Goal: Task Accomplishment & Management: Complete application form

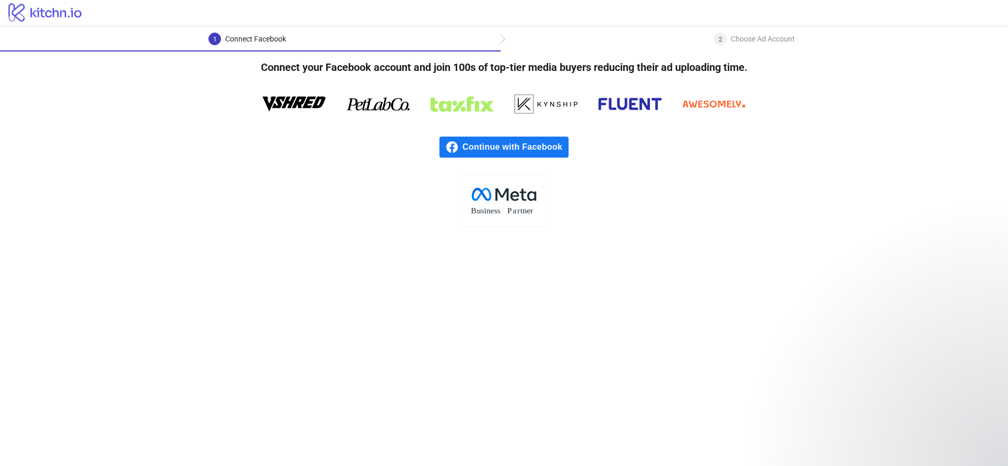
click at [521, 145] on span "Continue with Facebook" at bounding box center [516, 147] width 106 height 21
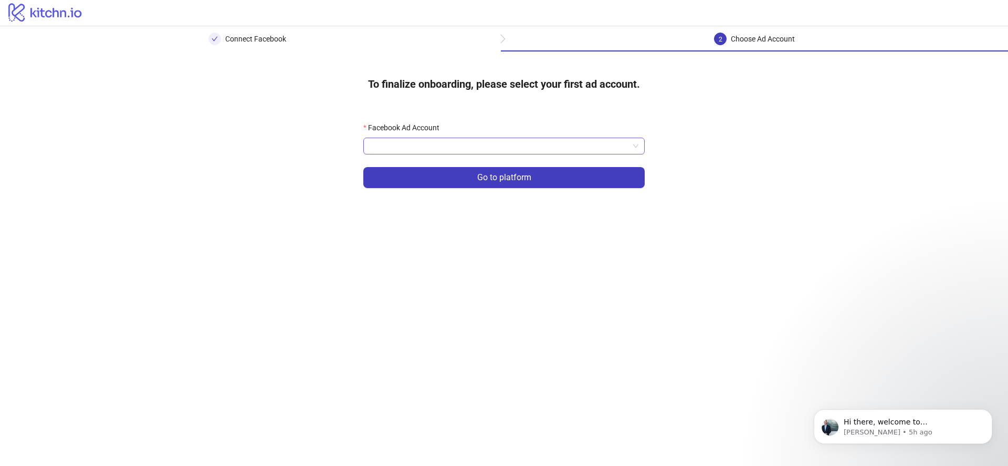
click at [459, 143] on input "Facebook Ad Account" at bounding box center [499, 146] width 259 height 16
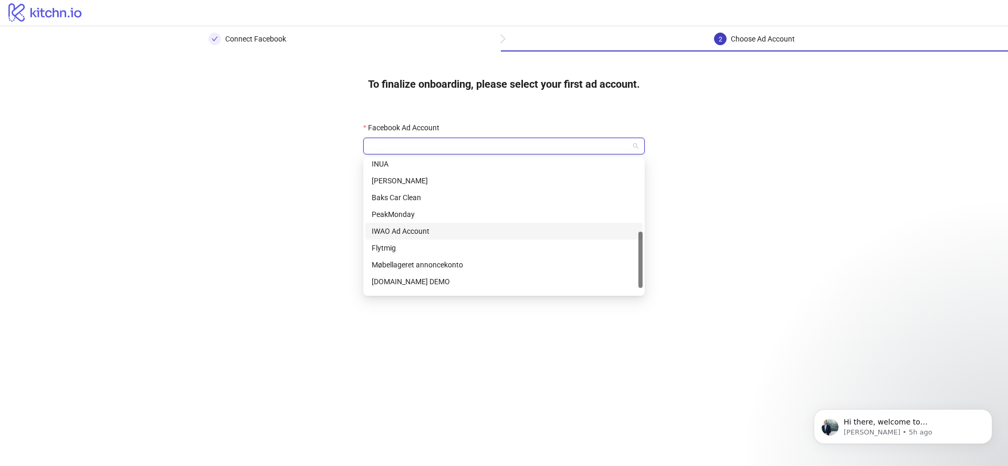
scroll to position [165, 0]
click at [427, 220] on div "PeakMonday" at bounding box center [504, 221] width 265 height 12
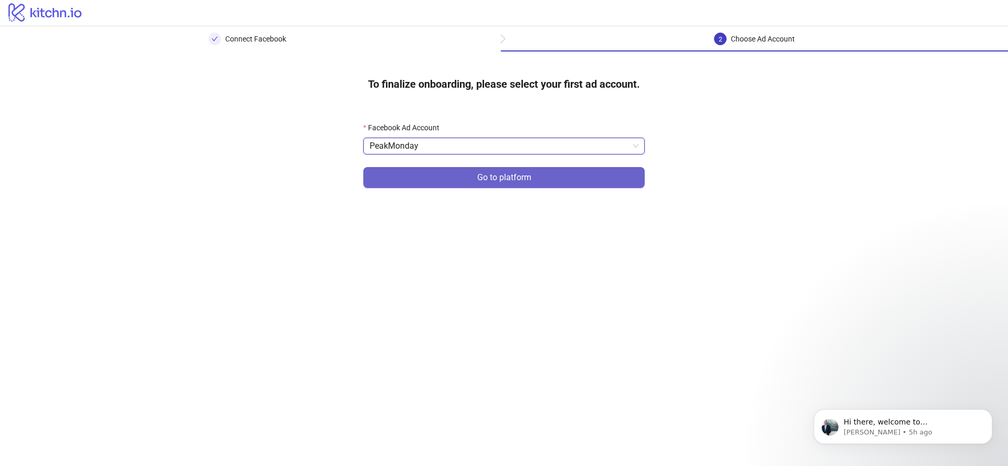
click at [543, 179] on button "Go to platform" at bounding box center [503, 177] width 281 height 21
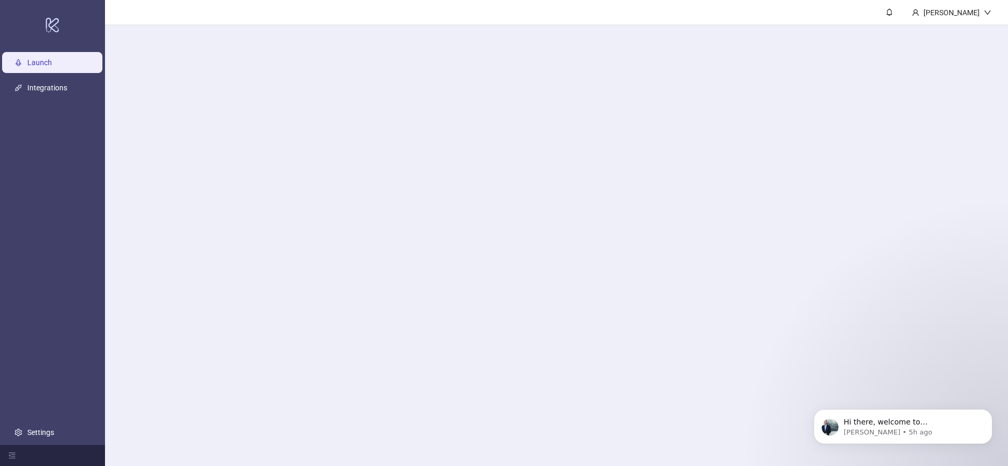
click at [529, 145] on main "[PERSON_NAME]" at bounding box center [556, 233] width 903 height 466
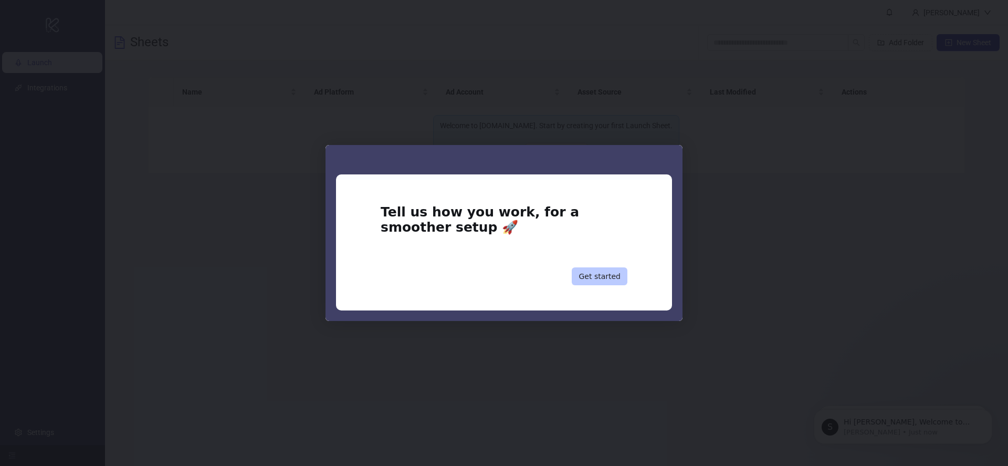
click at [607, 278] on button "Get started" at bounding box center [600, 276] width 56 height 18
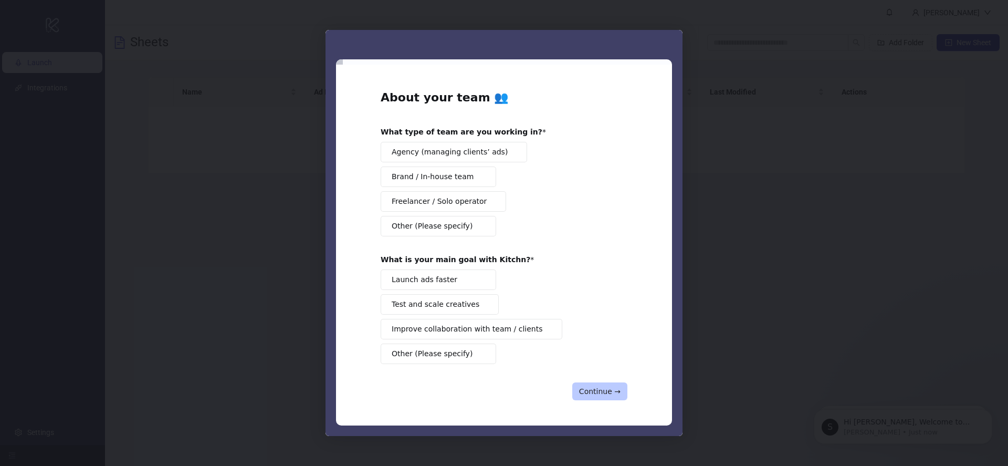
click at [626, 393] on button "Continue →" at bounding box center [599, 391] width 55 height 18
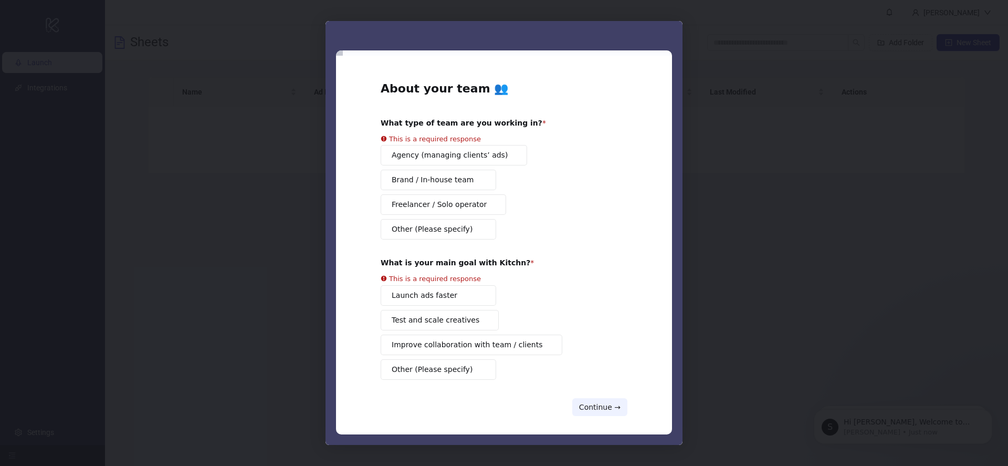
click at [452, 229] on button "Other (Please specify)" at bounding box center [439, 229] width 116 height 20
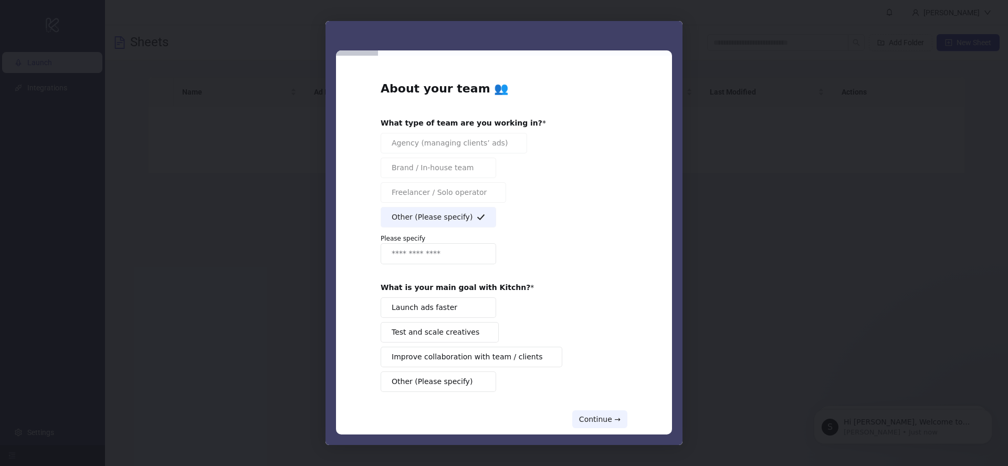
click at [465, 391] on button "Other (Please specify)" at bounding box center [439, 381] width 116 height 20
click at [468, 257] on input "Enter response" at bounding box center [439, 253] width 116 height 21
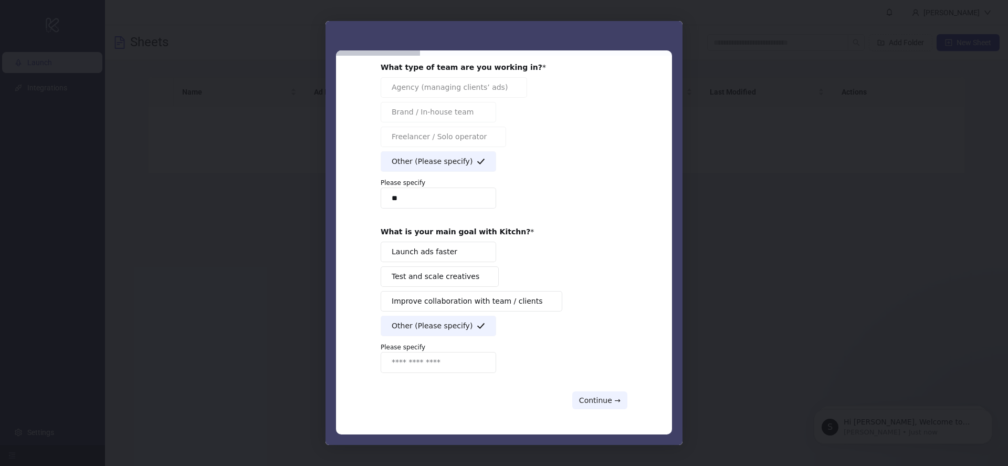
type input "**"
drag, startPoint x: 477, startPoint y: 355, endPoint x: 492, endPoint y: 366, distance: 18.4
click at [477, 356] on input "Enter response" at bounding box center [439, 362] width 116 height 21
type input "**"
click at [600, 399] on button "Continue →" at bounding box center [599, 400] width 55 height 18
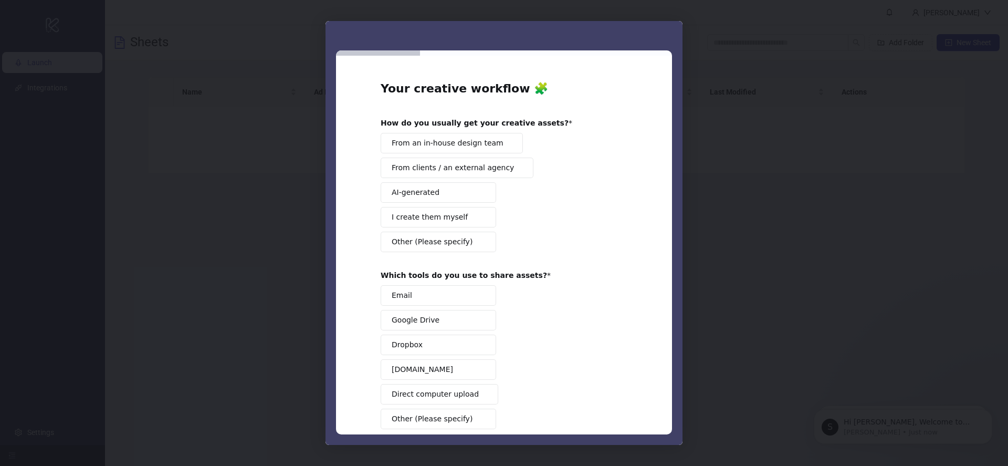
scroll to position [56, 0]
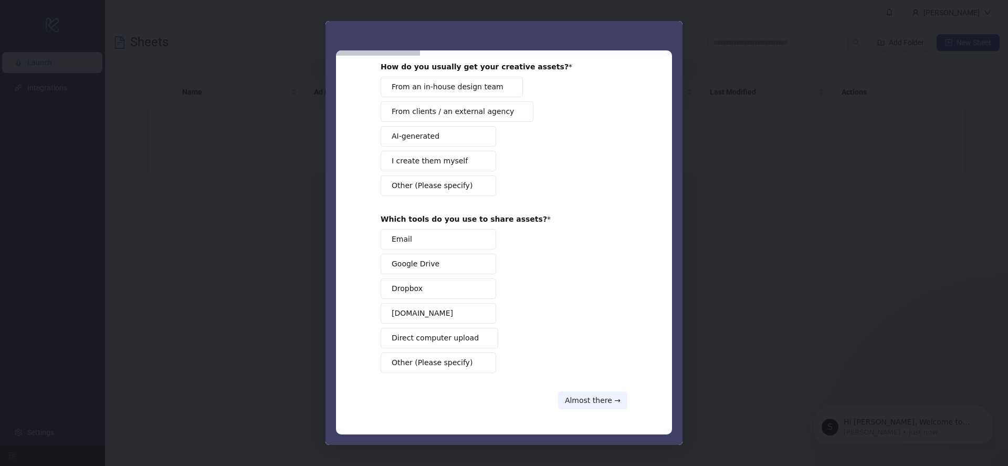
click at [433, 181] on span "Other (Please specify)" at bounding box center [432, 185] width 81 height 11
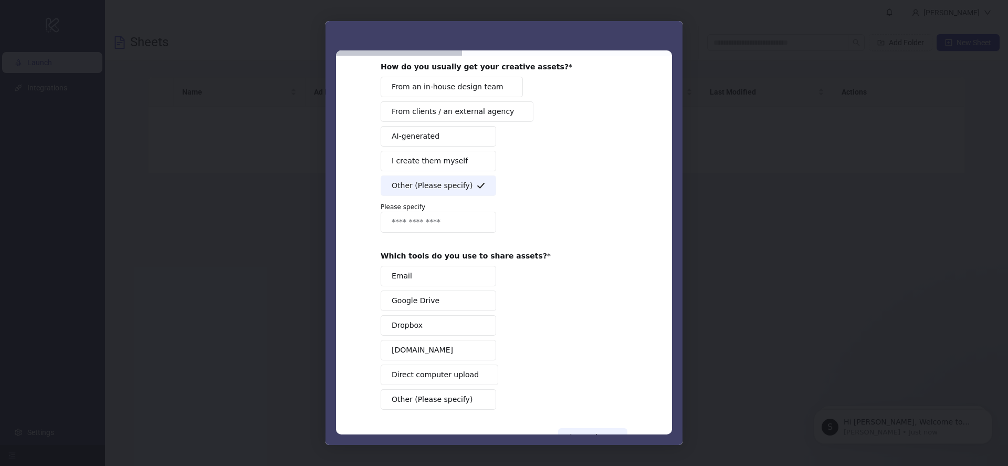
click at [433, 213] on input "Enter response" at bounding box center [439, 222] width 116 height 21
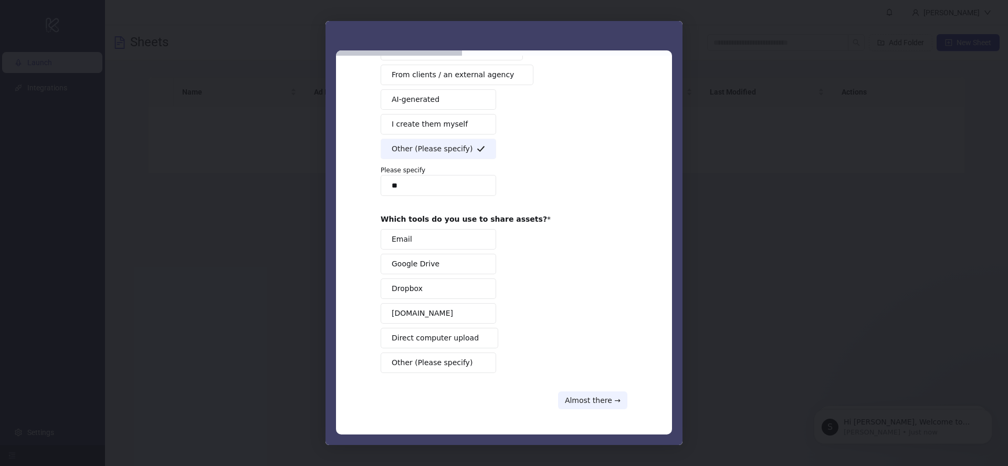
type input "**"
click at [438, 363] on span "Other (Please specify)" at bounding box center [432, 362] width 81 height 11
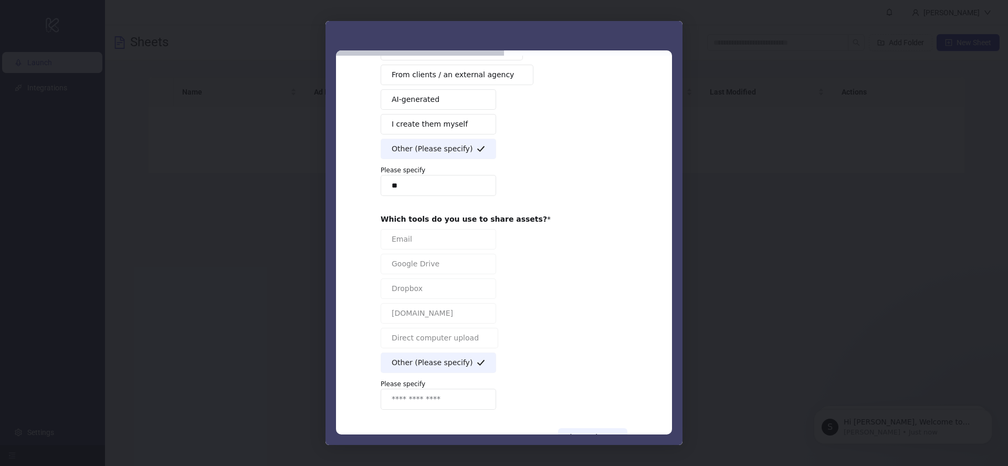
drag, startPoint x: 443, startPoint y: 400, endPoint x: 496, endPoint y: 407, distance: 53.6
click at [443, 400] on input "Enter response" at bounding box center [439, 399] width 116 height 21
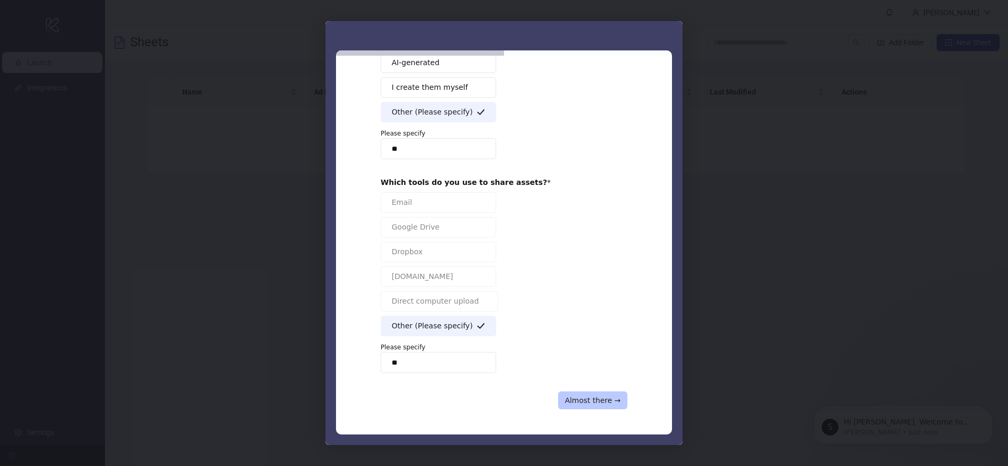
type input "**"
click at [602, 402] on button "Almost there →" at bounding box center [592, 400] width 69 height 18
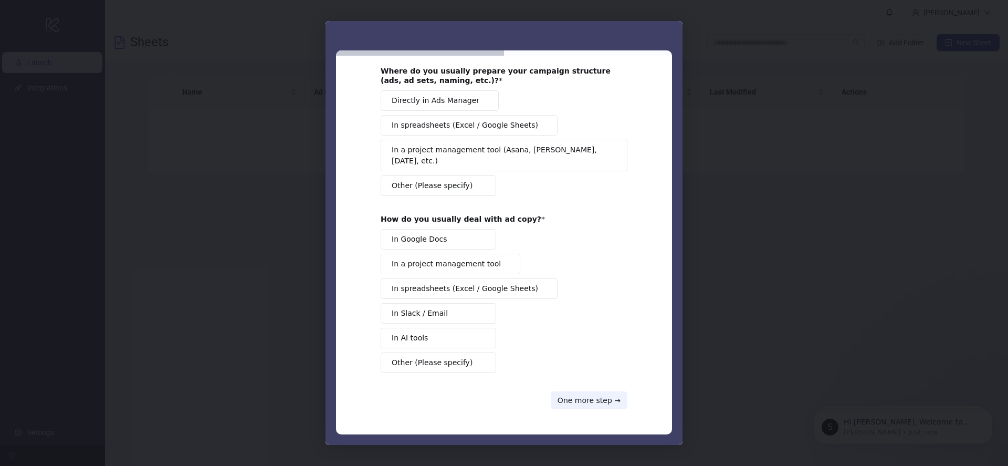
scroll to position [0, 0]
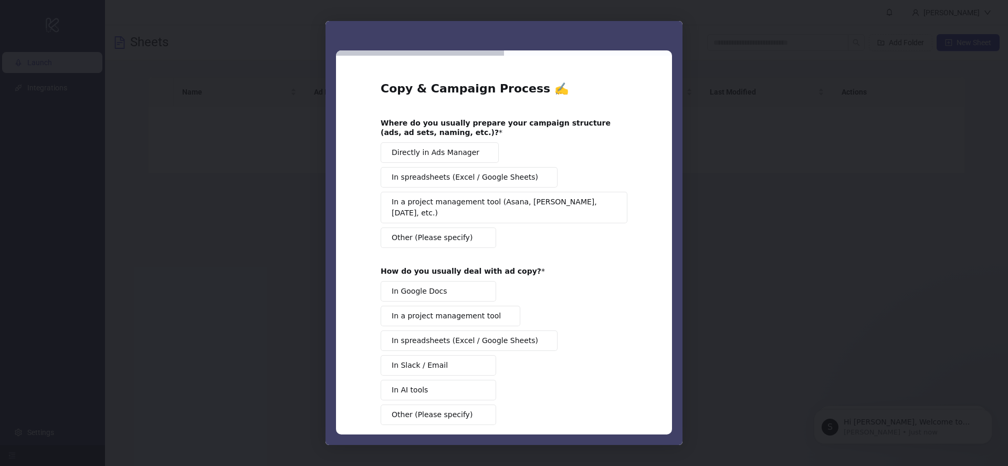
click at [457, 232] on span "Other (Please specify)" at bounding box center [432, 237] width 81 height 11
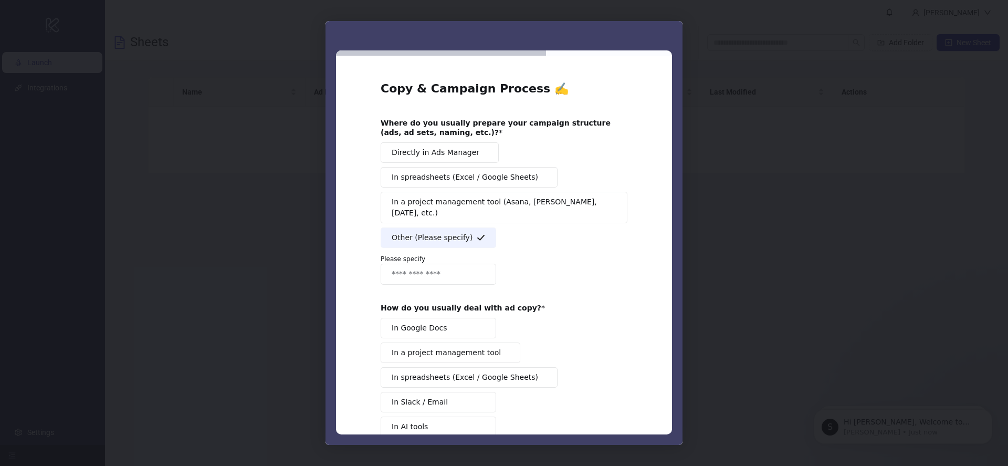
click at [454, 264] on input "Enter response" at bounding box center [439, 274] width 116 height 21
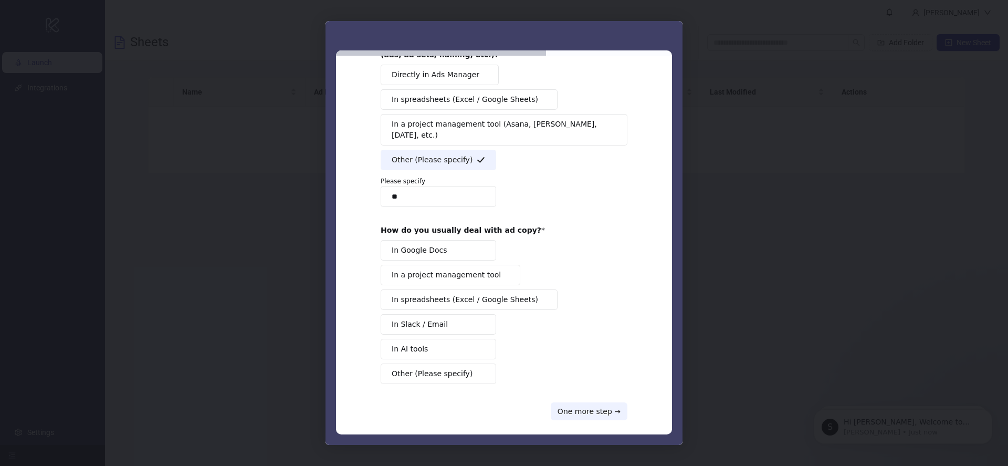
type input "**"
click at [459, 368] on span "Other (Please specify)" at bounding box center [432, 373] width 81 height 11
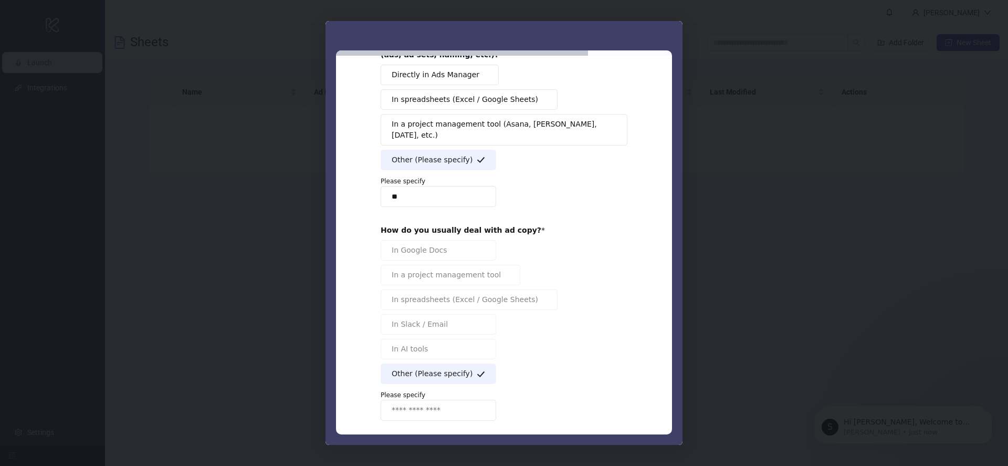
click at [432, 404] on input "Enter response" at bounding box center [439, 410] width 116 height 21
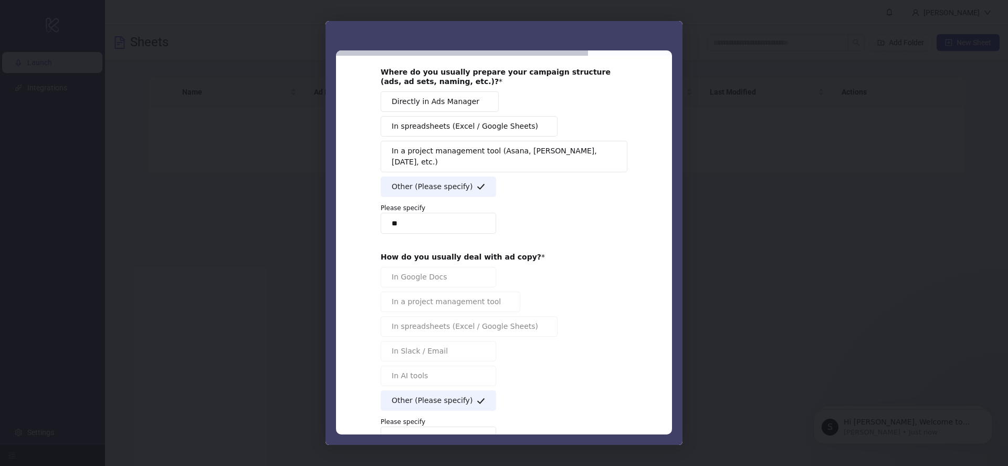
scroll to position [114, 0]
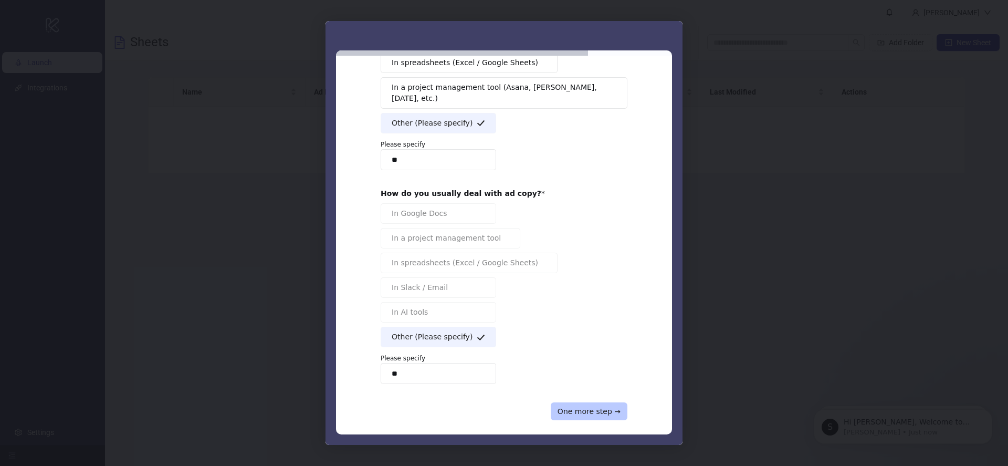
type input "**"
click at [608, 402] on button "One more step →" at bounding box center [589, 411] width 77 height 18
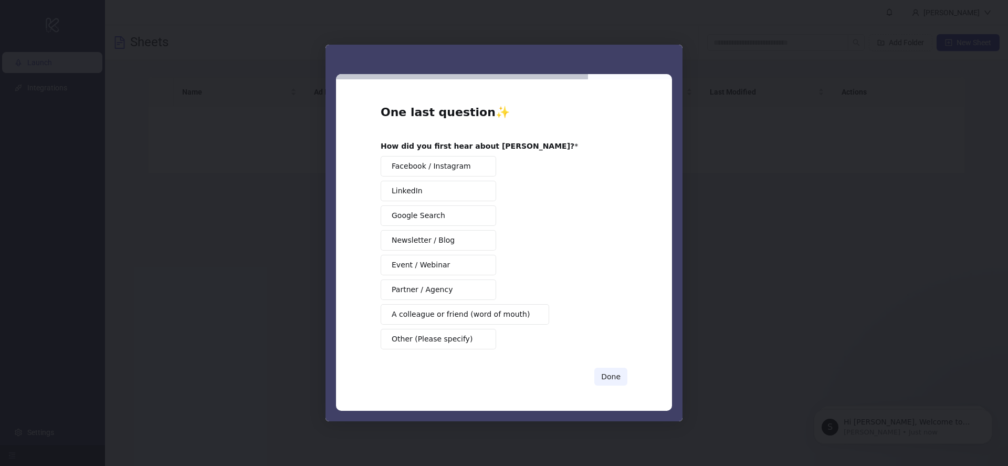
click at [432, 346] on button "Other (Please specify)" at bounding box center [439, 339] width 116 height 20
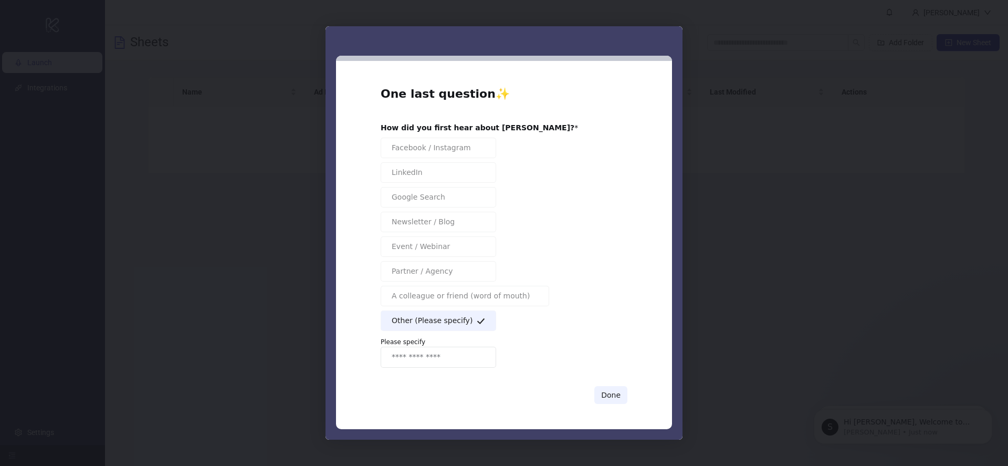
click at [423, 348] on input "Enter response" at bounding box center [439, 357] width 116 height 21
type input "**"
click at [619, 394] on button "Done" at bounding box center [610, 395] width 33 height 18
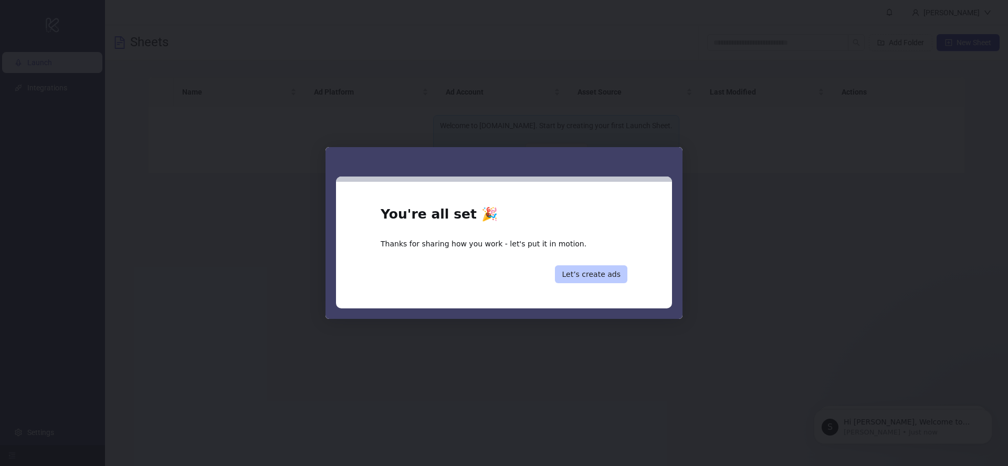
click at [605, 275] on button "Let’s create ads" at bounding box center [591, 274] width 72 height 18
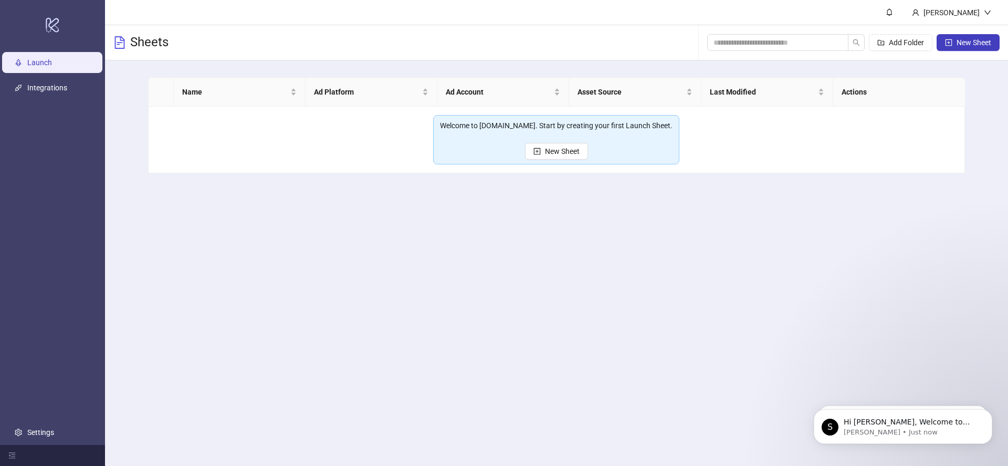
click at [528, 244] on main "[DEMOGRAPHIC_DATA][PERSON_NAME] Sheets Add Folder New Sheet Name Ad Platform Ad…" at bounding box center [556, 233] width 903 height 466
click at [42, 85] on link "Integrations" at bounding box center [47, 87] width 40 height 8
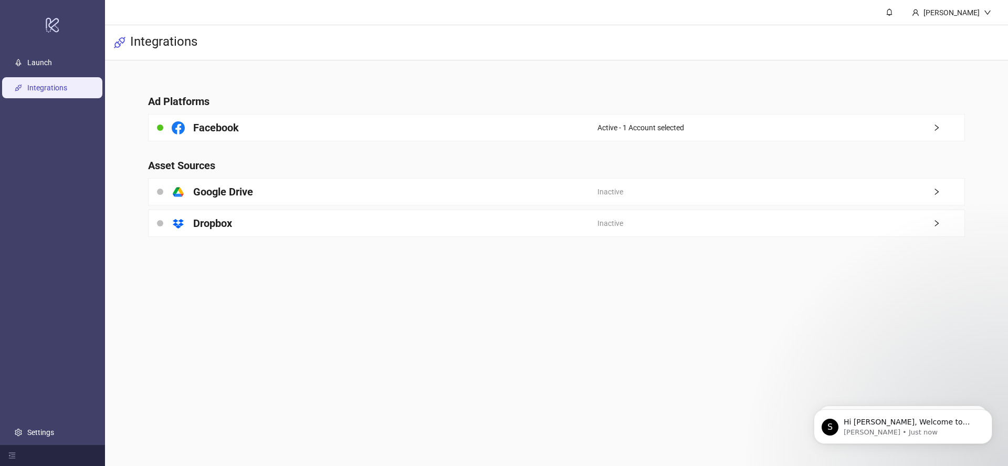
click at [35, 88] on link "Integrations" at bounding box center [47, 87] width 40 height 8
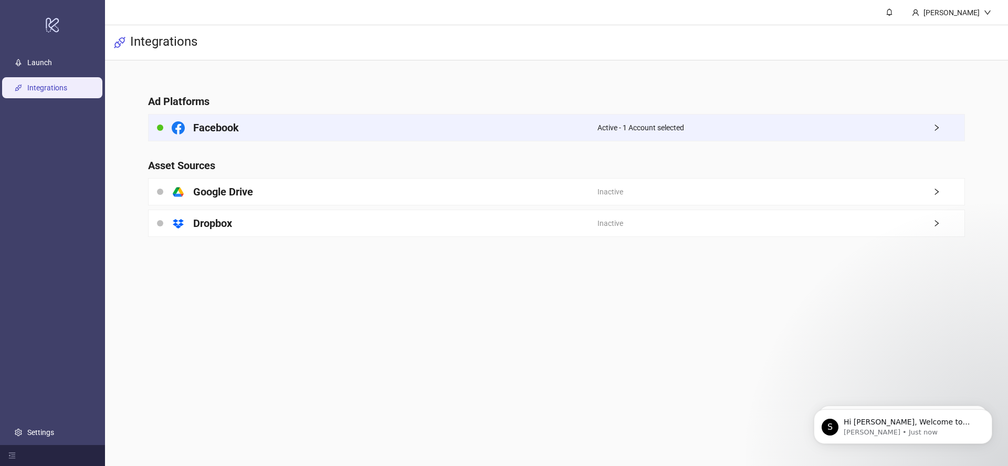
click at [637, 128] on span "Active - 1 Account selected" at bounding box center [641, 128] width 87 height 12
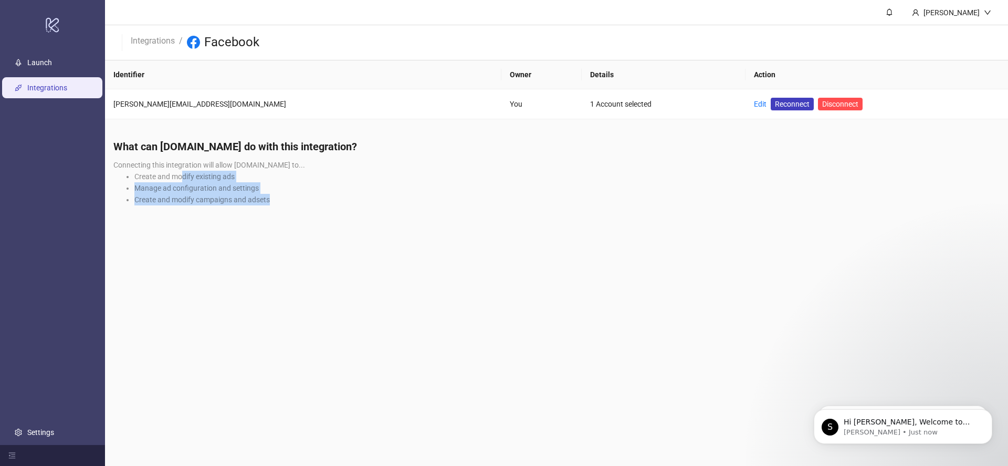
drag, startPoint x: 182, startPoint y: 178, endPoint x: 276, endPoint y: 203, distance: 97.2
click at [276, 201] on ul "Create and modify existing ads Manage ad configuration and settings Create and …" at bounding box center [556, 188] width 886 height 35
click at [278, 204] on li "Create and modify campaigns and adsets" at bounding box center [566, 200] width 865 height 12
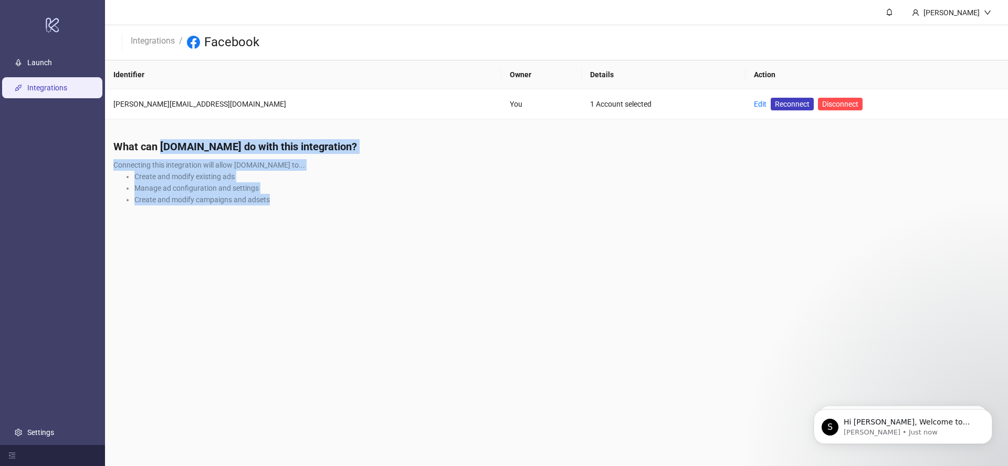
drag, startPoint x: 278, startPoint y: 204, endPoint x: 166, endPoint y: 145, distance: 127.1
click at [166, 145] on div "What can [DOMAIN_NAME] do with this integration? Connecting this integration wi…" at bounding box center [556, 176] width 903 height 90
click at [166, 145] on h4 "What can [DOMAIN_NAME] do with this integration?" at bounding box center [556, 146] width 886 height 15
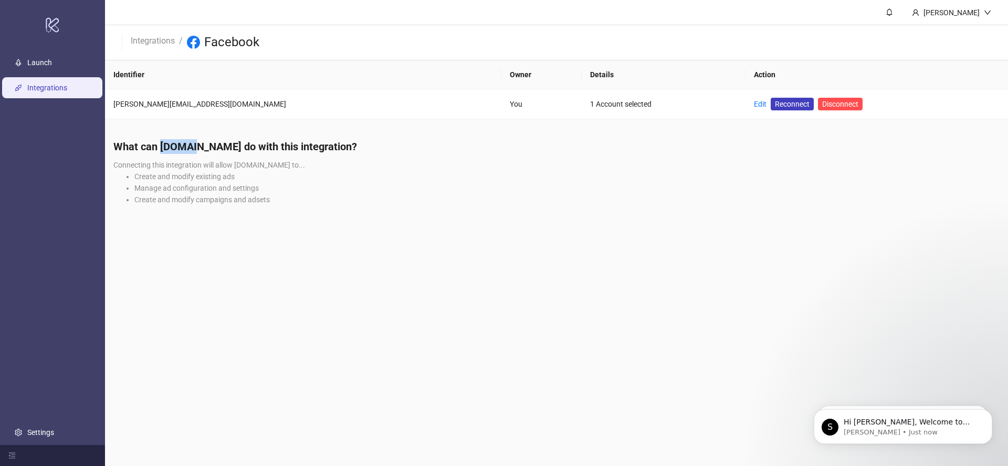
click at [166, 145] on h4 "What can [DOMAIN_NAME] do with this integration?" at bounding box center [556, 146] width 886 height 15
click at [170, 142] on h4 "What can [DOMAIN_NAME] do with this integration?" at bounding box center [556, 146] width 886 height 15
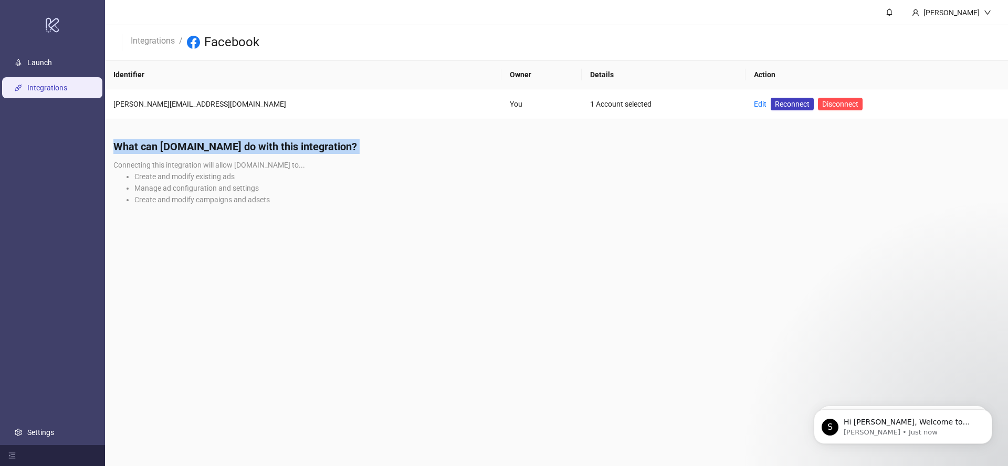
click at [174, 145] on h4 "What can [DOMAIN_NAME] do with this integration?" at bounding box center [556, 146] width 886 height 15
click at [199, 173] on li "Create and modify existing ads" at bounding box center [566, 177] width 865 height 12
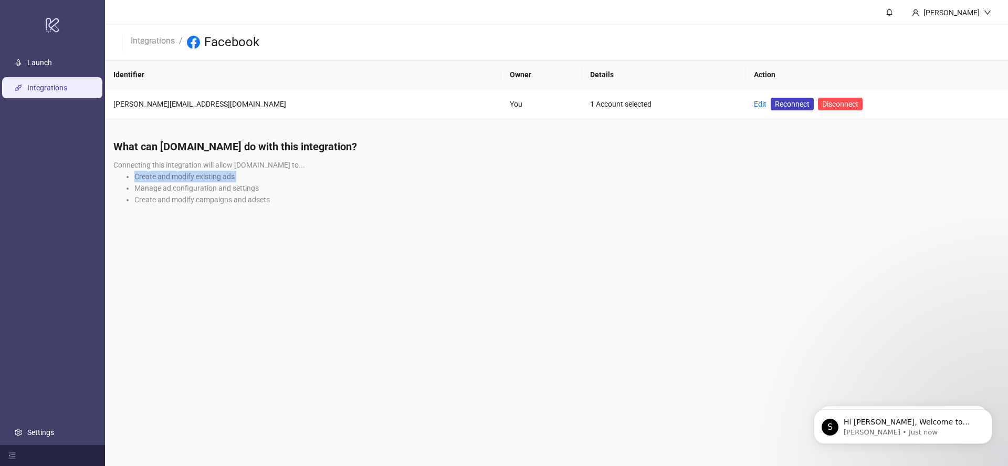
click at [199, 173] on li "Create and modify existing ads" at bounding box center [566, 177] width 865 height 12
click at [195, 174] on li "Create and modify existing ads" at bounding box center [566, 177] width 865 height 12
click at [194, 175] on li "Create and modify existing ads" at bounding box center [566, 177] width 865 height 12
click at [203, 173] on li "Create and modify existing ads" at bounding box center [566, 177] width 865 height 12
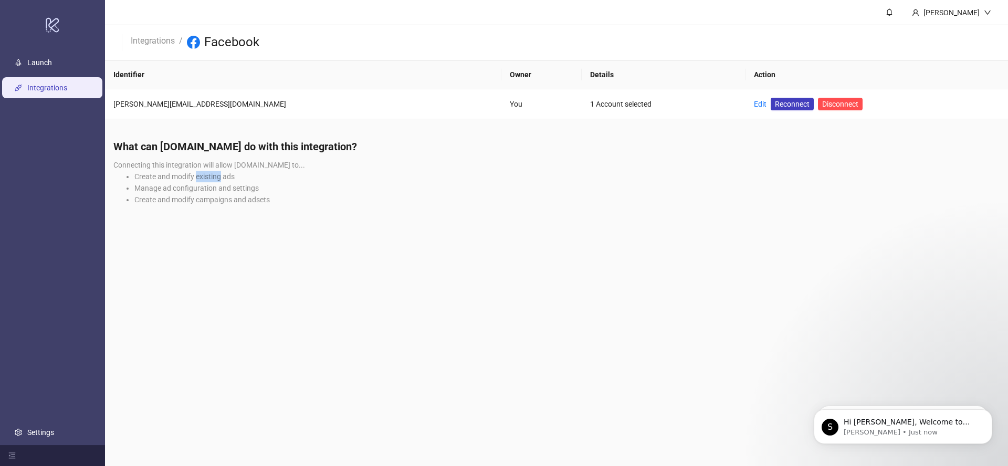
click at [203, 173] on li "Create and modify existing ads" at bounding box center [566, 177] width 865 height 12
click at [203, 176] on li "Create and modify existing ads" at bounding box center [566, 177] width 865 height 12
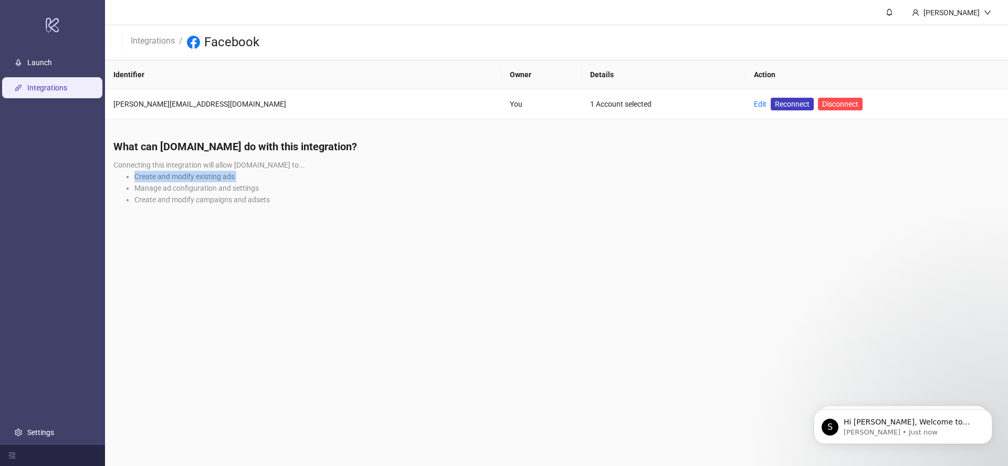
click at [206, 172] on li "Create and modify existing ads" at bounding box center [566, 177] width 865 height 12
click at [45, 61] on link "Launch" at bounding box center [39, 62] width 25 height 8
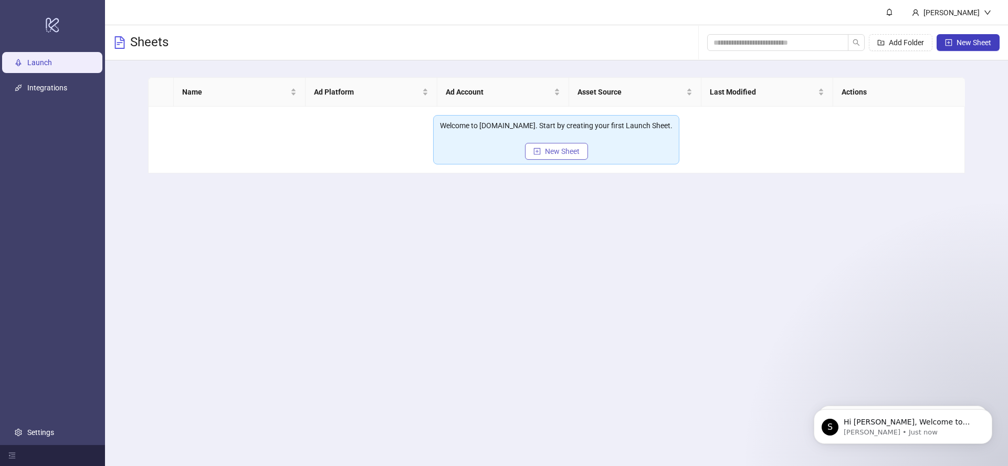
click at [564, 151] on span "New Sheet" at bounding box center [562, 151] width 35 height 8
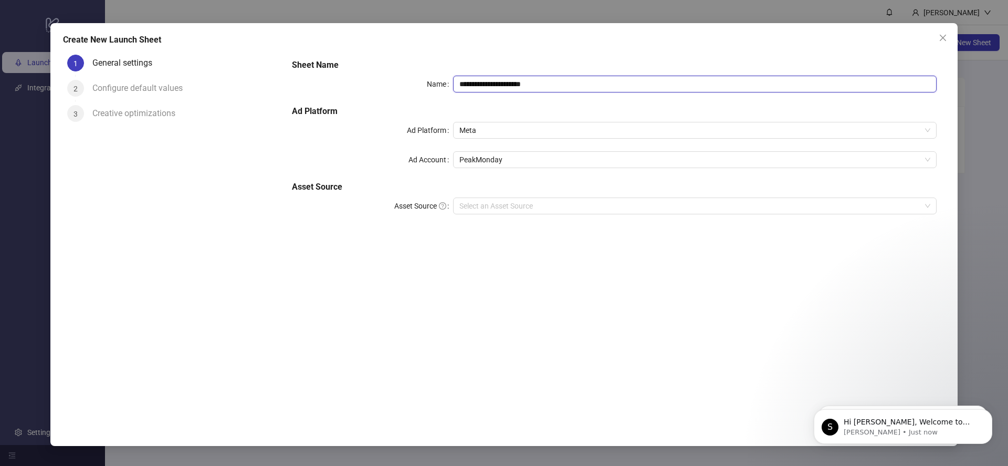
click at [503, 82] on input "**********" at bounding box center [695, 84] width 484 height 17
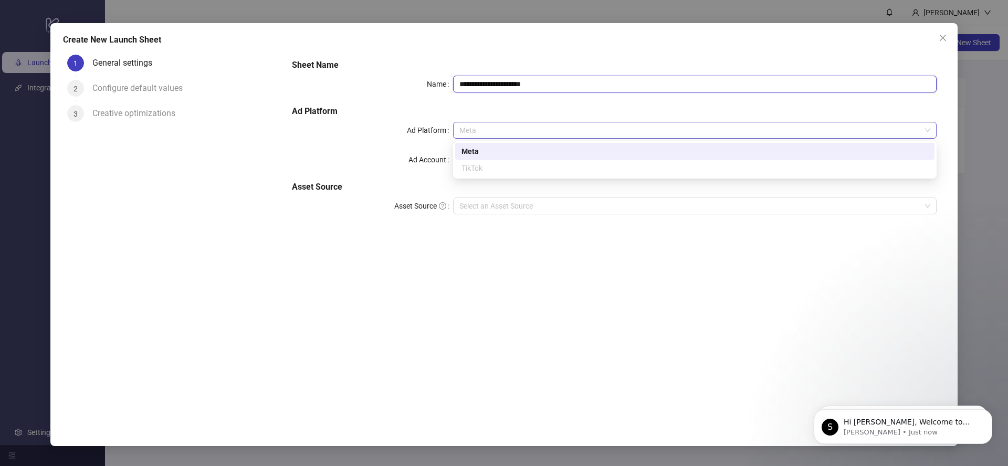
click at [523, 134] on span "Meta" at bounding box center [694, 130] width 471 height 16
click at [494, 256] on div "**********" at bounding box center [615, 230] width 662 height 361
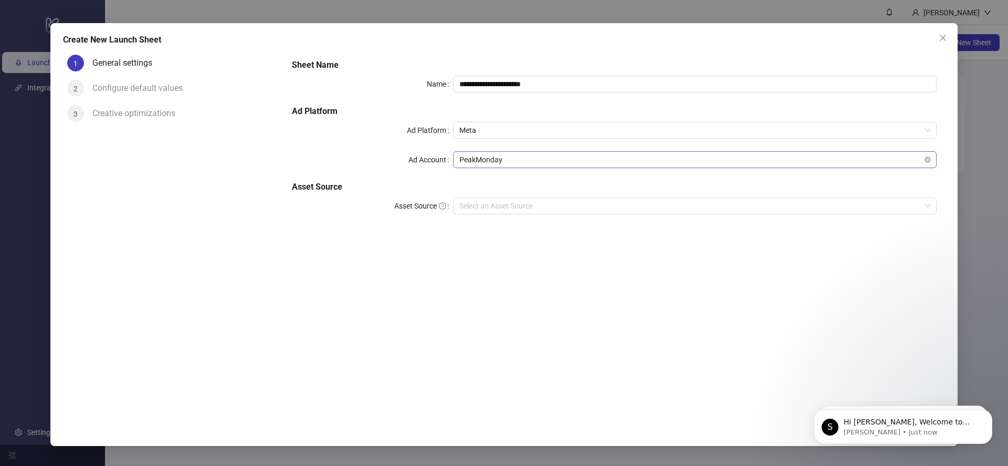
click at [484, 163] on span "PeakMonday" at bounding box center [694, 160] width 471 height 16
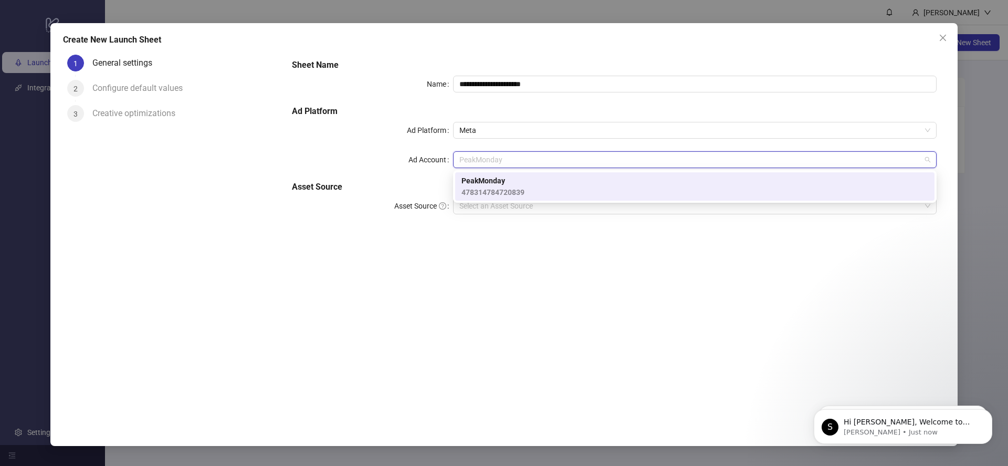
click at [488, 194] on span "478314784720839" at bounding box center [493, 192] width 63 height 12
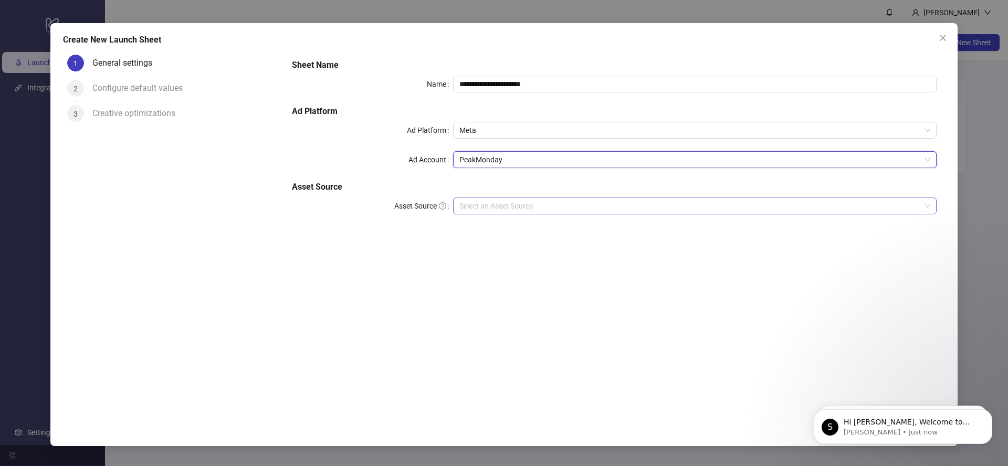
click at [497, 204] on input "Asset Source" at bounding box center [690, 206] width 462 height 16
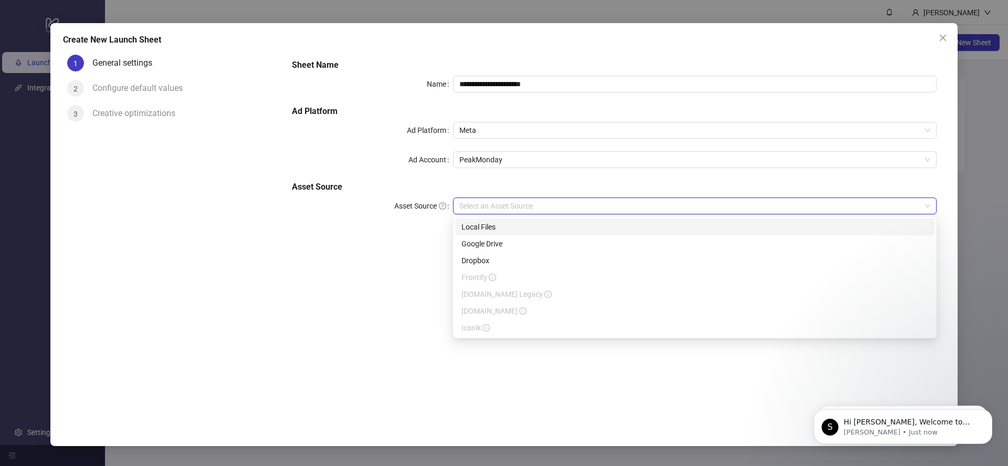
click at [514, 231] on div "Local Files" at bounding box center [695, 227] width 467 height 12
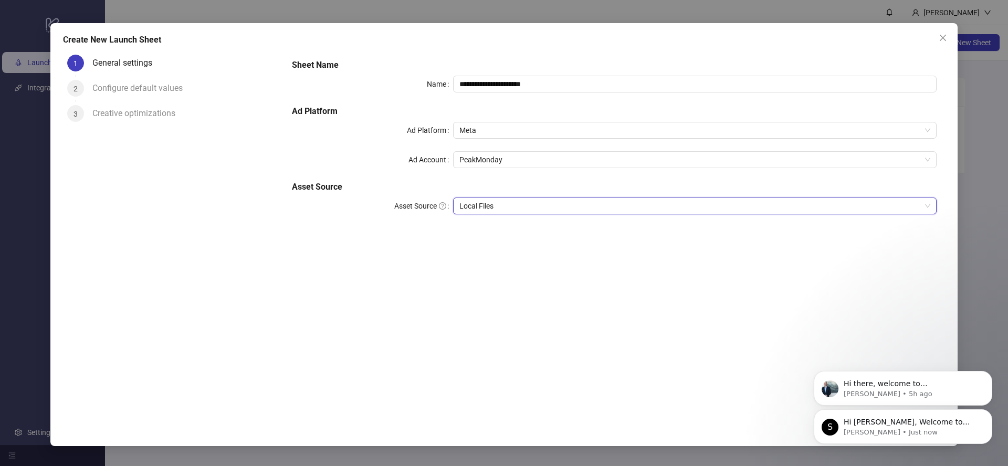
drag, startPoint x: 987, startPoint y: 415, endPoint x: 987, endPoint y: 381, distance: 34.7
click at [988, 415] on button "Dismiss notification" at bounding box center [989, 412] width 11 height 11
click at [577, 307] on div "**********" at bounding box center [615, 230] width 662 height 361
click at [989, 412] on icon "Dismiss notification" at bounding box center [989, 412] width 4 height 4
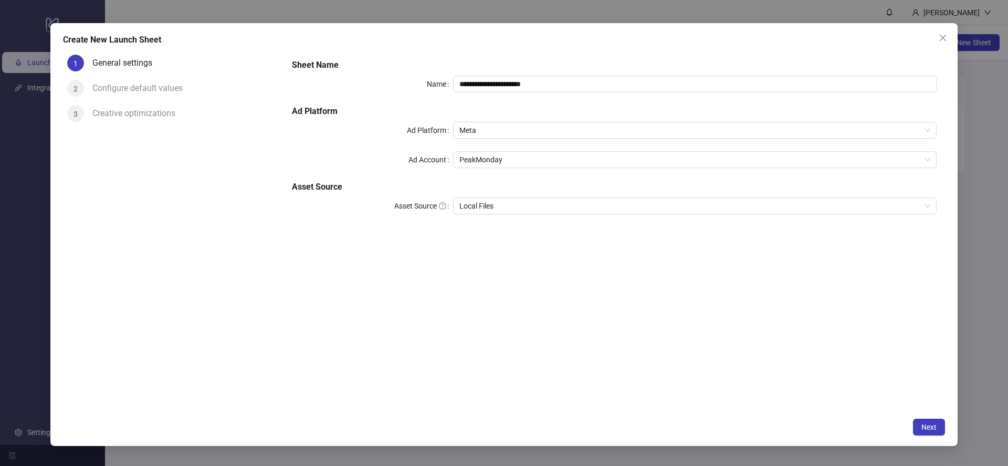
click at [635, 357] on div "**********" at bounding box center [615, 230] width 662 height 361
click at [931, 427] on span "Next" at bounding box center [929, 427] width 15 height 8
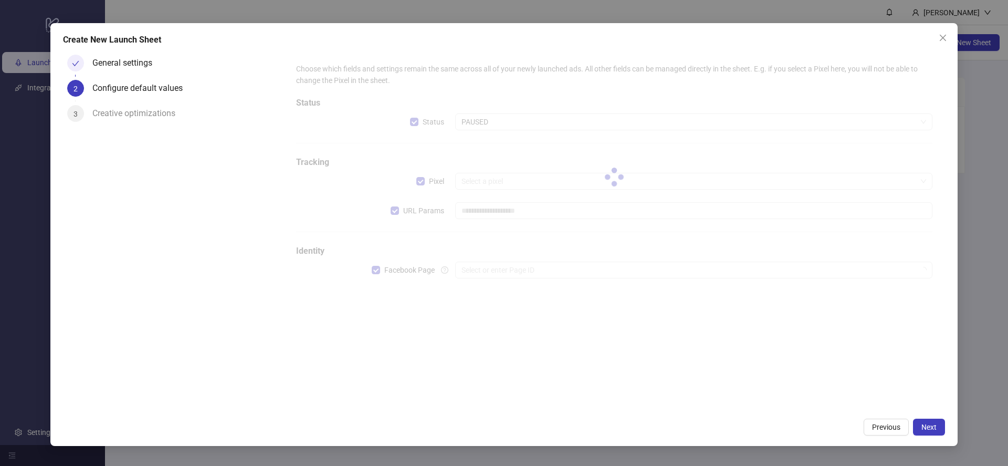
type input "**********"
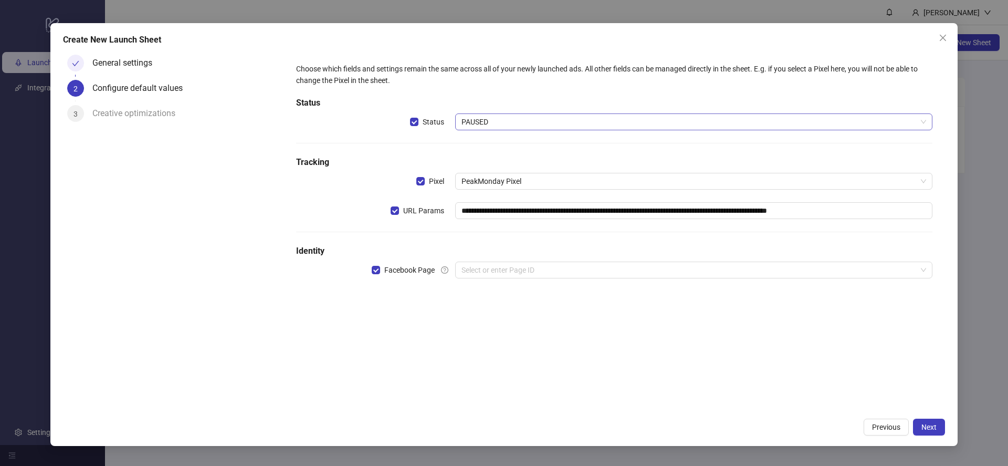
click at [492, 120] on span "PAUSED" at bounding box center [694, 122] width 465 height 16
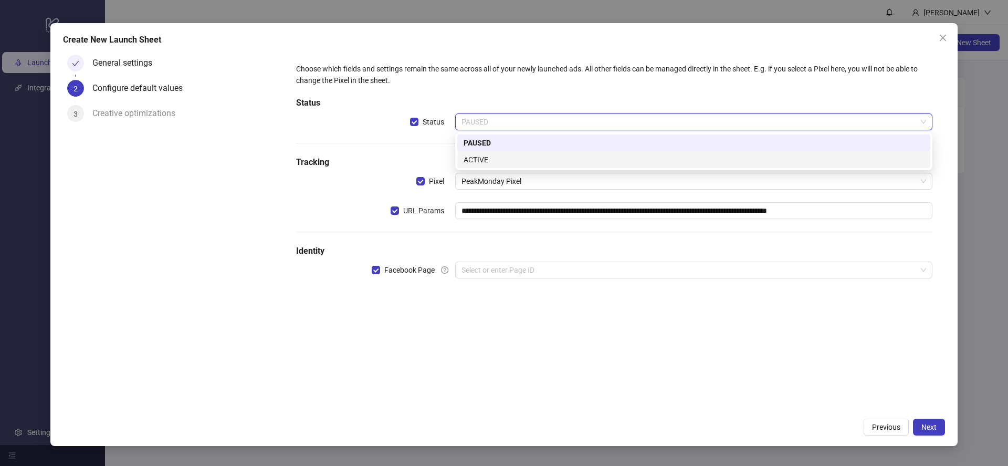
click at [496, 161] on div "ACTIVE" at bounding box center [694, 160] width 461 height 12
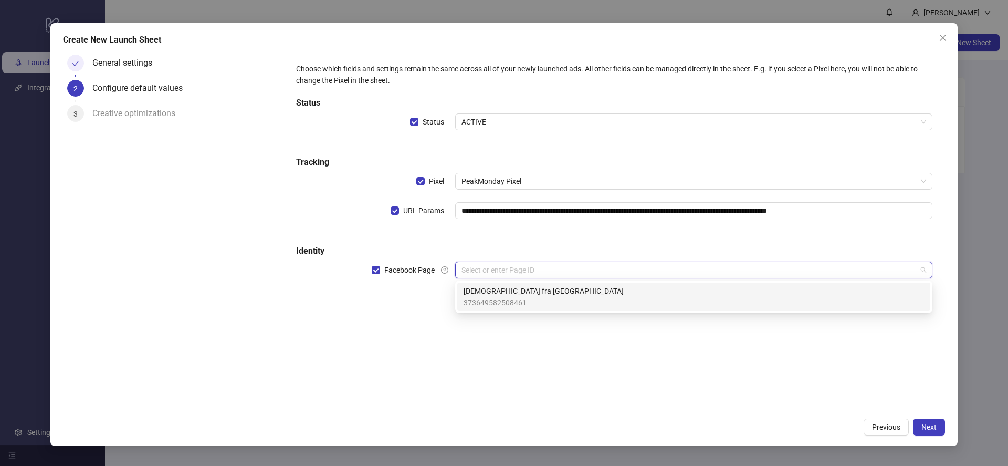
click at [491, 273] on input "search" at bounding box center [689, 270] width 455 height 16
click at [524, 296] on span "[DEMOGRAPHIC_DATA] fra [GEOGRAPHIC_DATA]" at bounding box center [544, 291] width 160 height 12
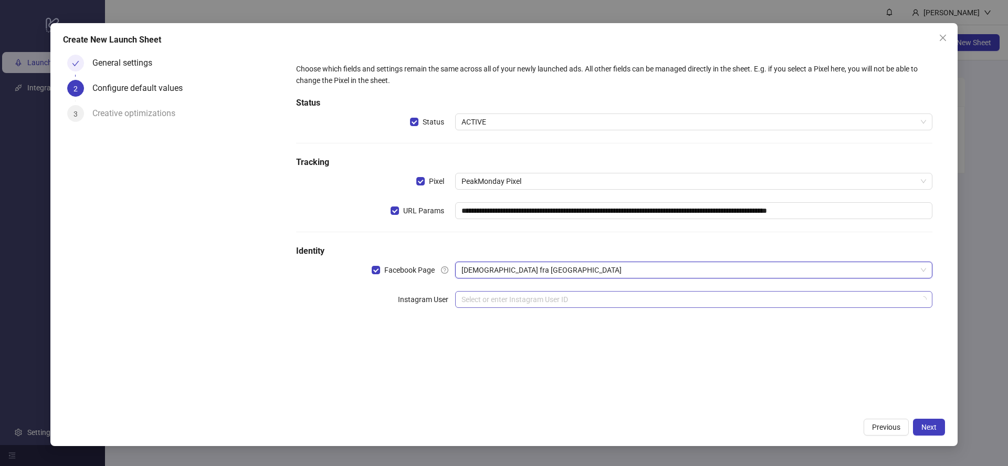
click at [557, 297] on input "search" at bounding box center [689, 299] width 455 height 16
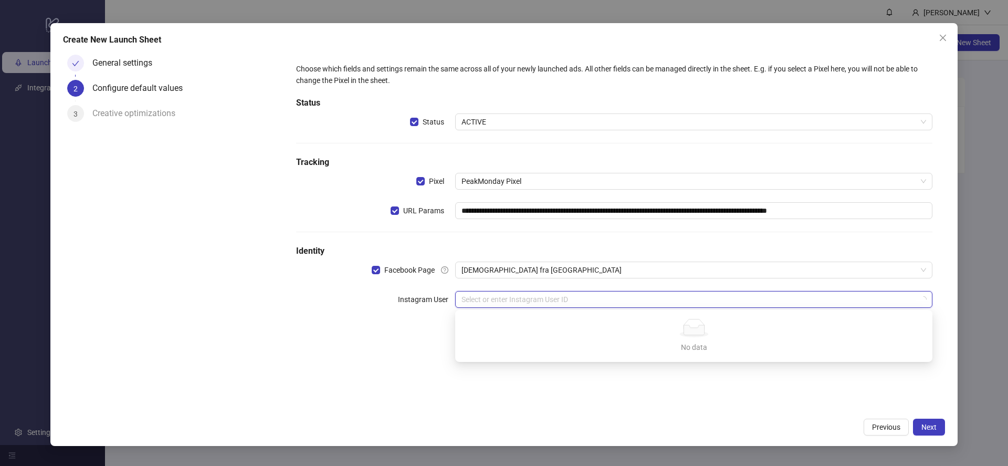
click at [572, 391] on div "**********" at bounding box center [615, 230] width 662 height 361
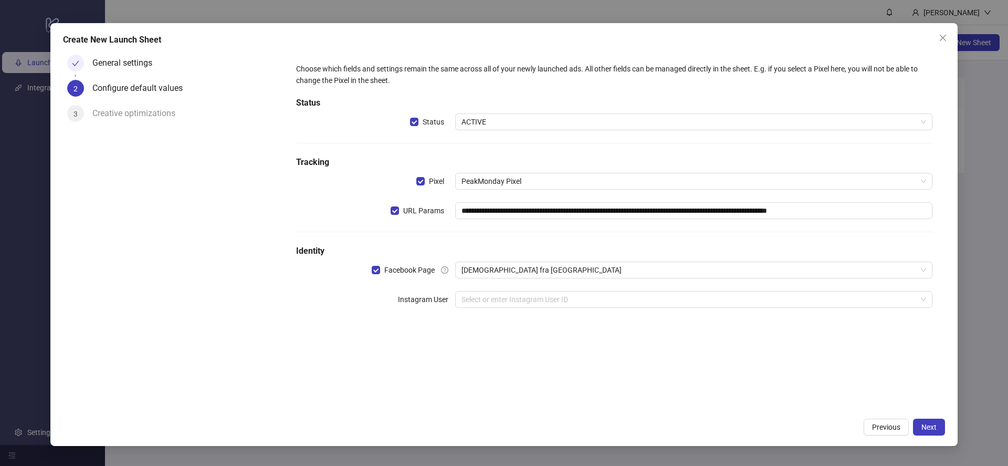
click at [470, 361] on div "**********" at bounding box center [615, 230] width 662 height 361
click at [934, 428] on span "Next" at bounding box center [929, 427] width 15 height 8
click at [543, 305] on input "search" at bounding box center [689, 299] width 455 height 16
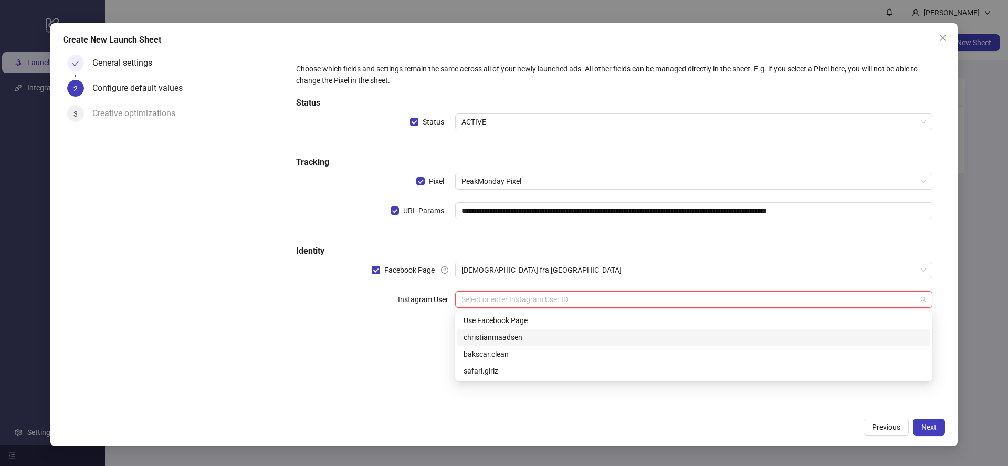
click at [520, 337] on div "christianmaadsen" at bounding box center [694, 337] width 461 height 12
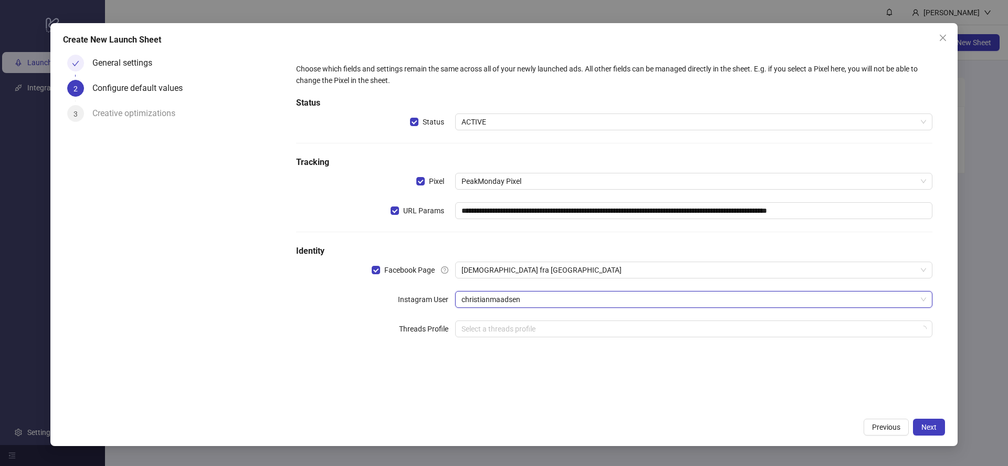
click at [507, 419] on div "Previous Next" at bounding box center [504, 427] width 882 height 17
click at [515, 332] on input "search" at bounding box center [689, 329] width 455 height 16
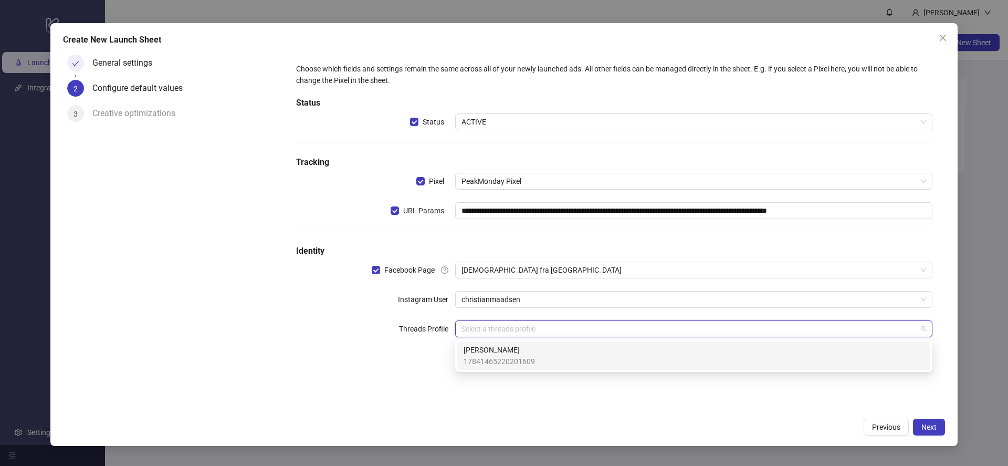
click at [516, 351] on span "[PERSON_NAME]" at bounding box center [499, 350] width 71 height 12
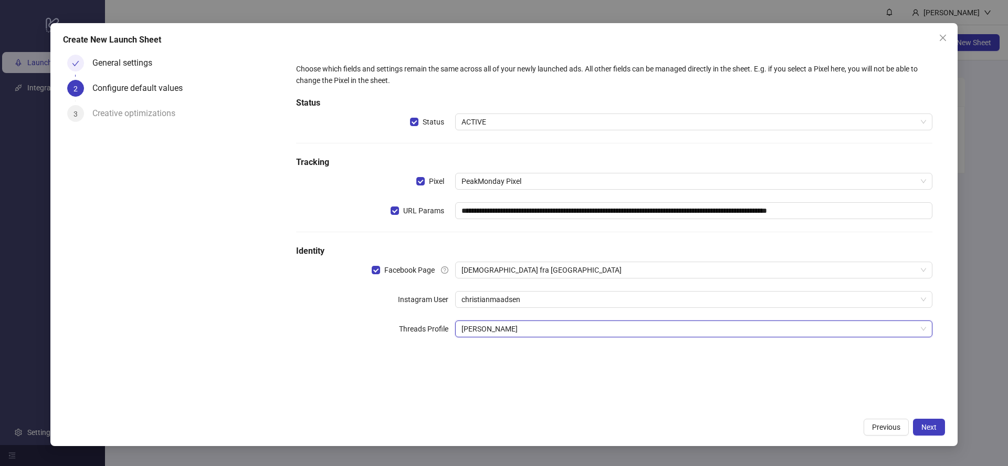
click at [686, 424] on div "Previous Next" at bounding box center [504, 427] width 882 height 17
click at [922, 427] on span "Next" at bounding box center [929, 427] width 15 height 8
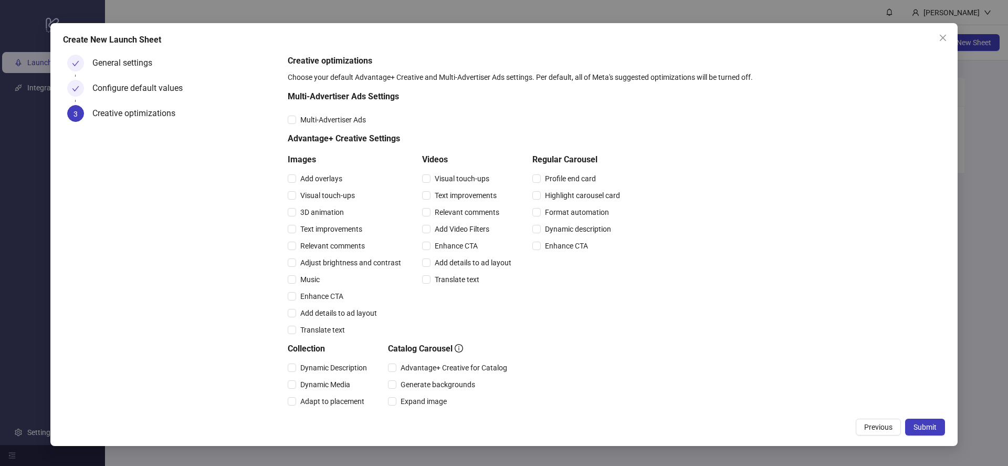
click at [570, 157] on h5 "Regular Carousel" at bounding box center [578, 159] width 92 height 13
click at [570, 160] on h5 "Regular Carousel" at bounding box center [578, 159] width 92 height 13
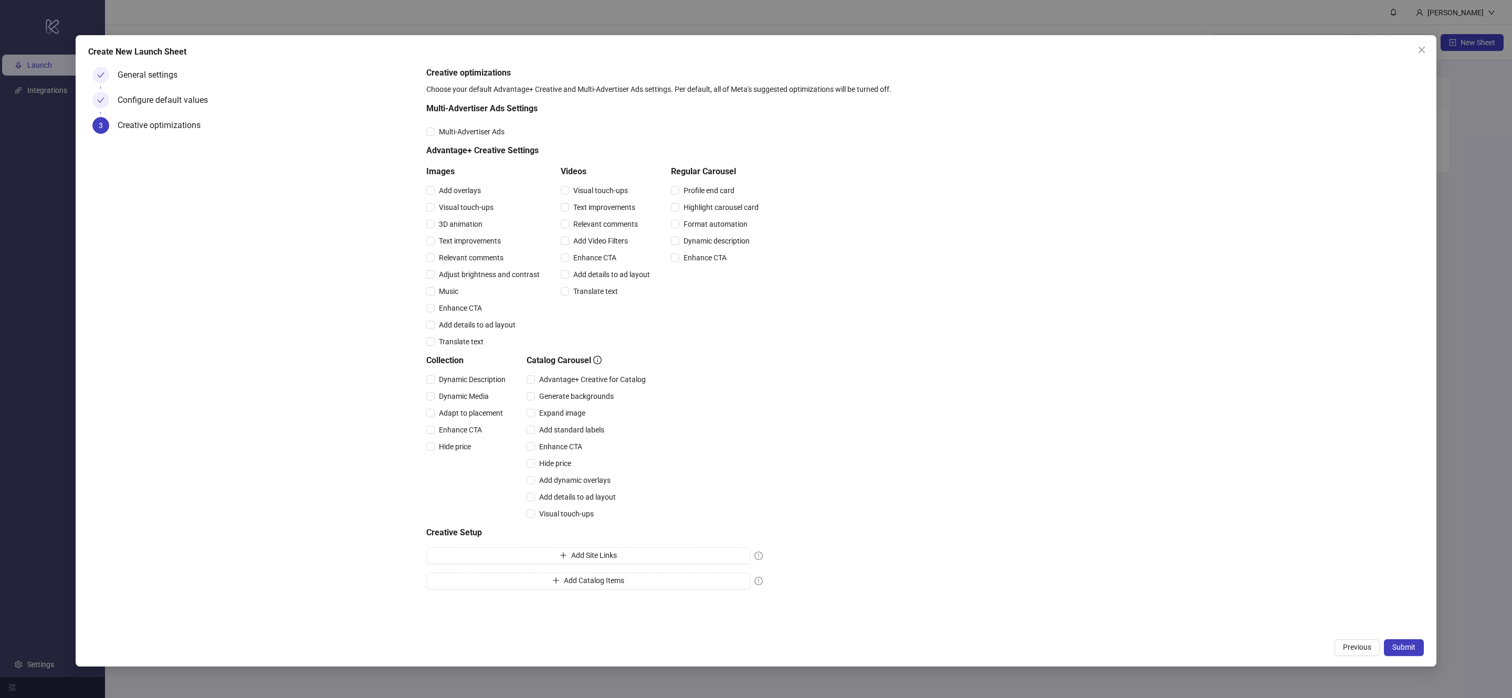
click at [1000, 465] on div "Creative optimizations Choose your default Advantage+ Creative and Multi-Advert…" at bounding box center [923, 330] width 994 height 527
click at [1000, 465] on span "Submit" at bounding box center [1404, 647] width 23 height 8
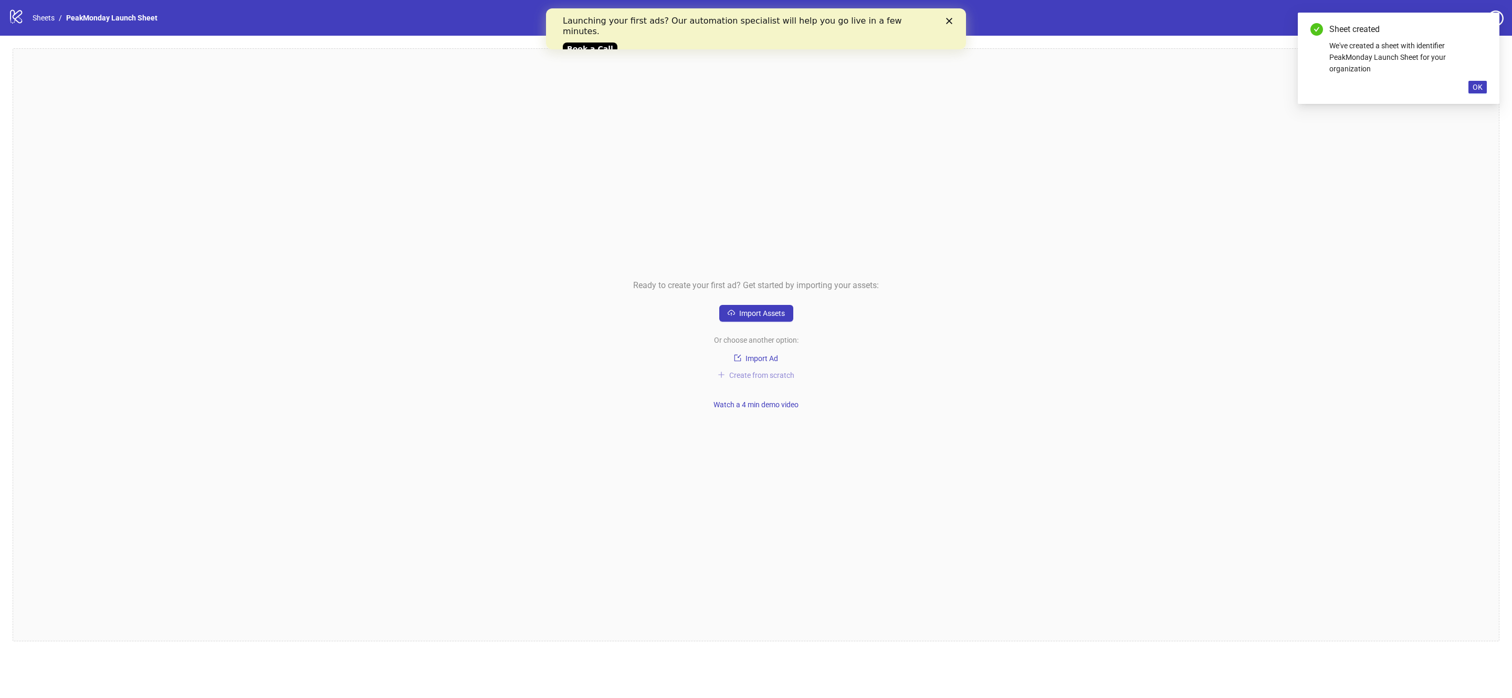
click at [766, 373] on span "Create from scratch" at bounding box center [761, 375] width 65 height 8
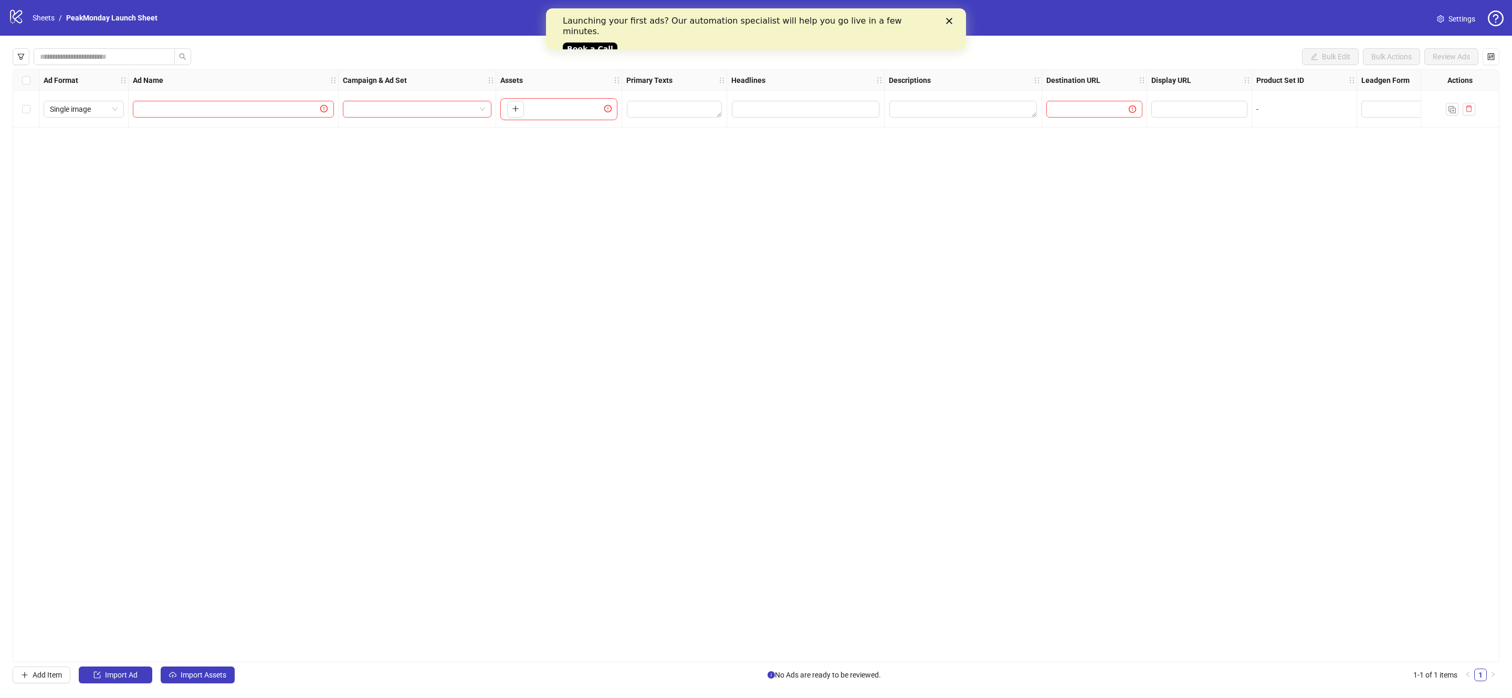
click at [951, 20] on icon "Close" at bounding box center [949, 21] width 6 height 6
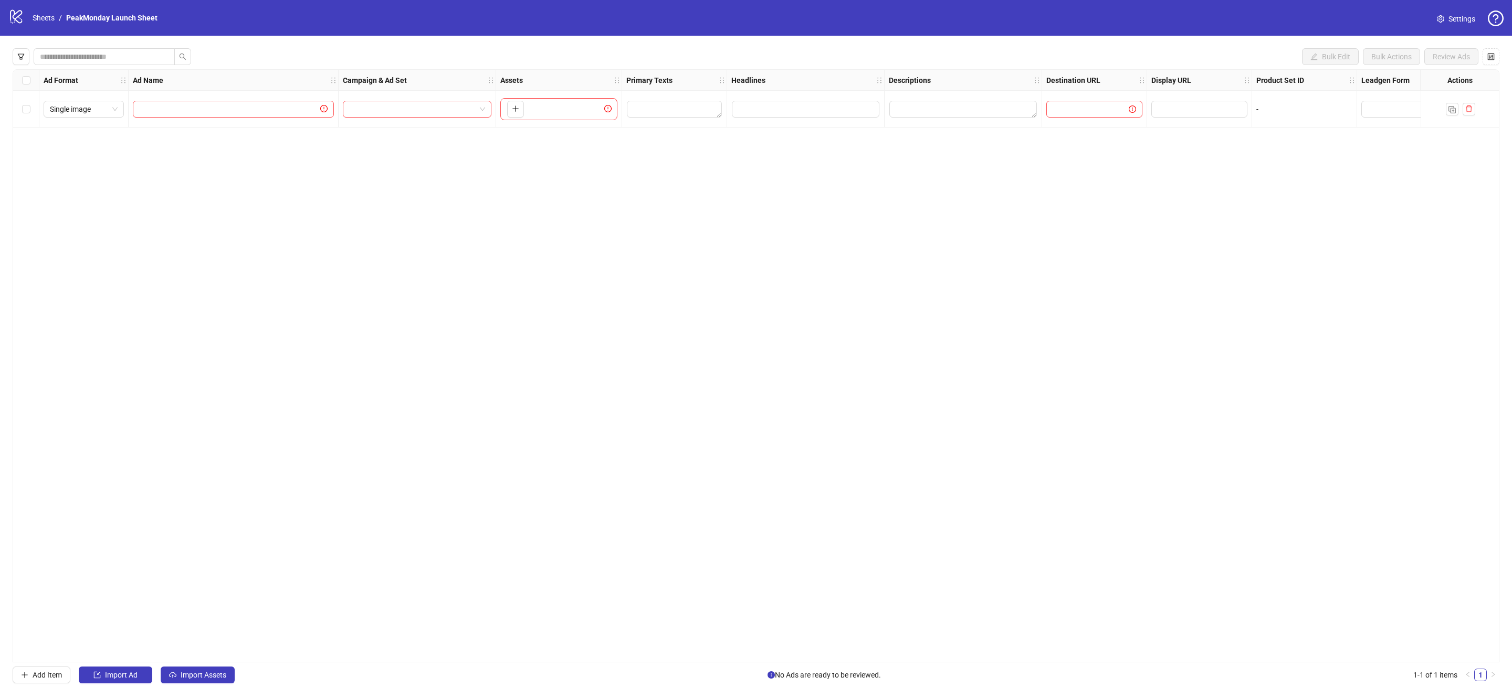
drag, startPoint x: 625, startPoint y: 371, endPoint x: 440, endPoint y: 261, distance: 215.2
click at [625, 371] on div "Ad Format Ad Name Campaign & Ad Set Assets Primary Texts Headlines Descriptions…" at bounding box center [756, 365] width 1487 height 593
click at [103, 111] on span "Single image" at bounding box center [84, 109] width 68 height 16
click at [80, 180] on div "Collection" at bounding box center [84, 181] width 64 height 12
click at [1000, 113] on span at bounding box center [1342, 109] width 7 height 12
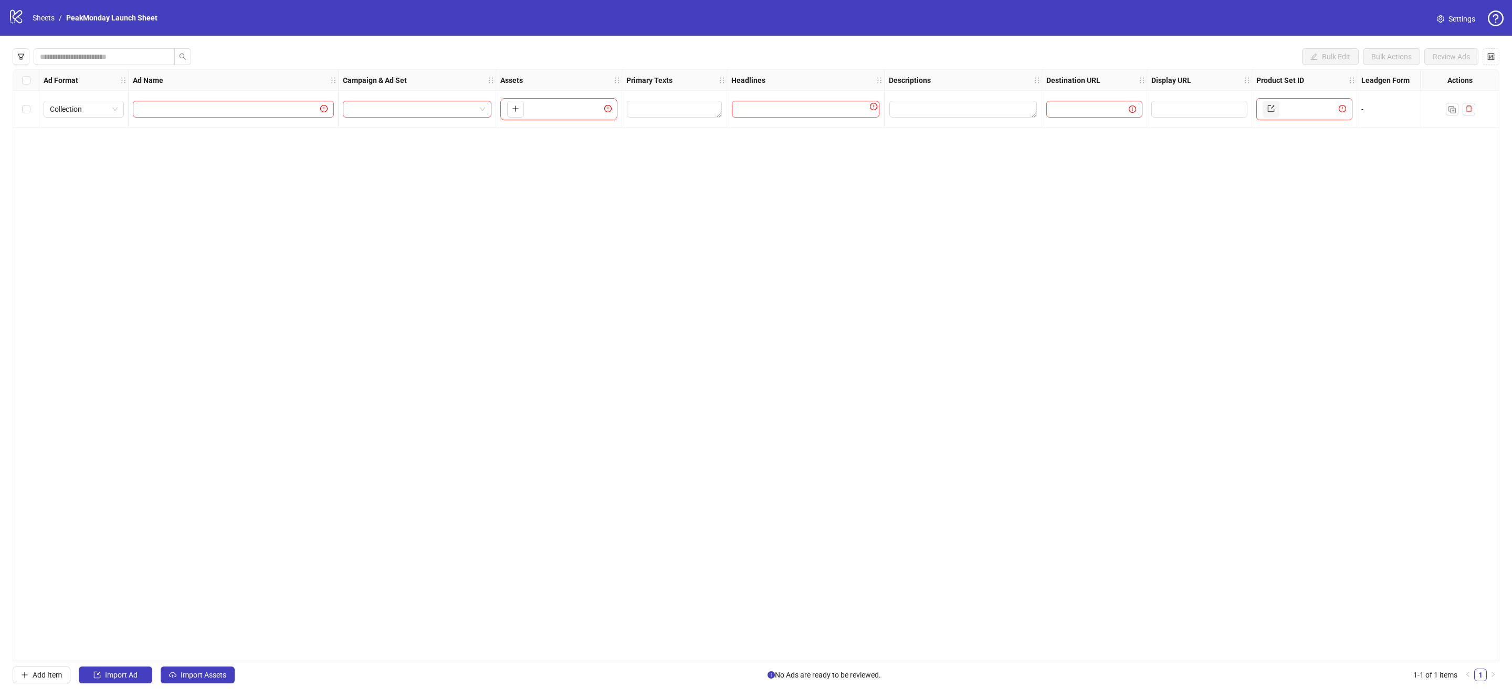
click at [1000, 114] on div "-" at bounding box center [1410, 109] width 96 height 12
click at [1000, 104] on div "-" at bounding box center [1410, 109] width 96 height 12
click at [97, 106] on span "Collection" at bounding box center [84, 109] width 68 height 16
click at [95, 235] on div "PAC carousel" at bounding box center [84, 231] width 64 height 12
click at [1000, 111] on icon "exclamation-circle" at bounding box center [1132, 109] width 7 height 7
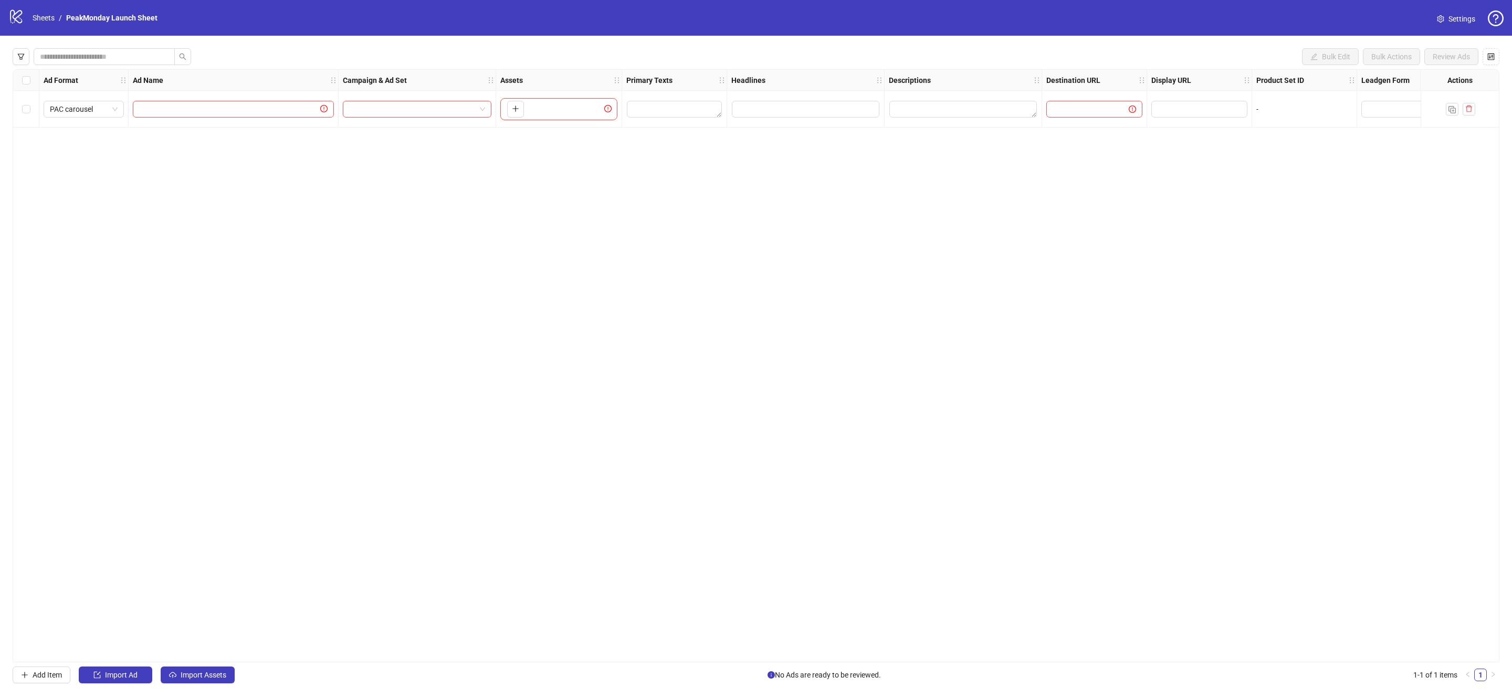
drag, startPoint x: 1246, startPoint y: 185, endPoint x: 1266, endPoint y: 172, distance: 23.6
click at [1000, 185] on div "Ad Format Ad Name Campaign & Ad Set Assets Primary Texts Headlines Descriptions…" at bounding box center [756, 365] width 1487 height 593
click at [82, 110] on span "PAC carousel" at bounding box center [84, 109] width 68 height 16
click at [85, 166] on div "Carousel" at bounding box center [84, 164] width 64 height 12
click at [94, 109] on span "Carousel" at bounding box center [84, 109] width 68 height 16
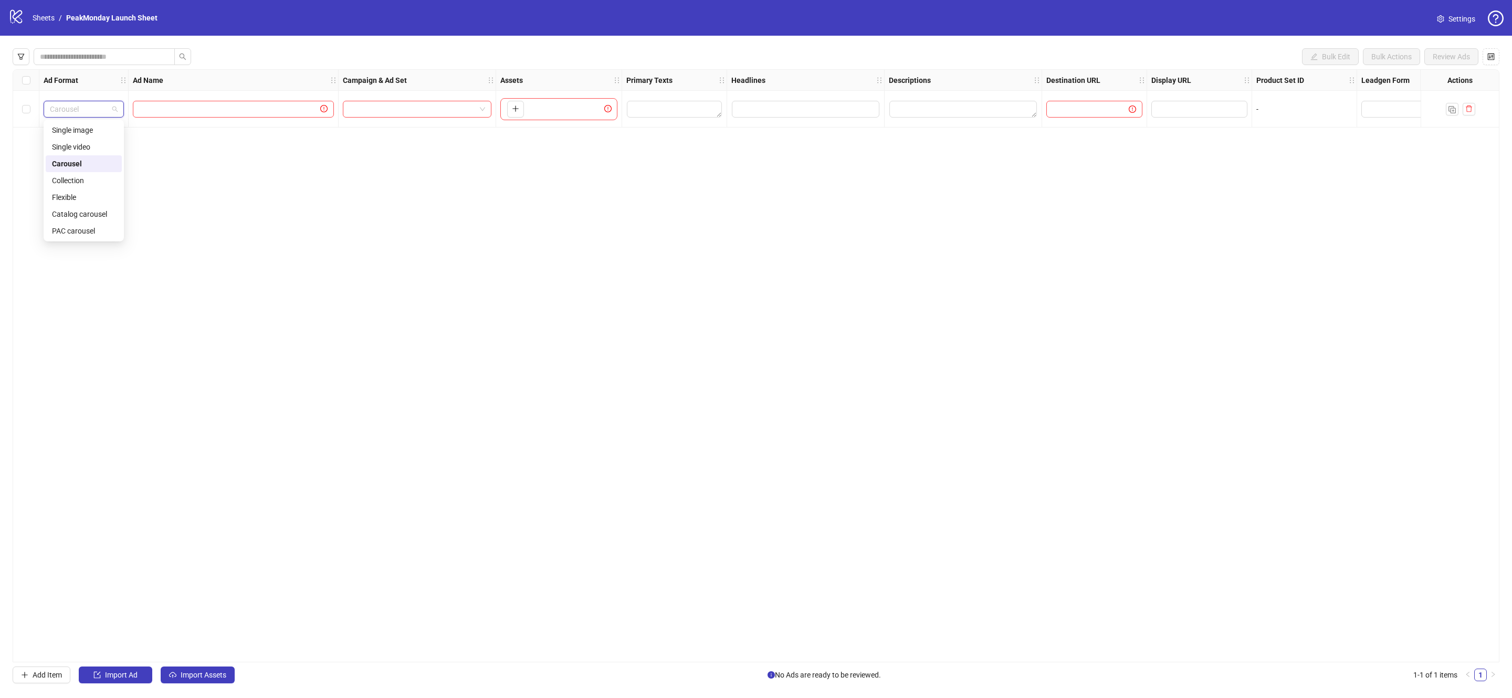
click at [887, 465] on div "Ad Format Ad Name Campaign & Ad Set Assets Primary Texts Headlines Descriptions…" at bounding box center [756, 365] width 1487 height 593
click at [69, 104] on span "Carousel" at bounding box center [84, 109] width 68 height 16
click at [88, 131] on div "Single image" at bounding box center [84, 130] width 64 height 12
click at [200, 109] on input "text" at bounding box center [228, 109] width 179 height 12
type input "***"
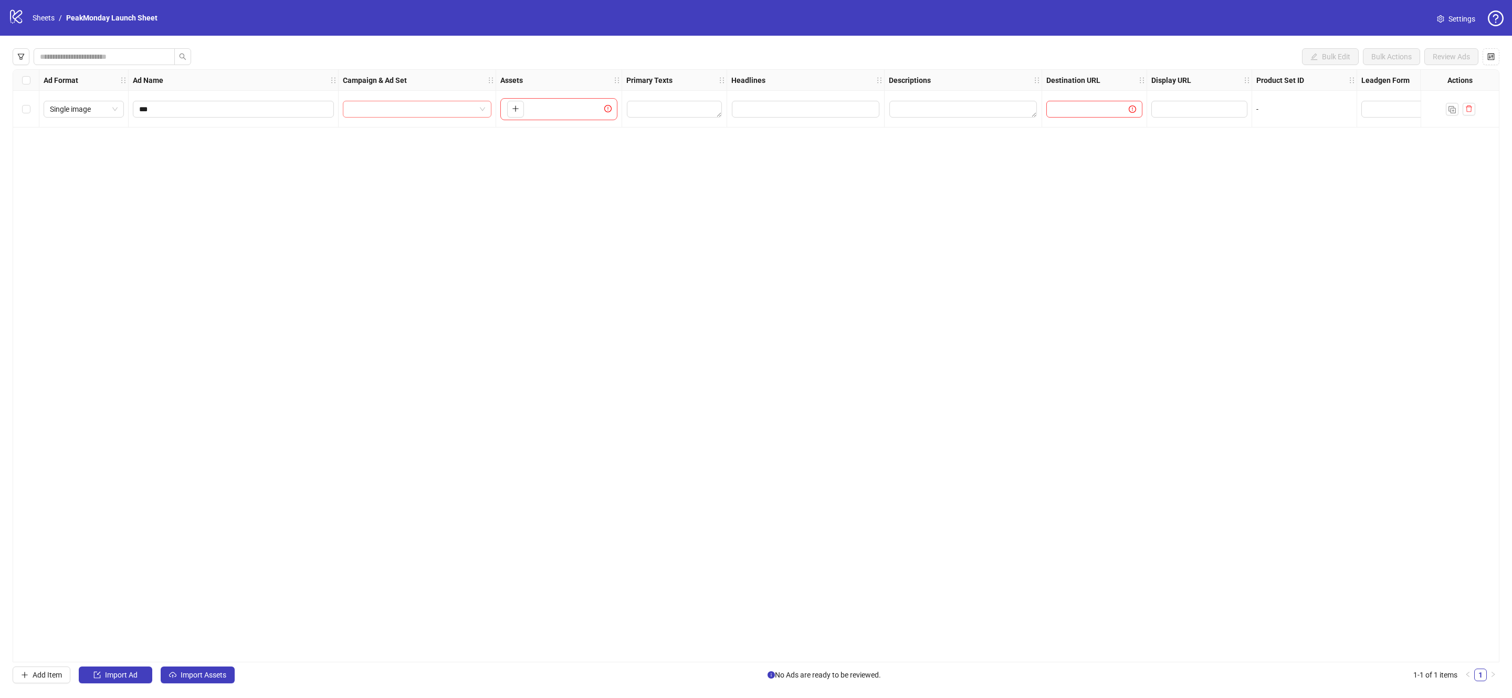
click at [429, 111] on input "search" at bounding box center [412, 109] width 127 height 16
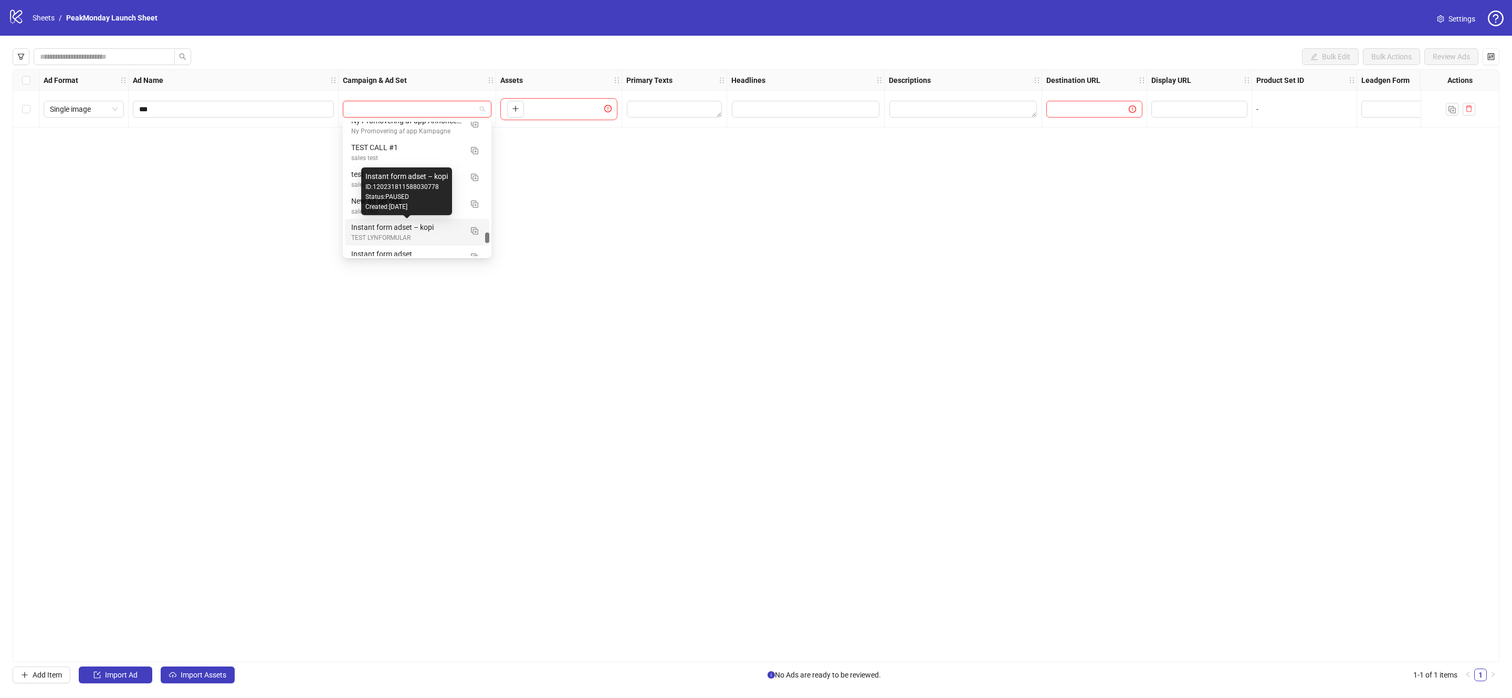
scroll to position [2490, 0]
click at [474, 239] on img "button" at bounding box center [474, 240] width 7 height 7
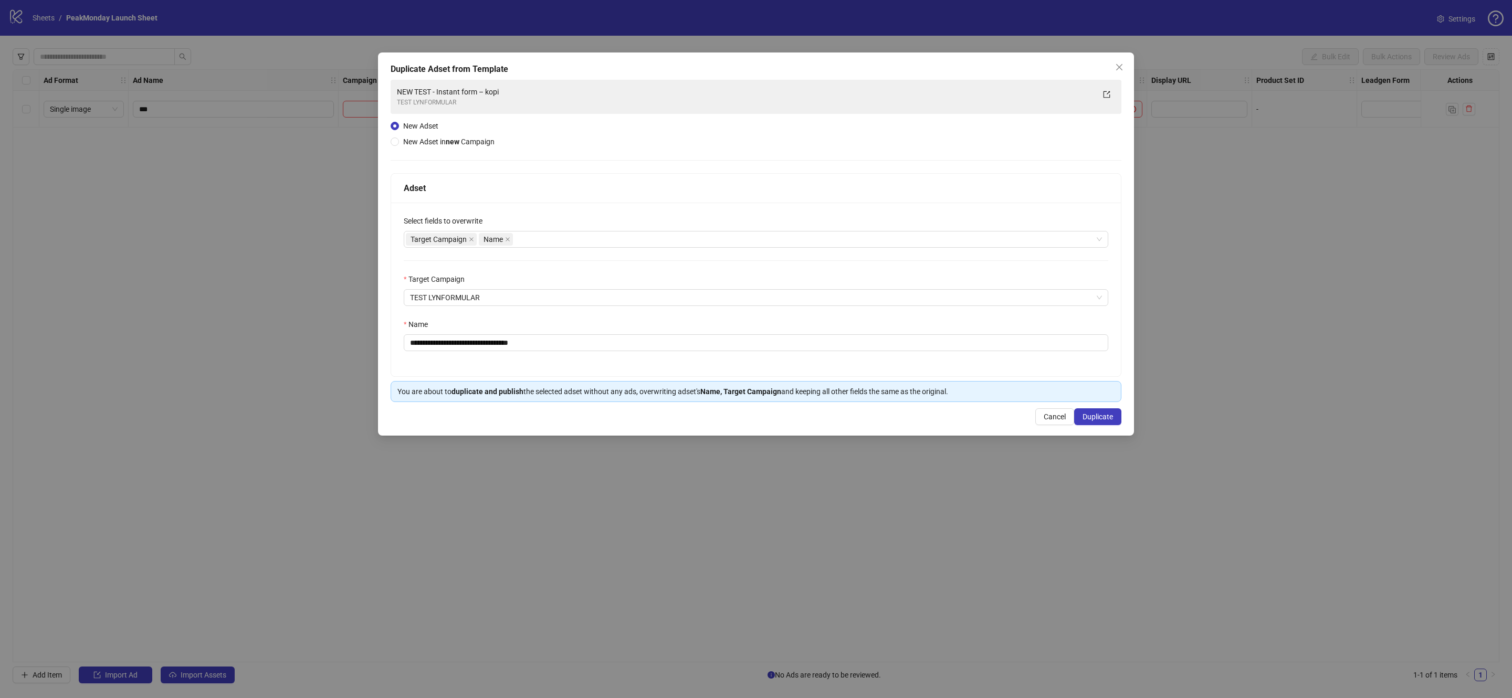
click at [482, 274] on div "Target Campaign" at bounding box center [756, 282] width 705 height 16
click at [498, 305] on span "TEST LYNFORMULAR" at bounding box center [756, 298] width 692 height 16
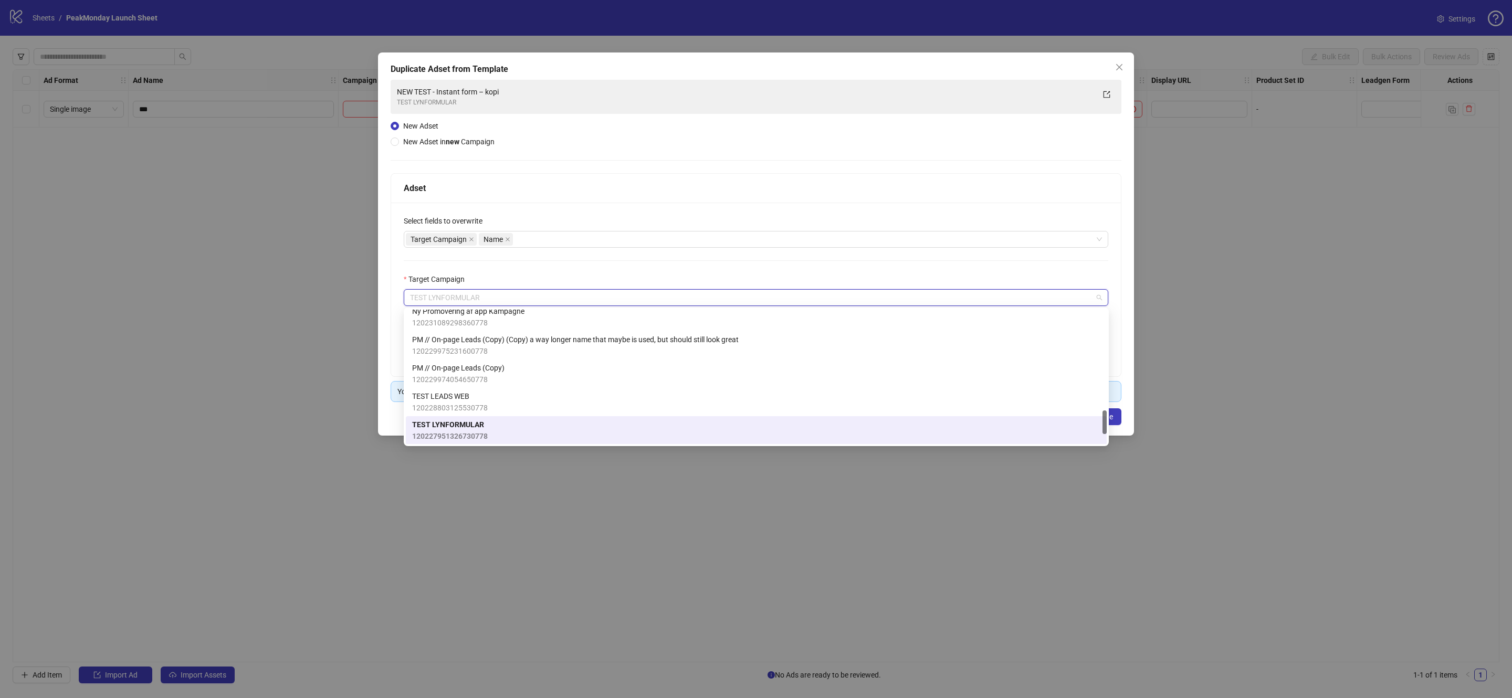
click at [517, 274] on div "Target Campaign" at bounding box center [756, 282] width 705 height 16
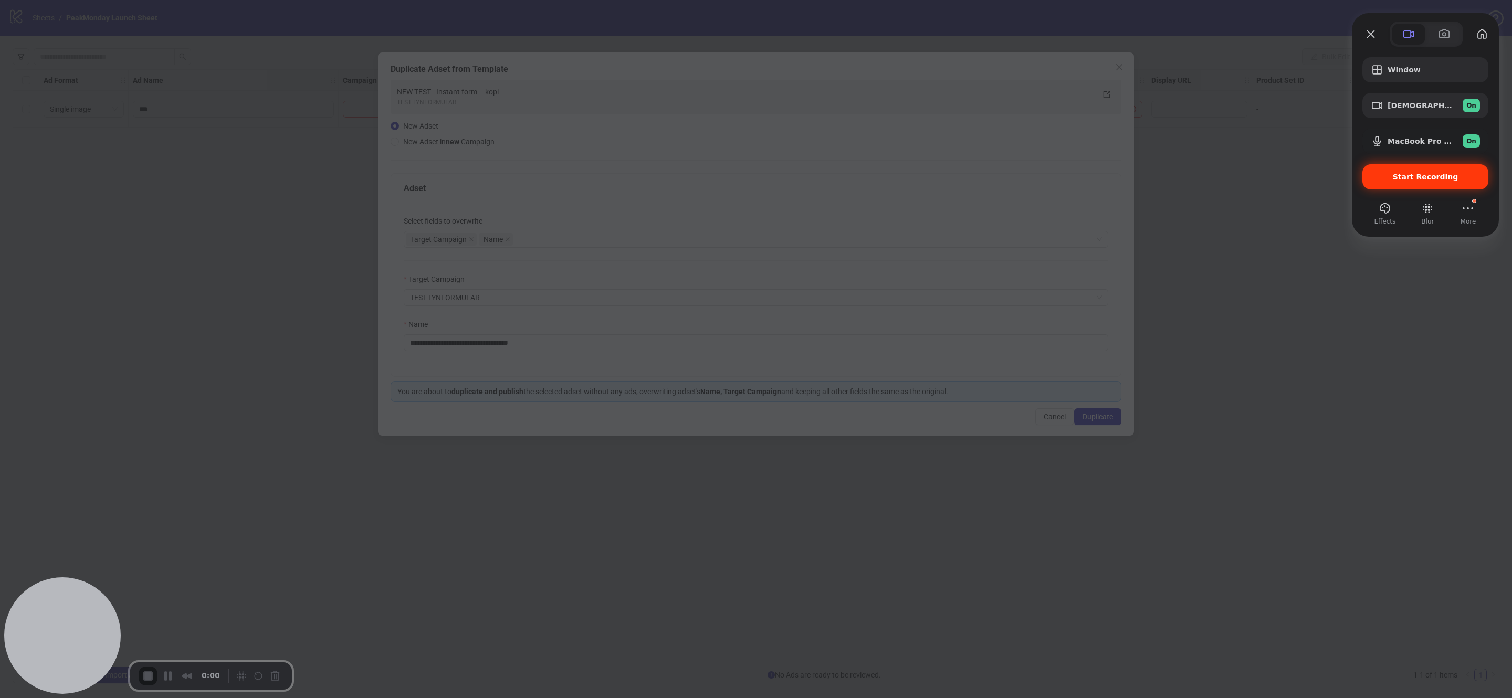
click at [1000, 174] on span "Start Recording" at bounding box center [1425, 177] width 109 height 8
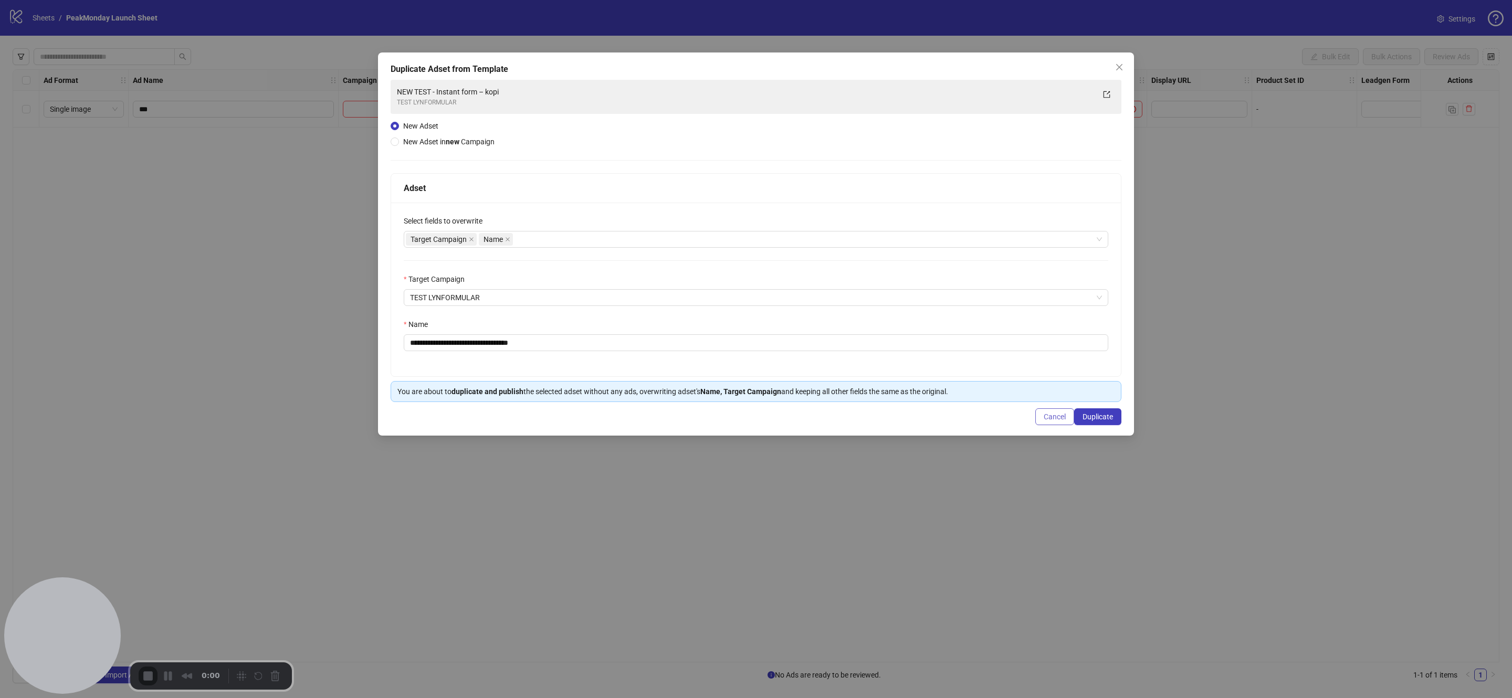
click at [1000, 421] on button "Cancel" at bounding box center [1055, 417] width 39 height 17
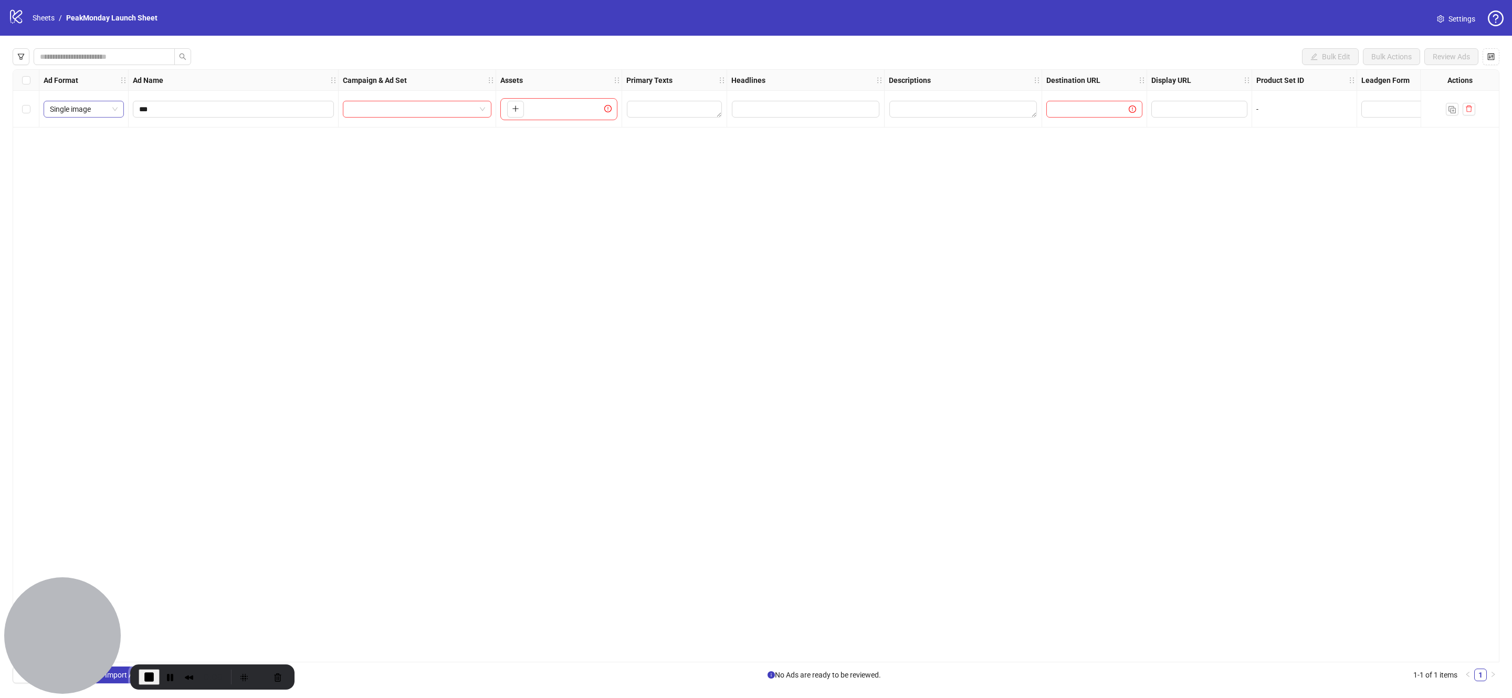
click at [70, 106] on span "Single image" at bounding box center [84, 109] width 68 height 16
click at [80, 192] on div "Flexible" at bounding box center [84, 198] width 64 height 12
click at [520, 107] on button "button" at bounding box center [515, 109] width 17 height 17
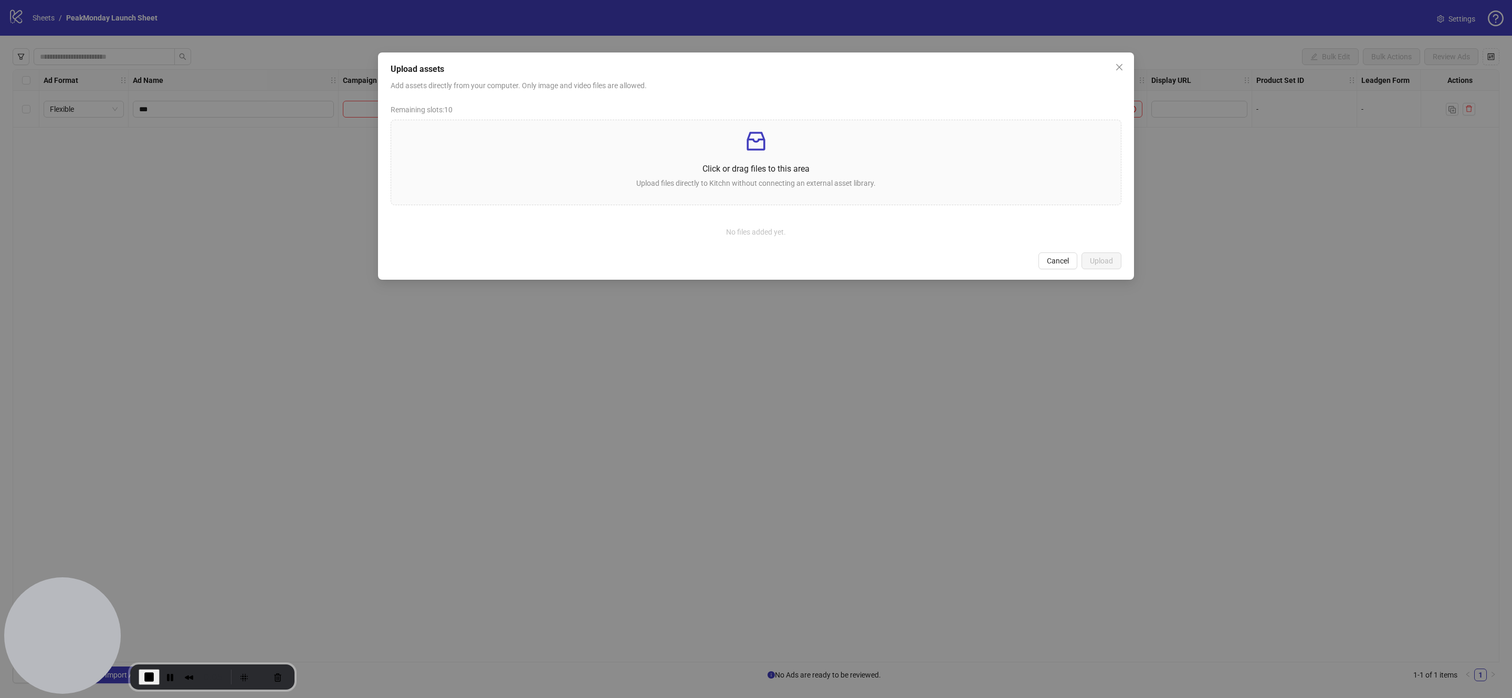
drag, startPoint x: 754, startPoint y: 383, endPoint x: 525, endPoint y: 274, distance: 253.7
click at [754, 384] on div "Upload assets Add assets directly from your computer. Only image and video file…" at bounding box center [756, 349] width 1512 height 698
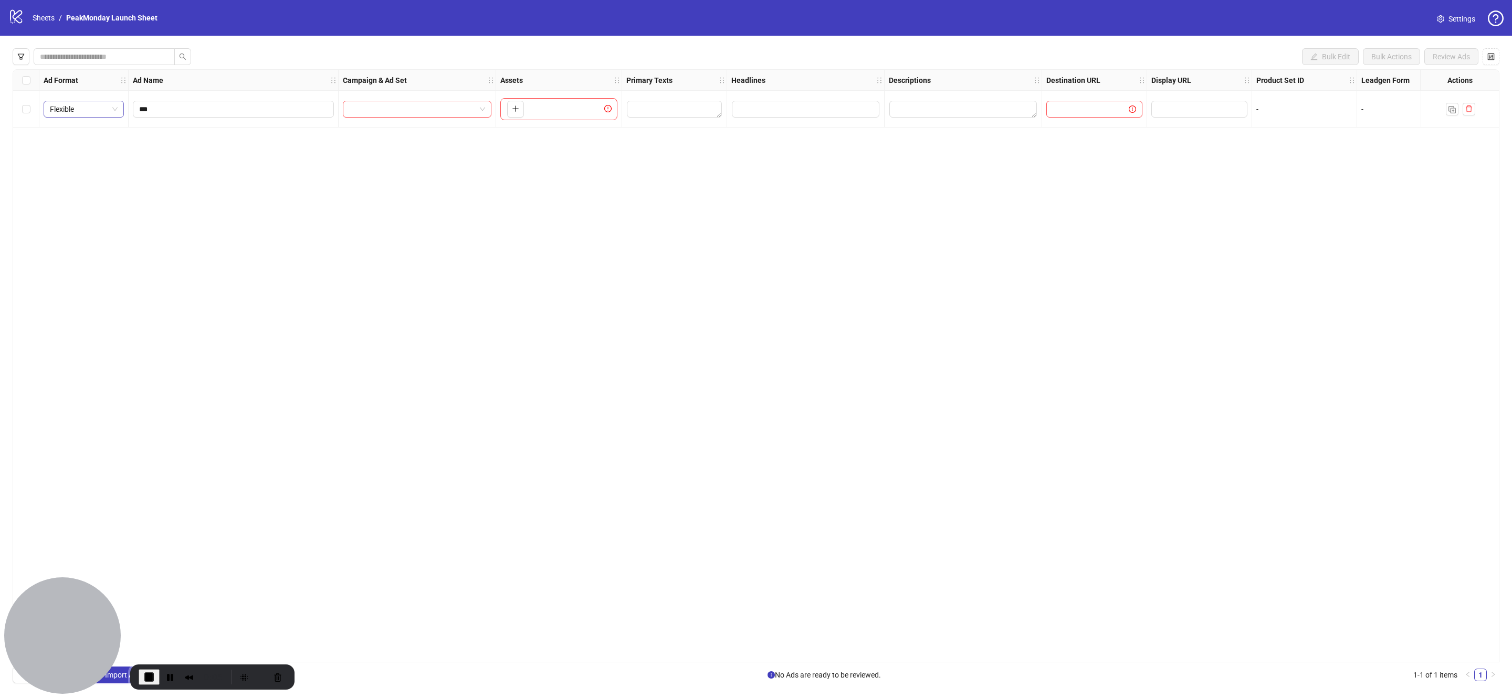
click at [81, 106] on span "Flexible" at bounding box center [84, 109] width 68 height 16
click at [93, 133] on div "Single image" at bounding box center [84, 130] width 64 height 12
click at [393, 230] on div "Ad Format Ad Name Campaign & Ad Set Assets Primary Texts Headlines Descriptions…" at bounding box center [756, 365] width 1487 height 593
click at [423, 95] on div at bounding box center [418, 109] width 158 height 37
click at [424, 110] on input "search" at bounding box center [412, 109] width 127 height 16
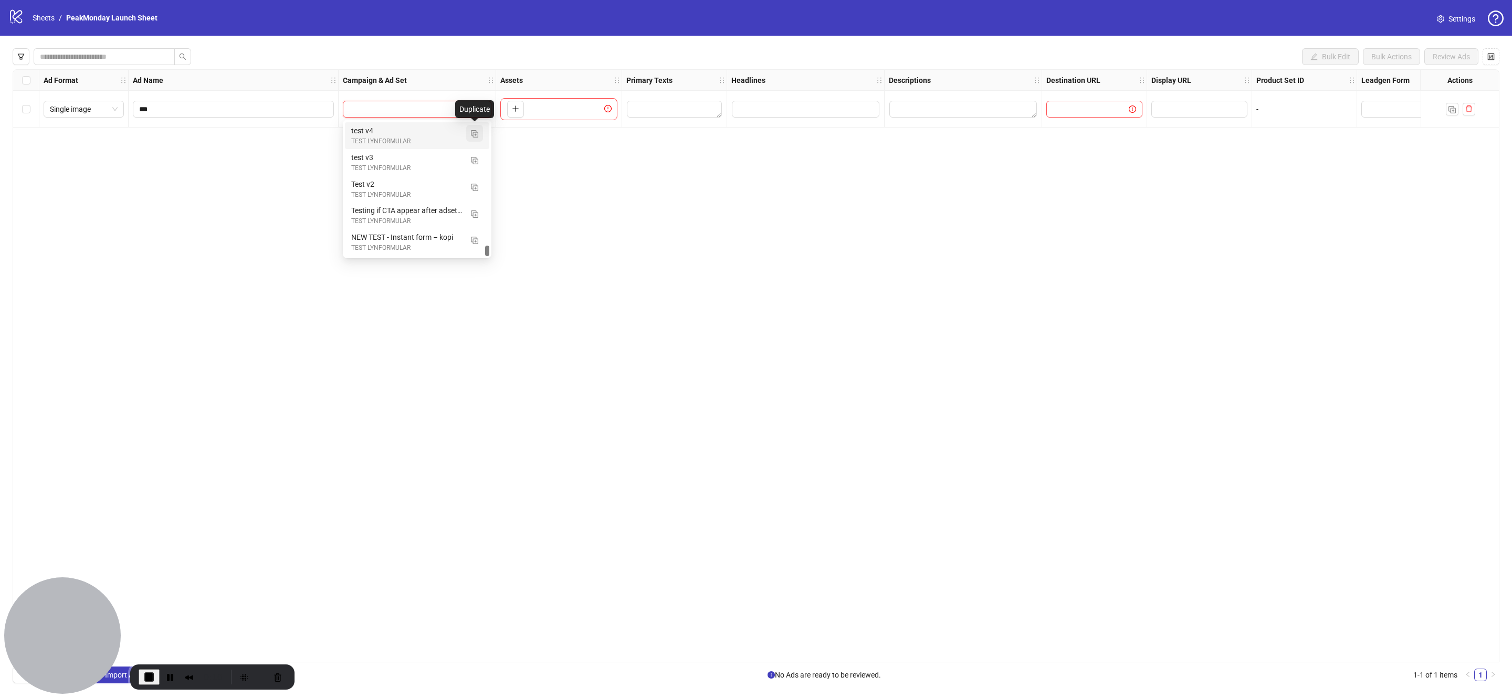
click at [477, 133] on img "button" at bounding box center [474, 133] width 7 height 7
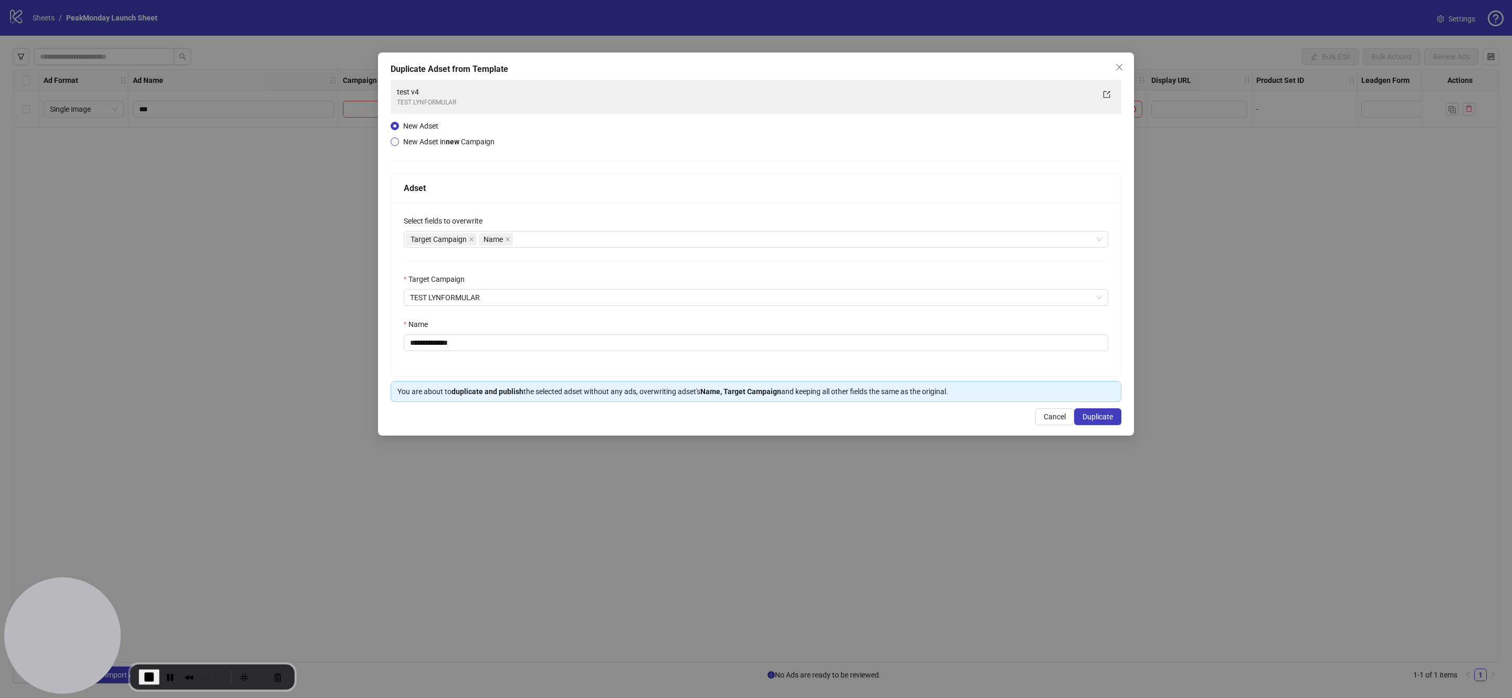
click at [432, 140] on span "New Adset in new Campaign" at bounding box center [448, 142] width 91 height 8
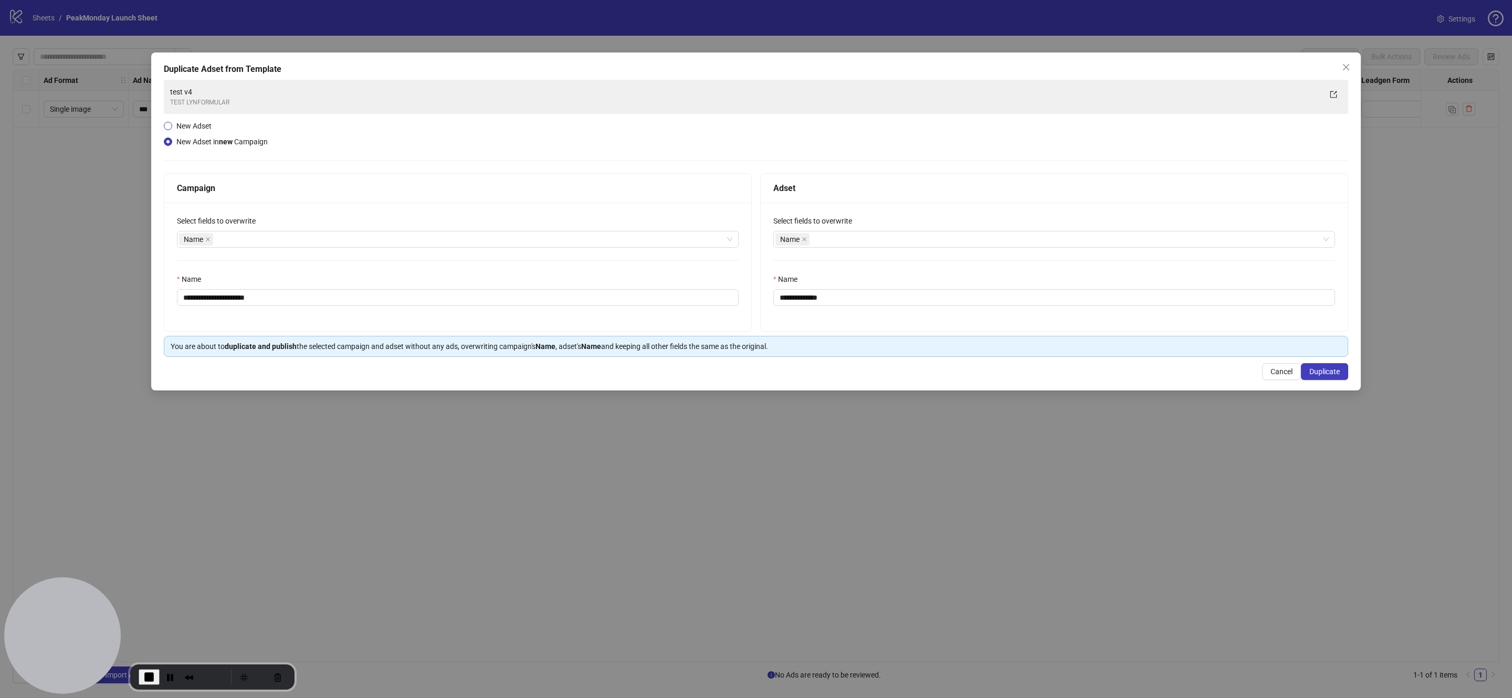
click at [196, 122] on span "New Adset" at bounding box center [193, 126] width 35 height 8
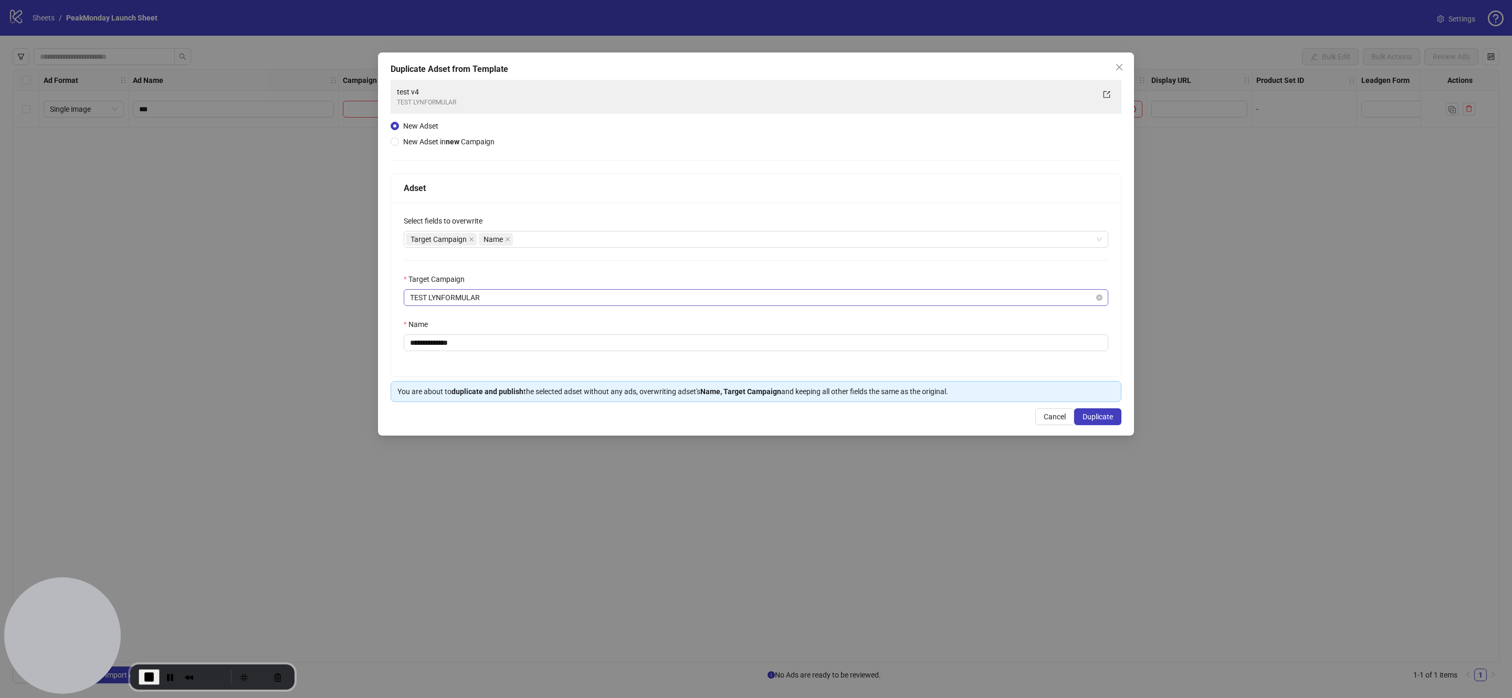
click at [484, 295] on span "TEST LYNFORMULAR" at bounding box center [756, 298] width 692 height 16
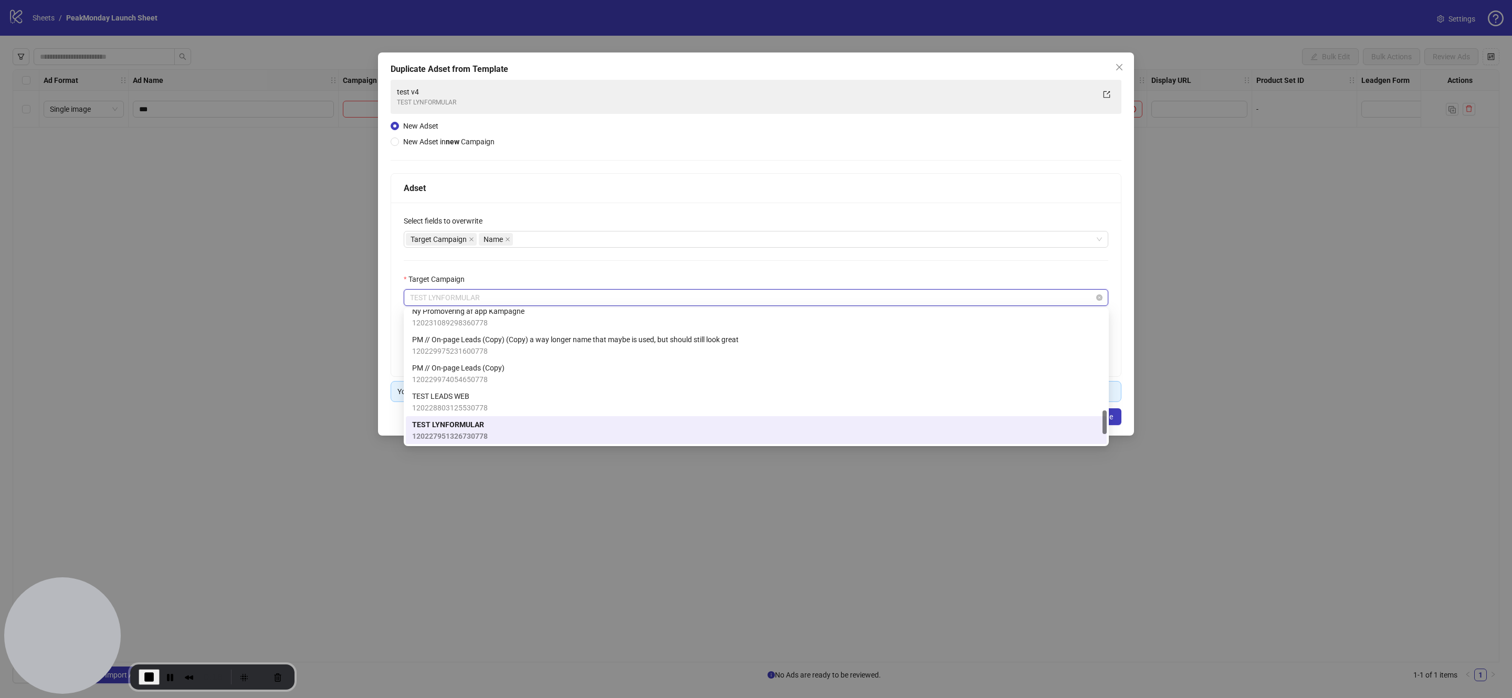
click at [484, 295] on span "TEST LYNFORMULAR" at bounding box center [756, 298] width 692 height 16
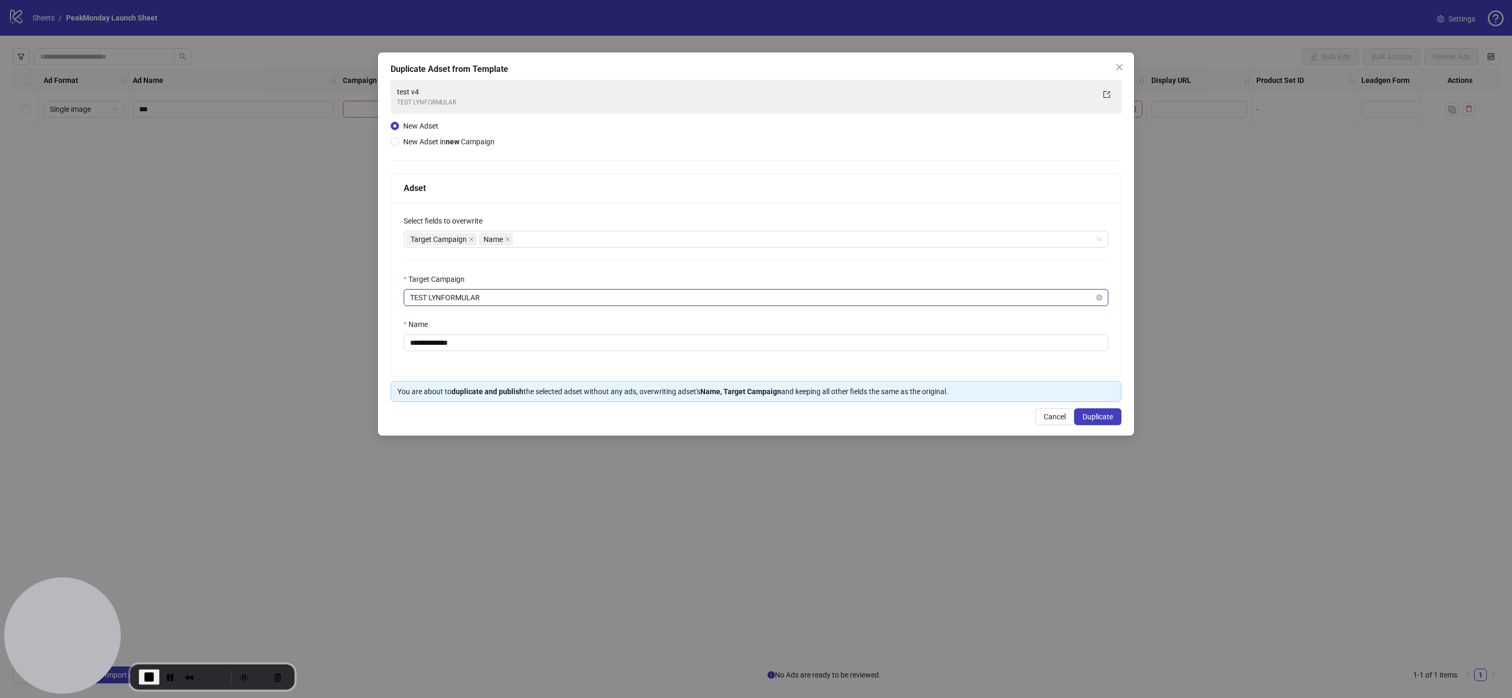
click at [484, 295] on span "TEST LYNFORMULAR" at bounding box center [756, 298] width 692 height 16
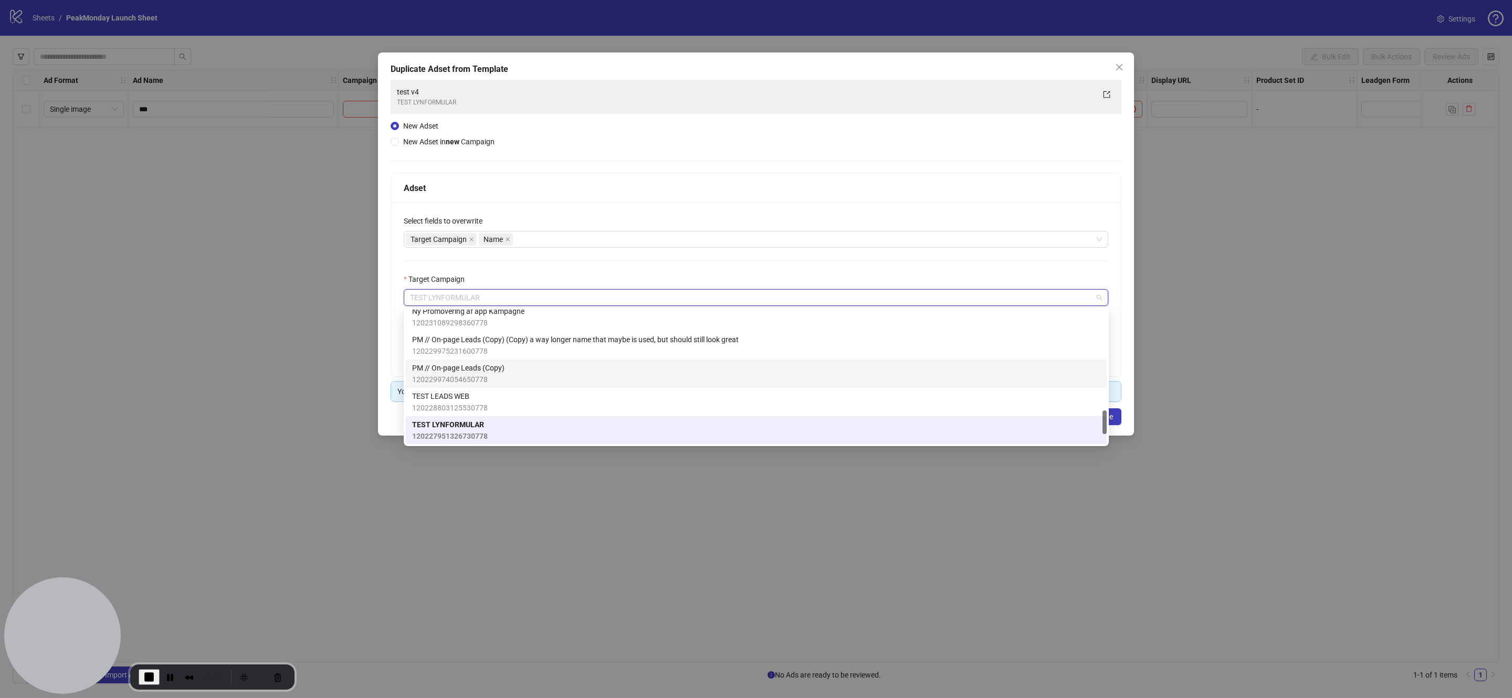
click at [493, 370] on span "PM // On-page Leads (Copy)" at bounding box center [458, 368] width 92 height 12
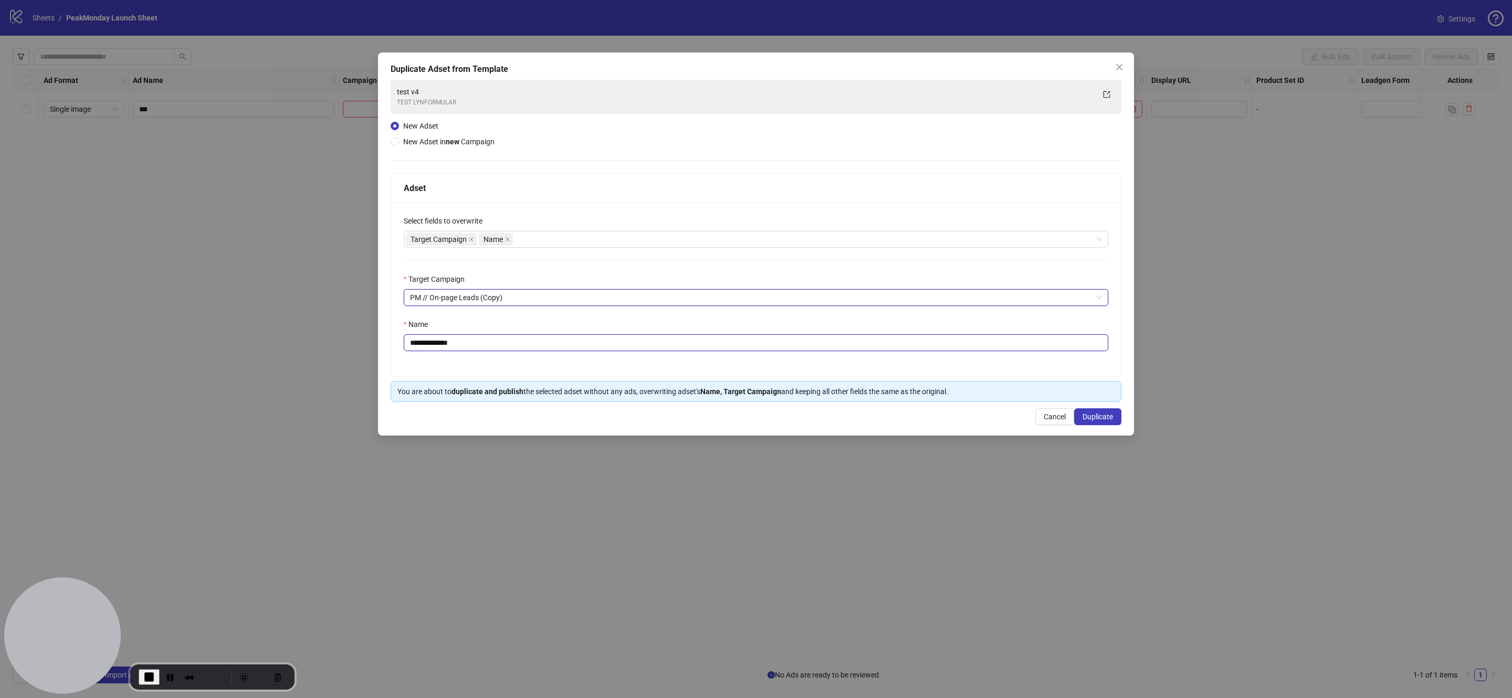
click at [454, 341] on input "**********" at bounding box center [756, 342] width 705 height 17
click at [456, 342] on input "**********" at bounding box center [756, 342] width 705 height 17
click at [455, 342] on input "**********" at bounding box center [756, 342] width 705 height 17
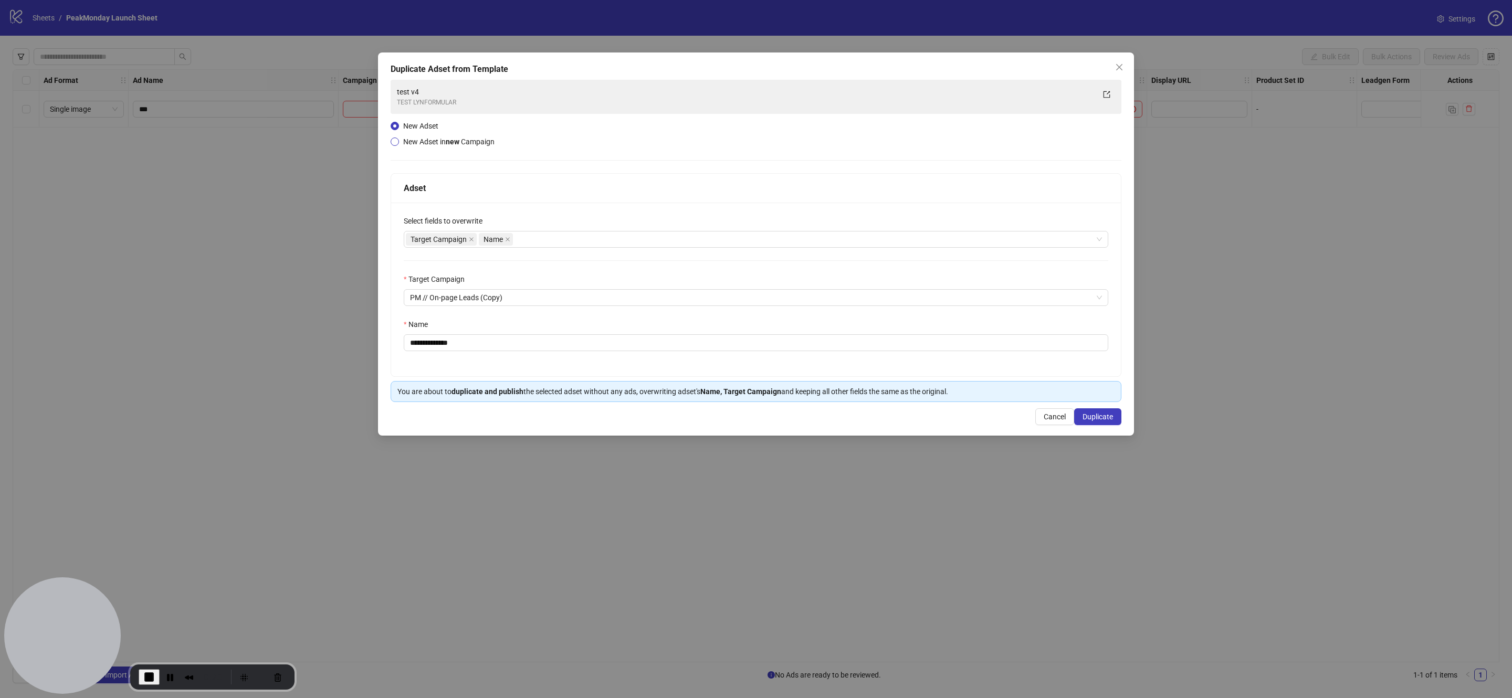
click at [420, 144] on span "New Adset in new Campaign" at bounding box center [448, 142] width 91 height 8
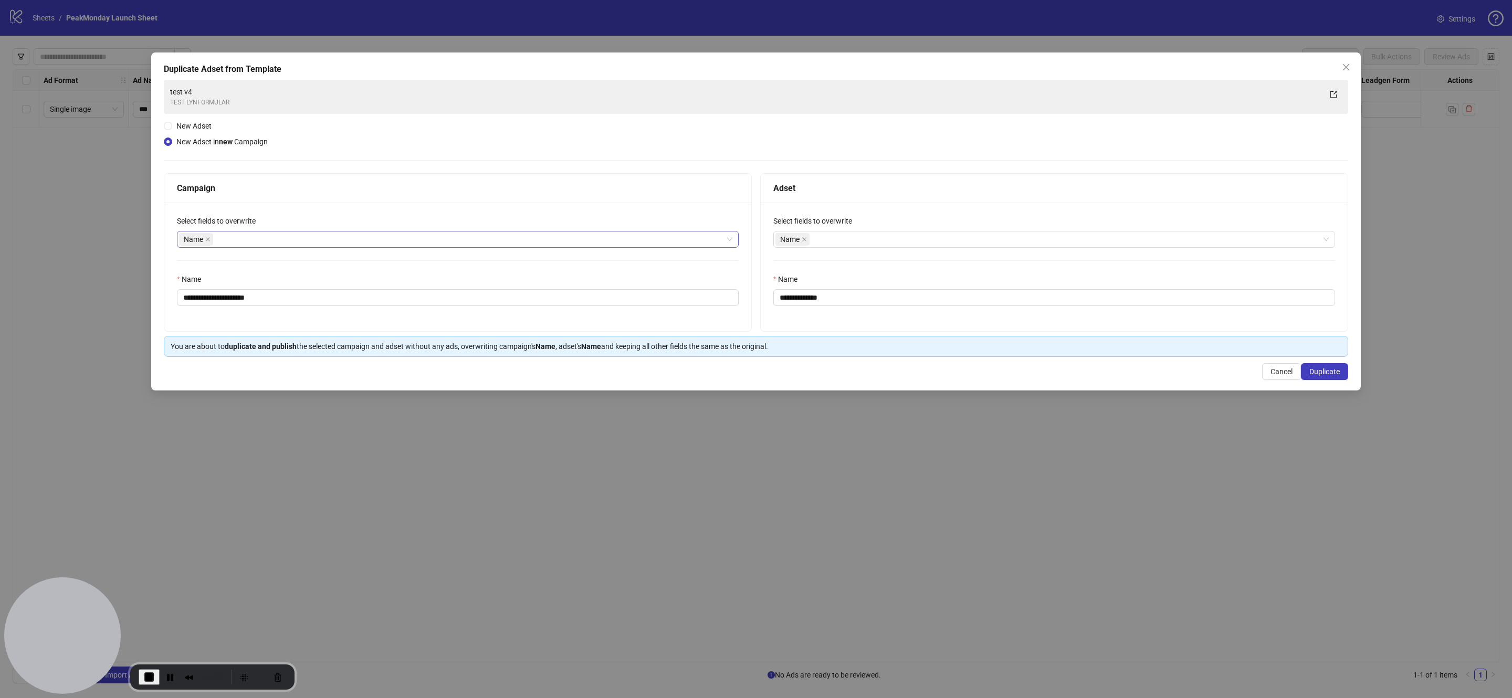
click at [302, 245] on div "Name" at bounding box center [452, 239] width 547 height 15
click at [276, 276] on div "Status" at bounding box center [458, 277] width 546 height 12
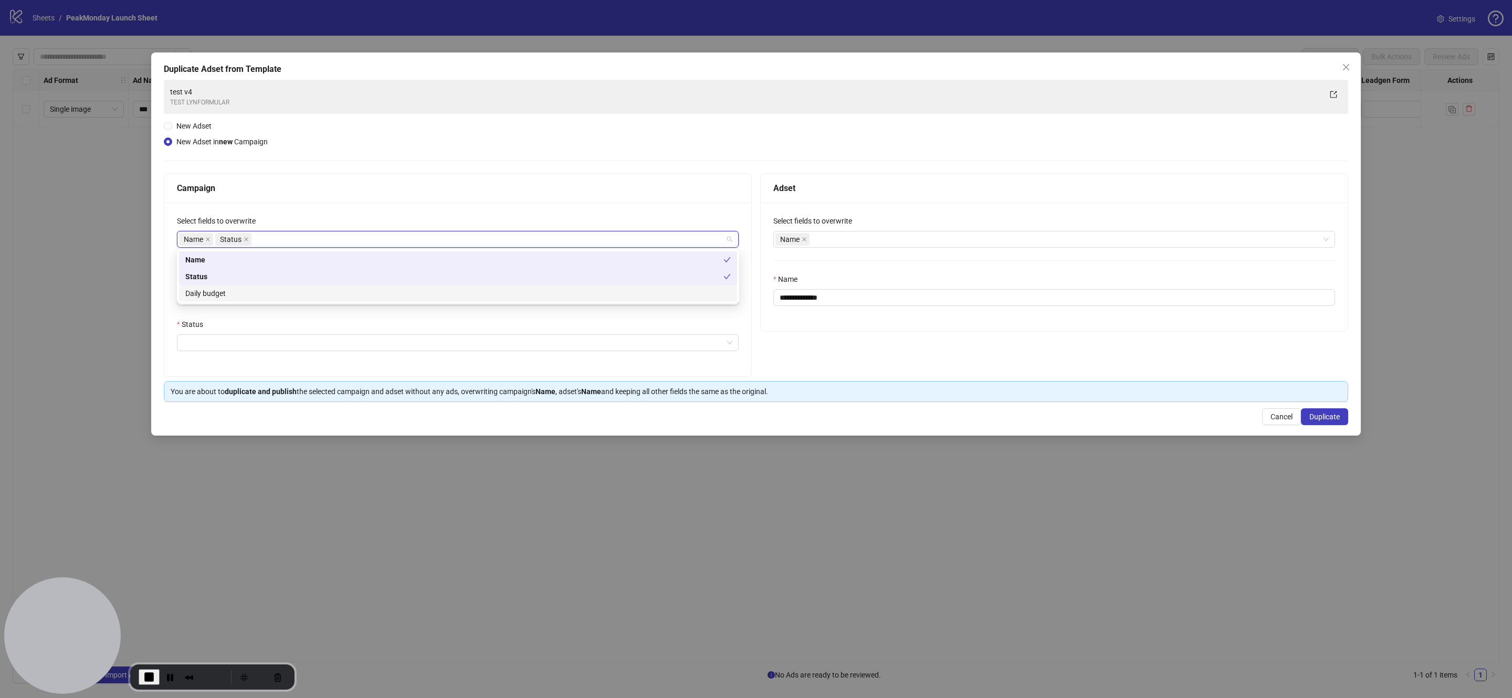
click at [271, 290] on div "Daily budget" at bounding box center [458, 294] width 546 height 12
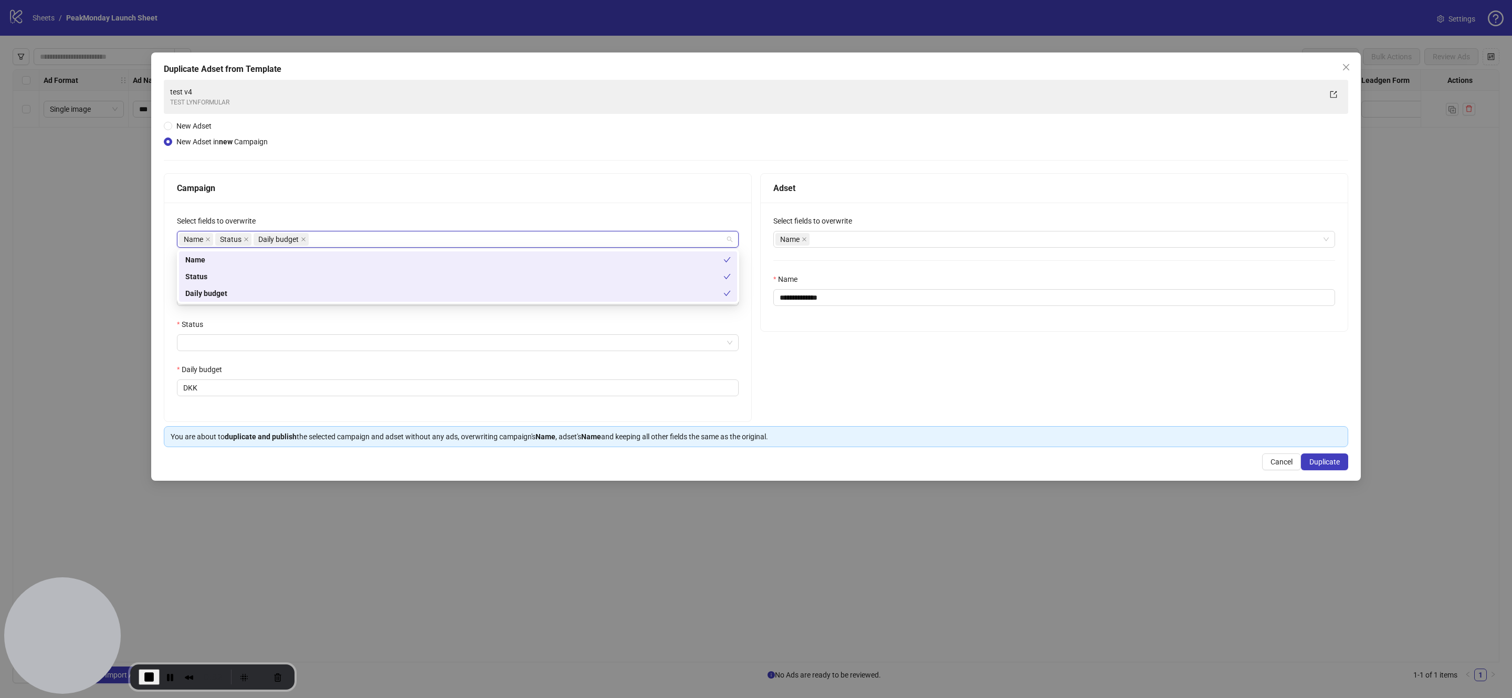
click at [168, 333] on div "**********" at bounding box center [457, 312] width 587 height 219
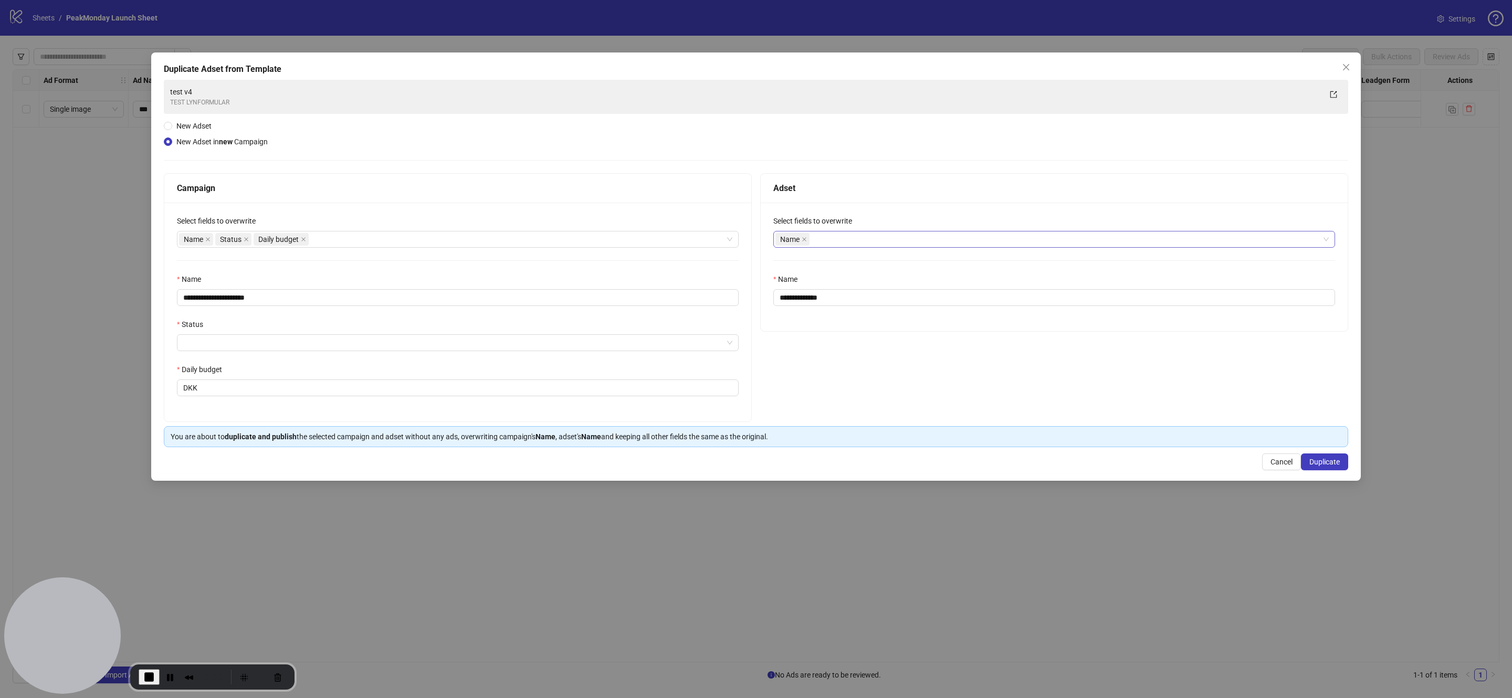
click at [897, 239] on div "Name" at bounding box center [1049, 239] width 547 height 15
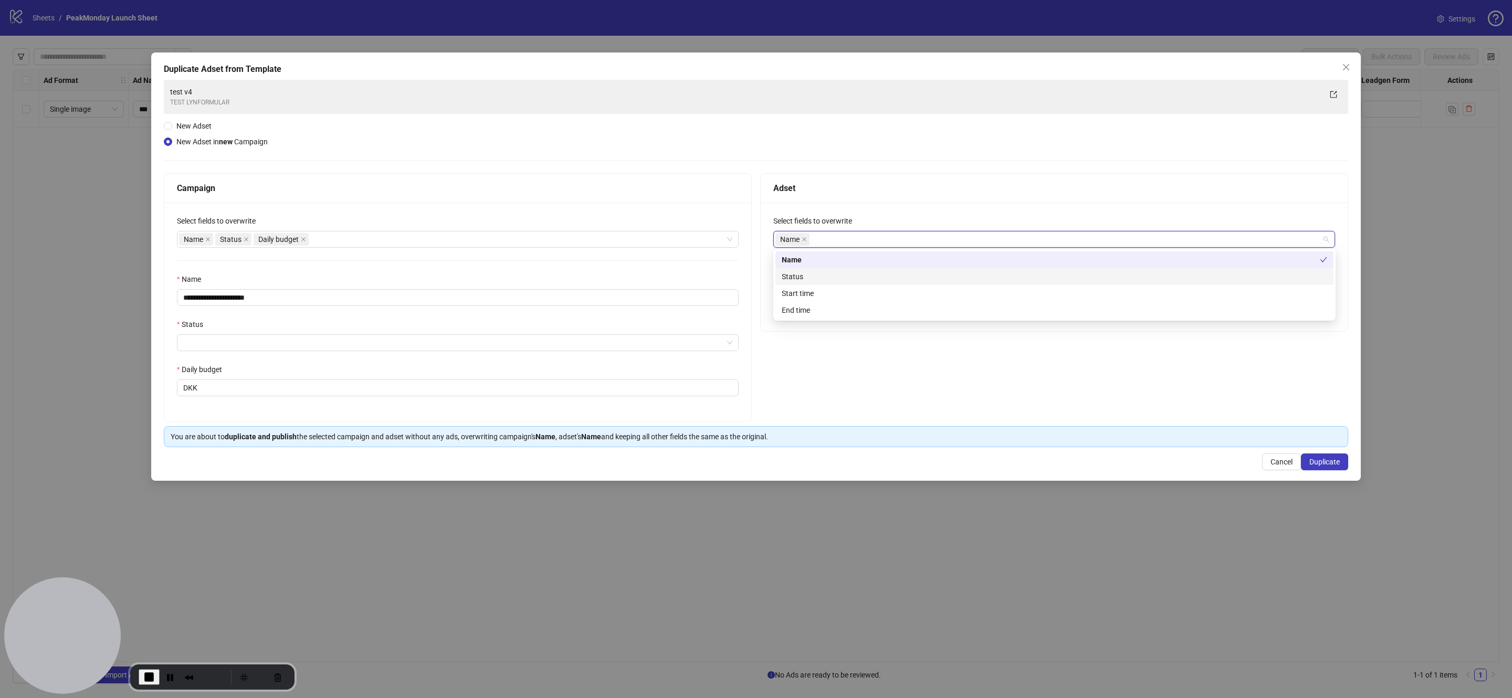
click at [822, 278] on div "Status" at bounding box center [1055, 277] width 546 height 12
click at [820, 290] on div "Start time" at bounding box center [1055, 294] width 546 height 12
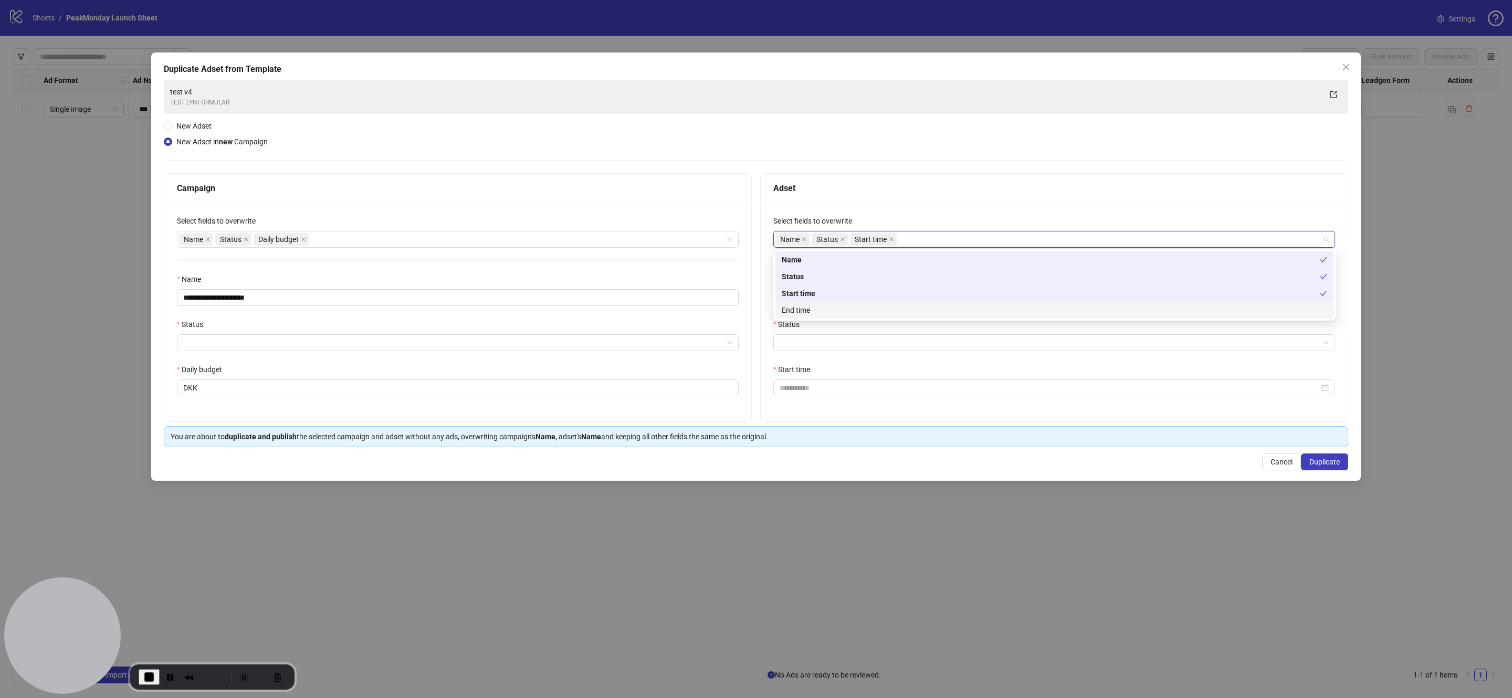
click at [821, 305] on div "End time" at bounding box center [1055, 311] width 546 height 12
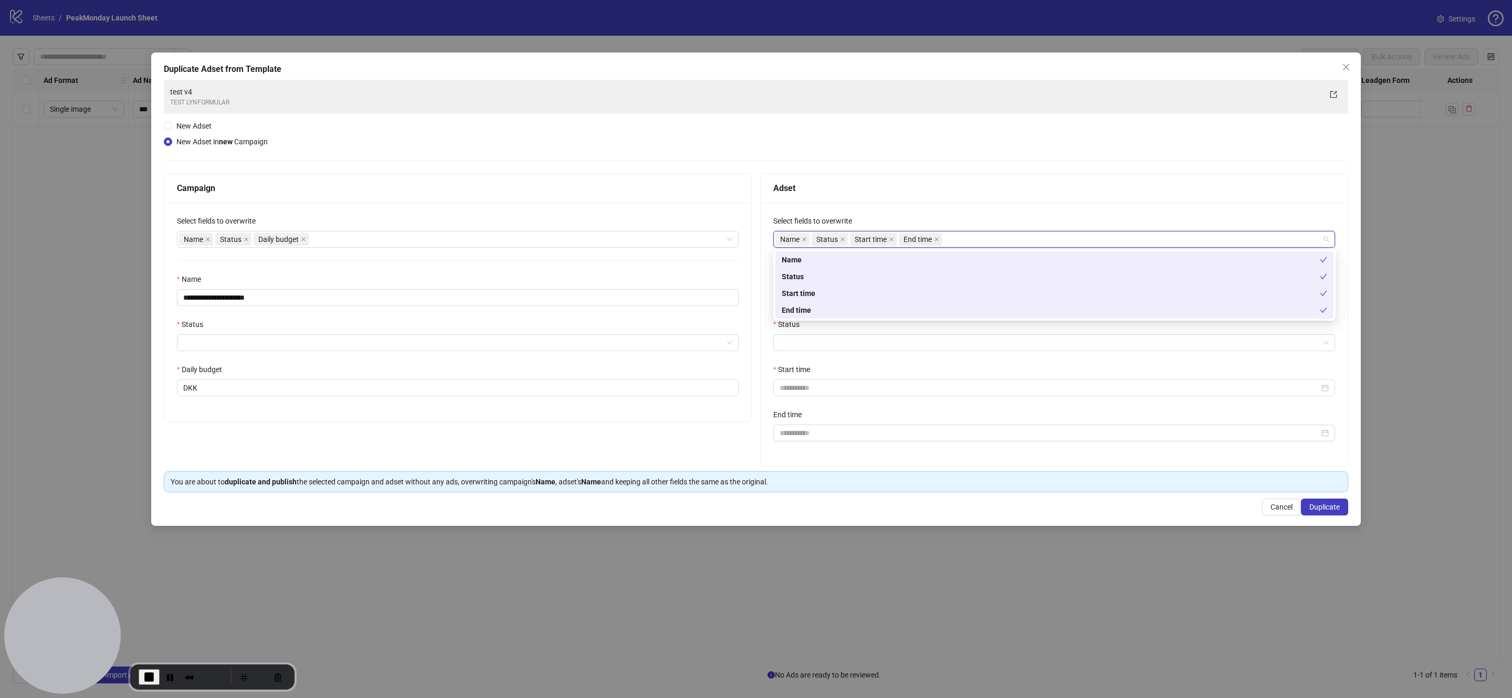
click at [821, 136] on div "**********" at bounding box center [756, 286] width 1185 height 413
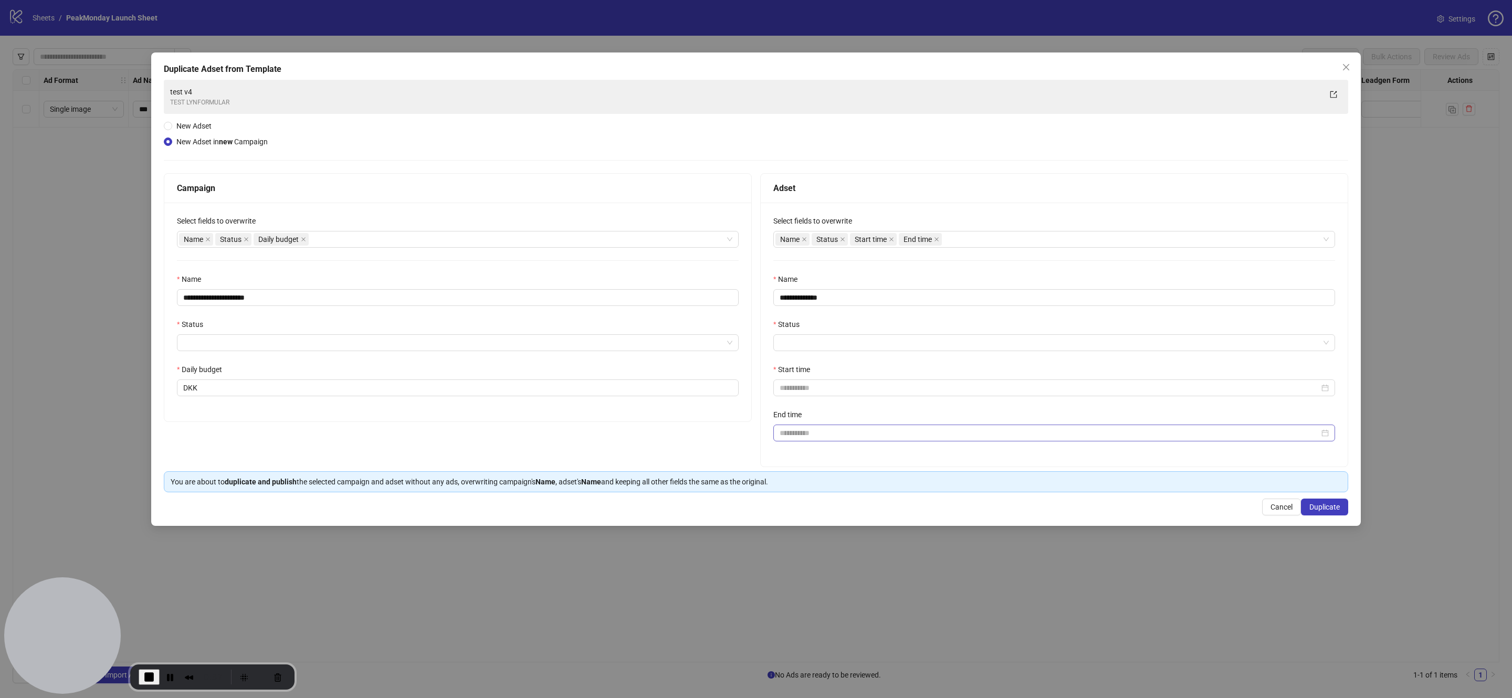
click at [870, 440] on div at bounding box center [1054, 433] width 562 height 17
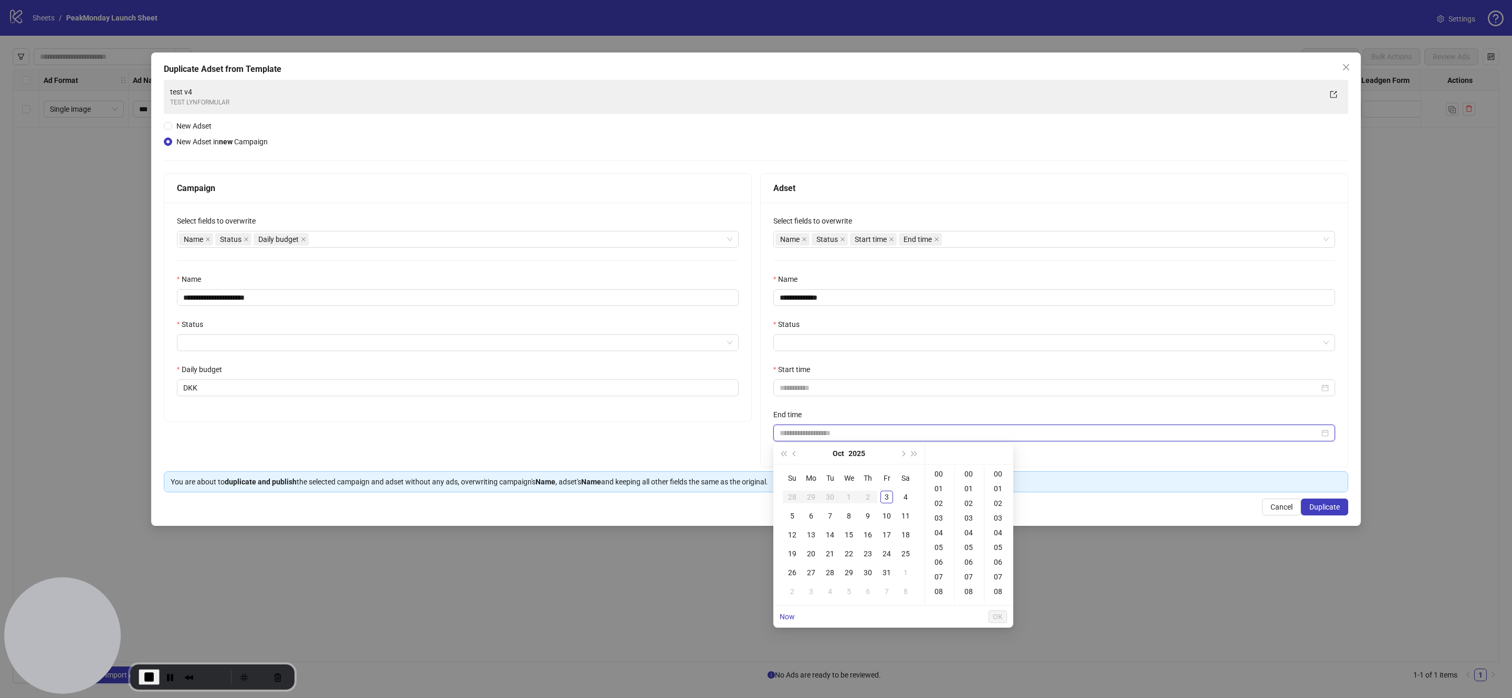
type input "**********"
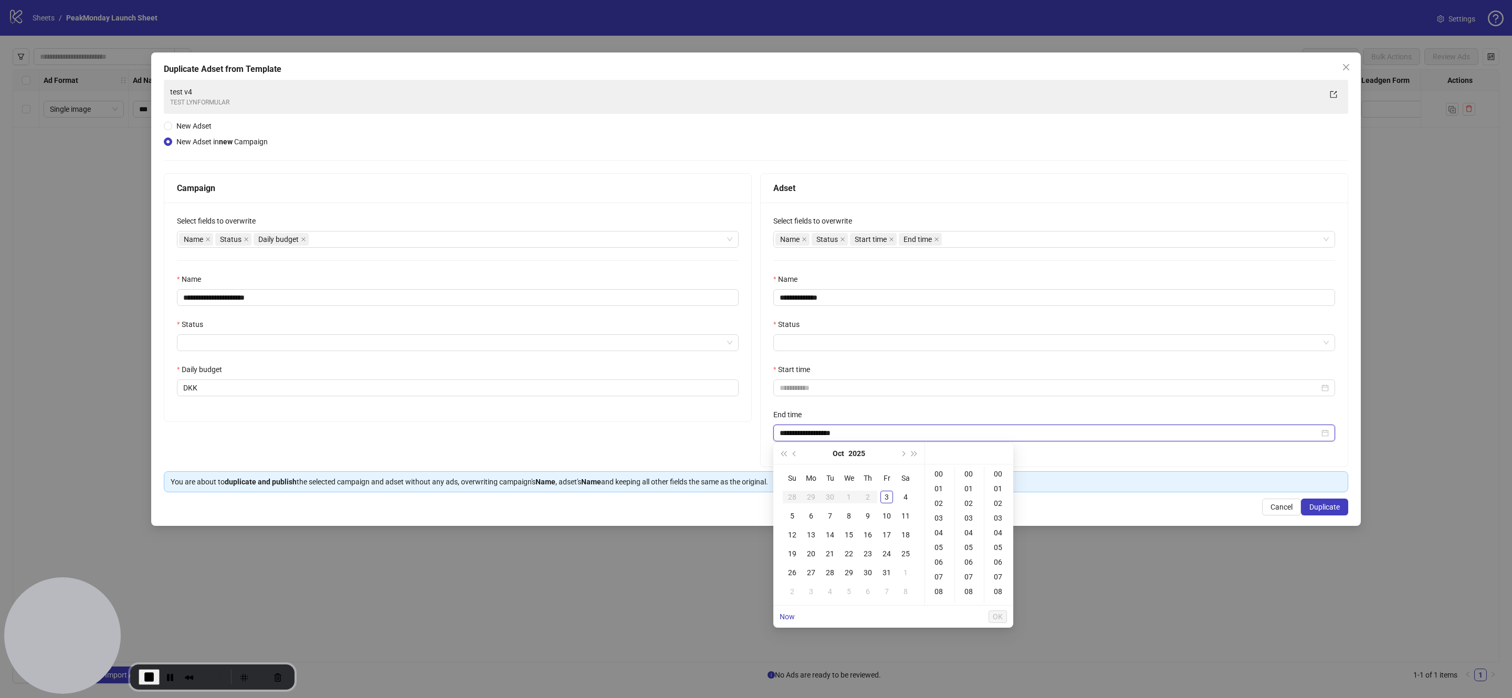
type input "**********"
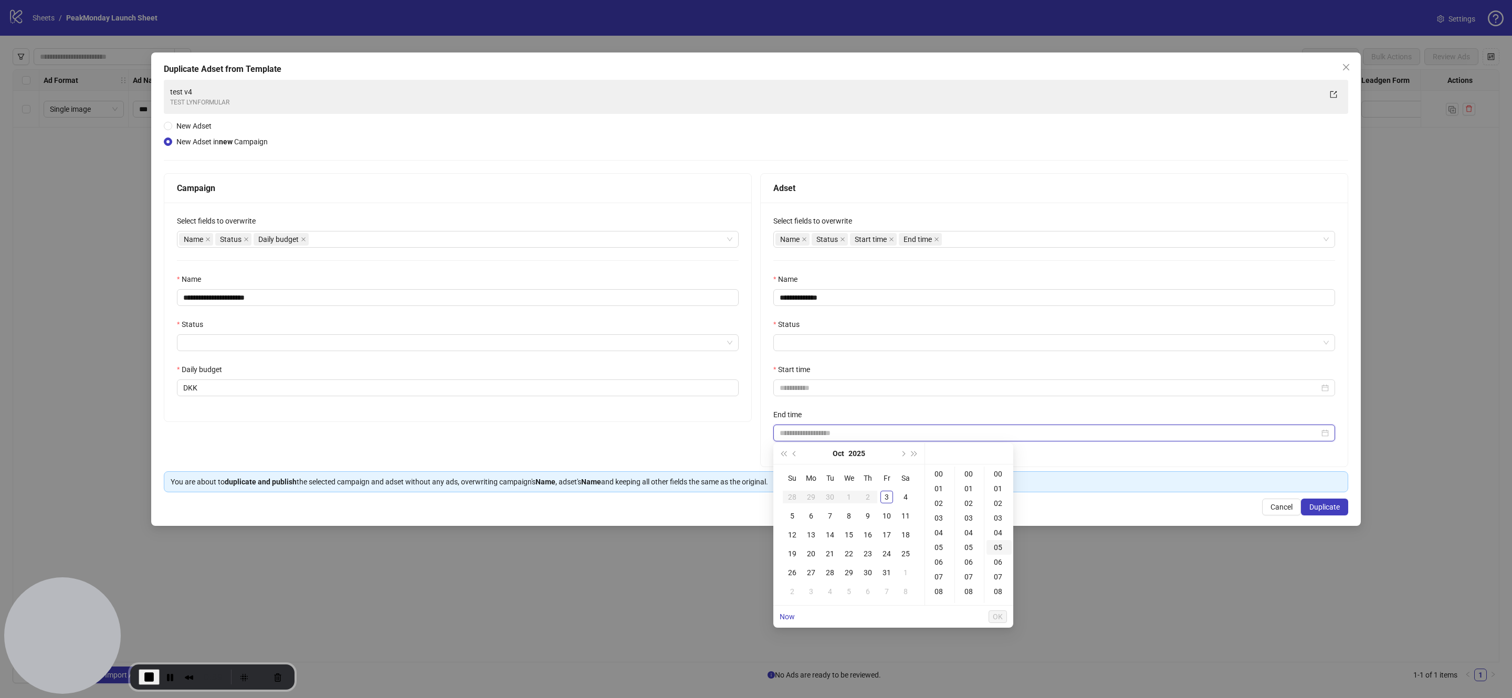
type input "**********"
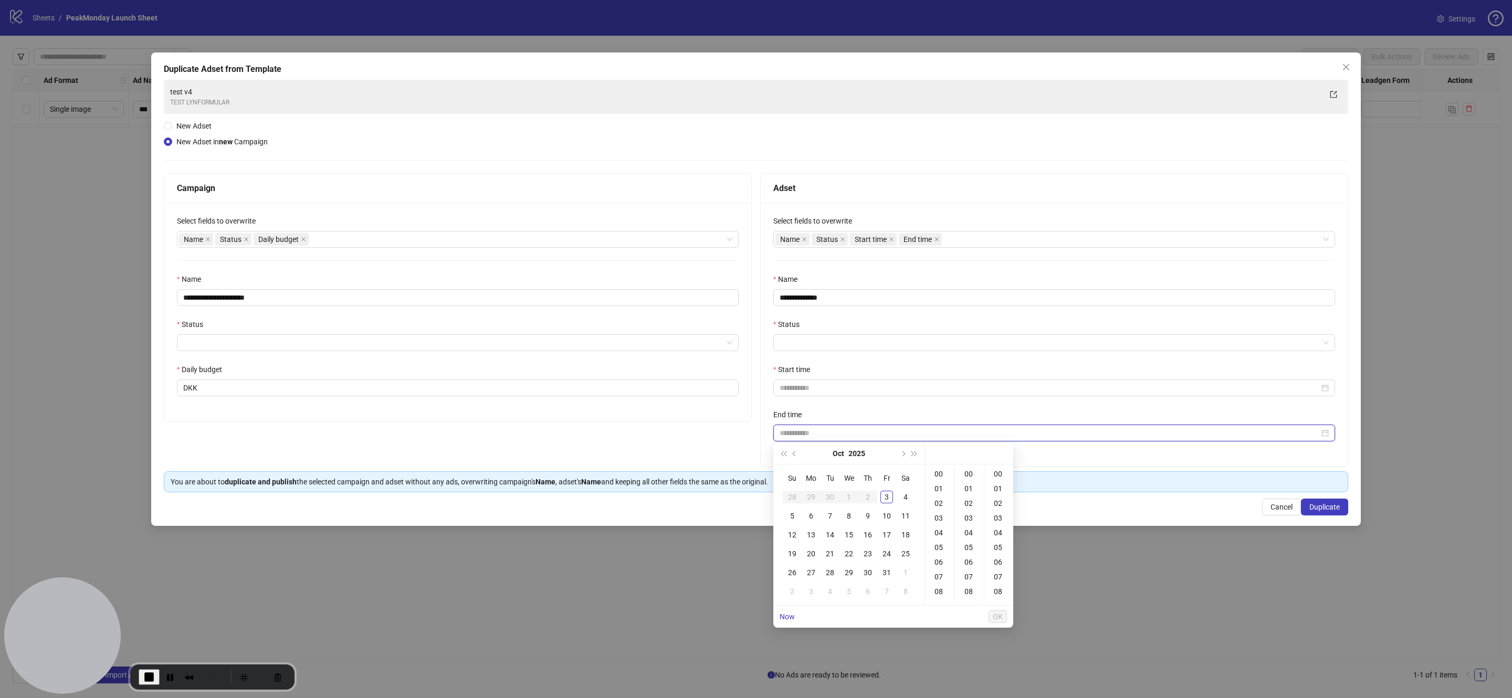
type input "**********"
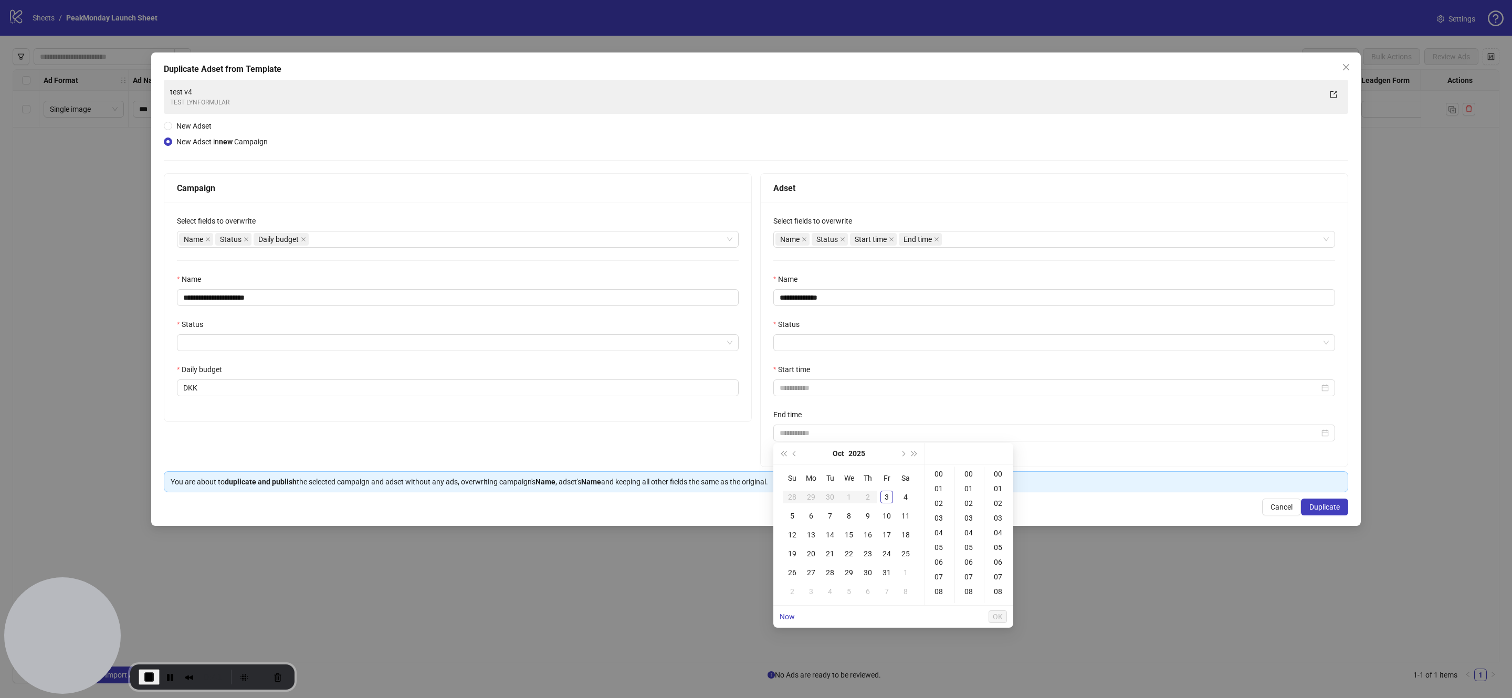
click at [1000, 459] on div "**********" at bounding box center [1054, 335] width 587 height 264
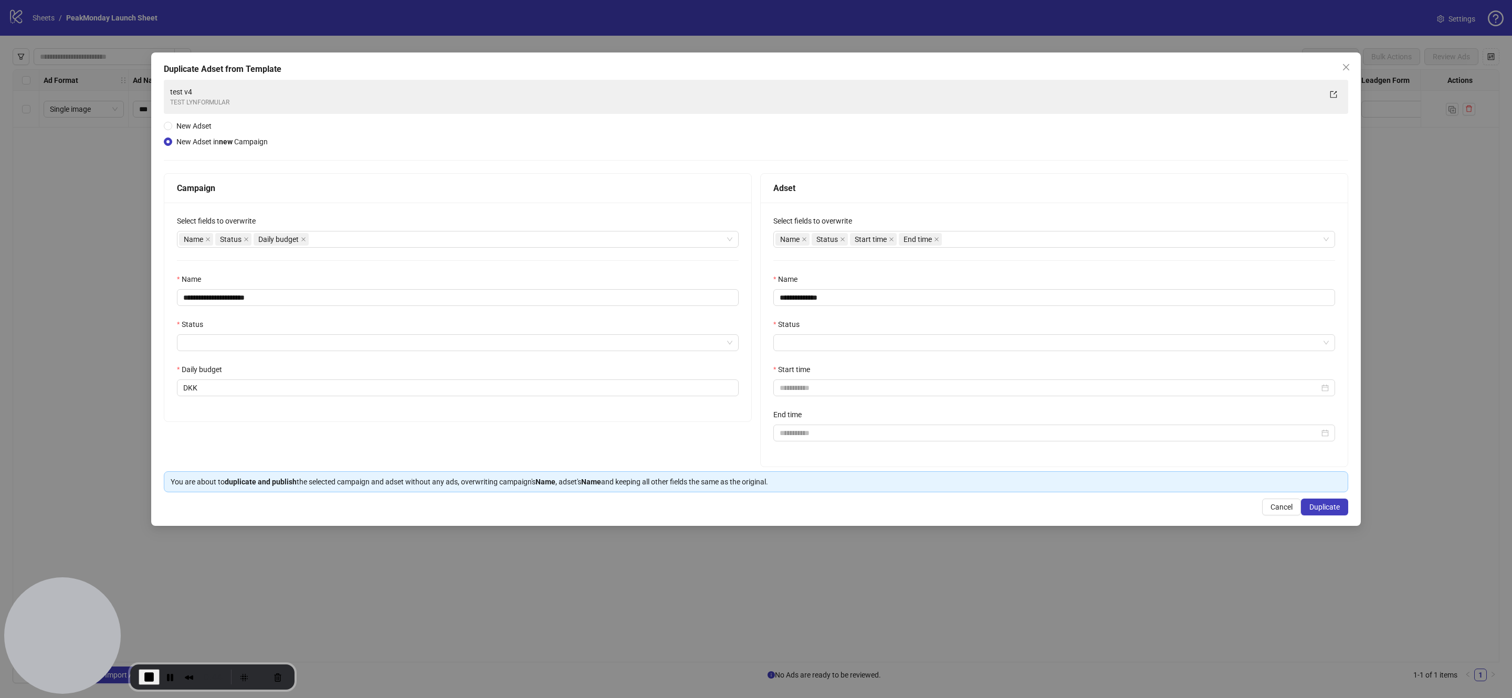
click at [818, 377] on div "Start time" at bounding box center [1054, 372] width 562 height 16
click at [820, 383] on input "Start time" at bounding box center [1050, 388] width 540 height 12
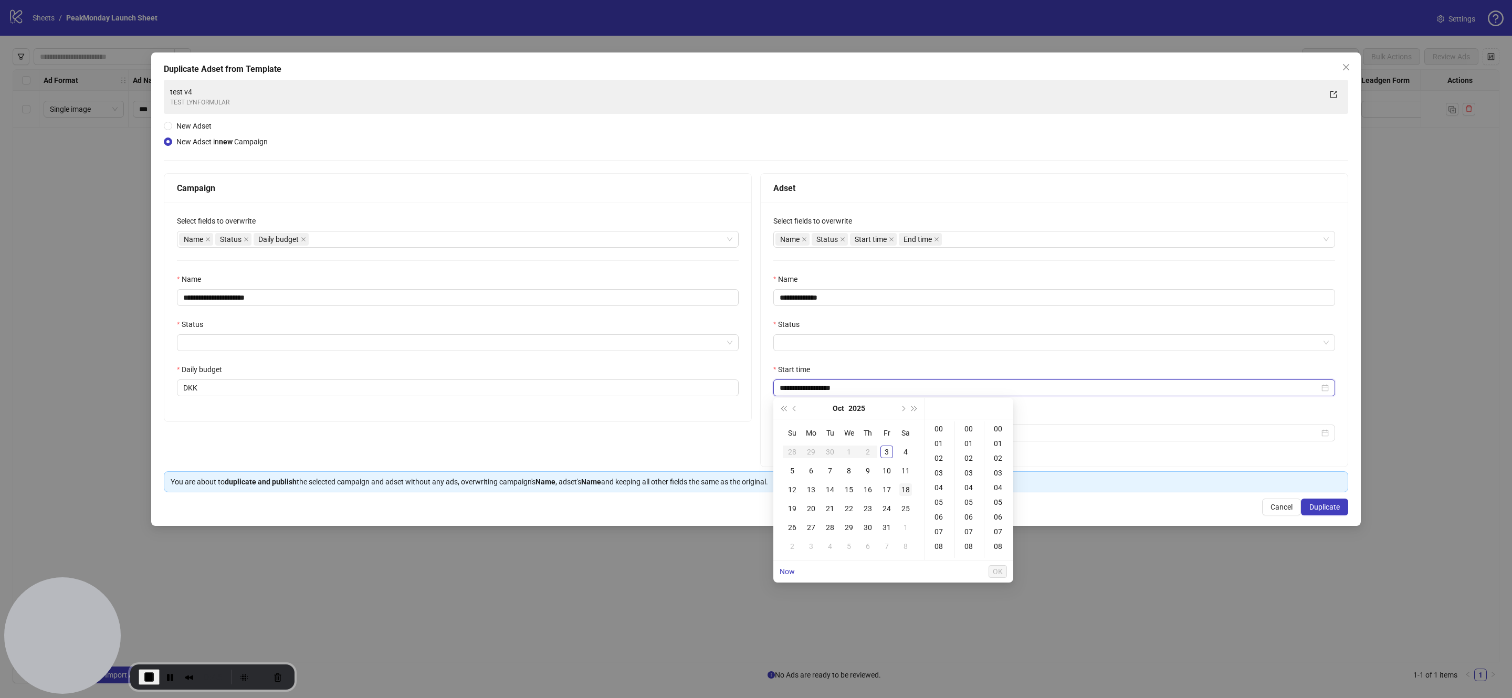
type input "**********"
click at [1000, 452] on div "**********" at bounding box center [1054, 335] width 587 height 264
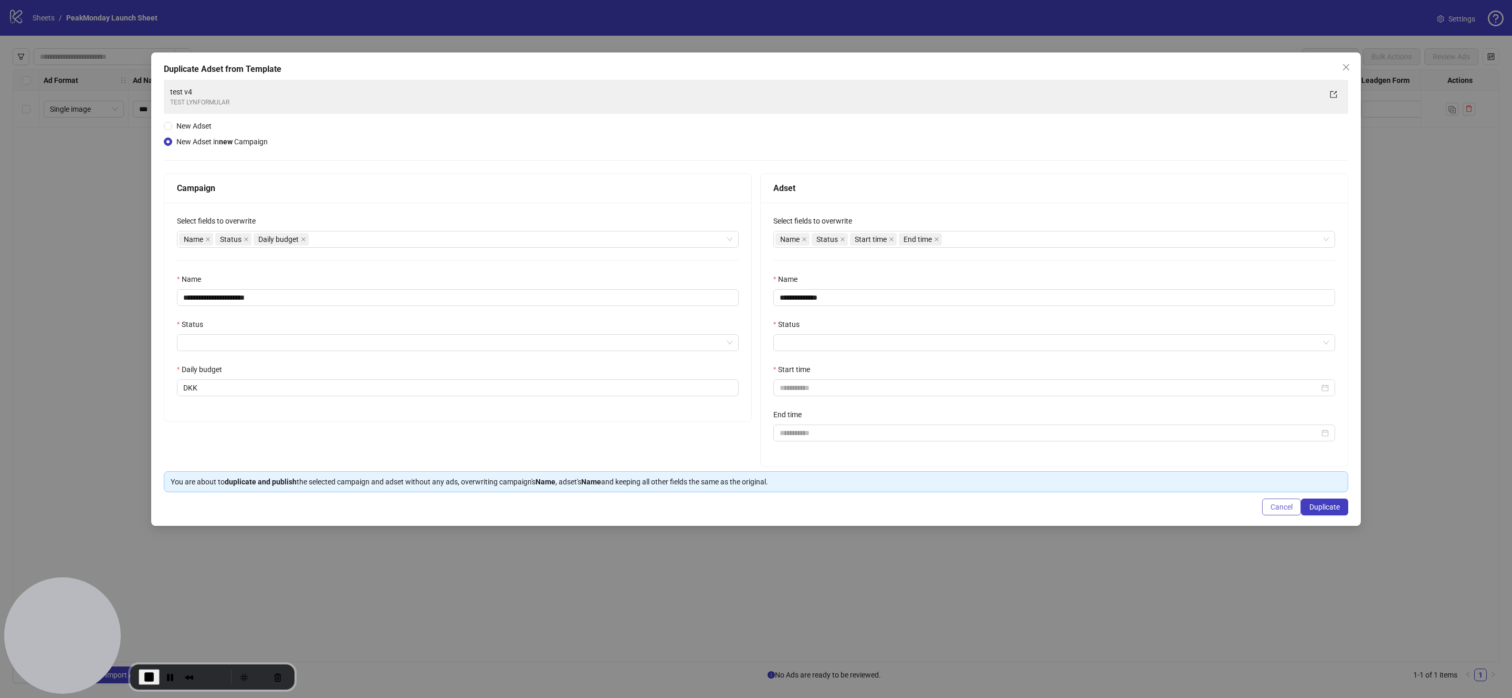
click at [1000, 465] on button "Cancel" at bounding box center [1281, 507] width 39 height 17
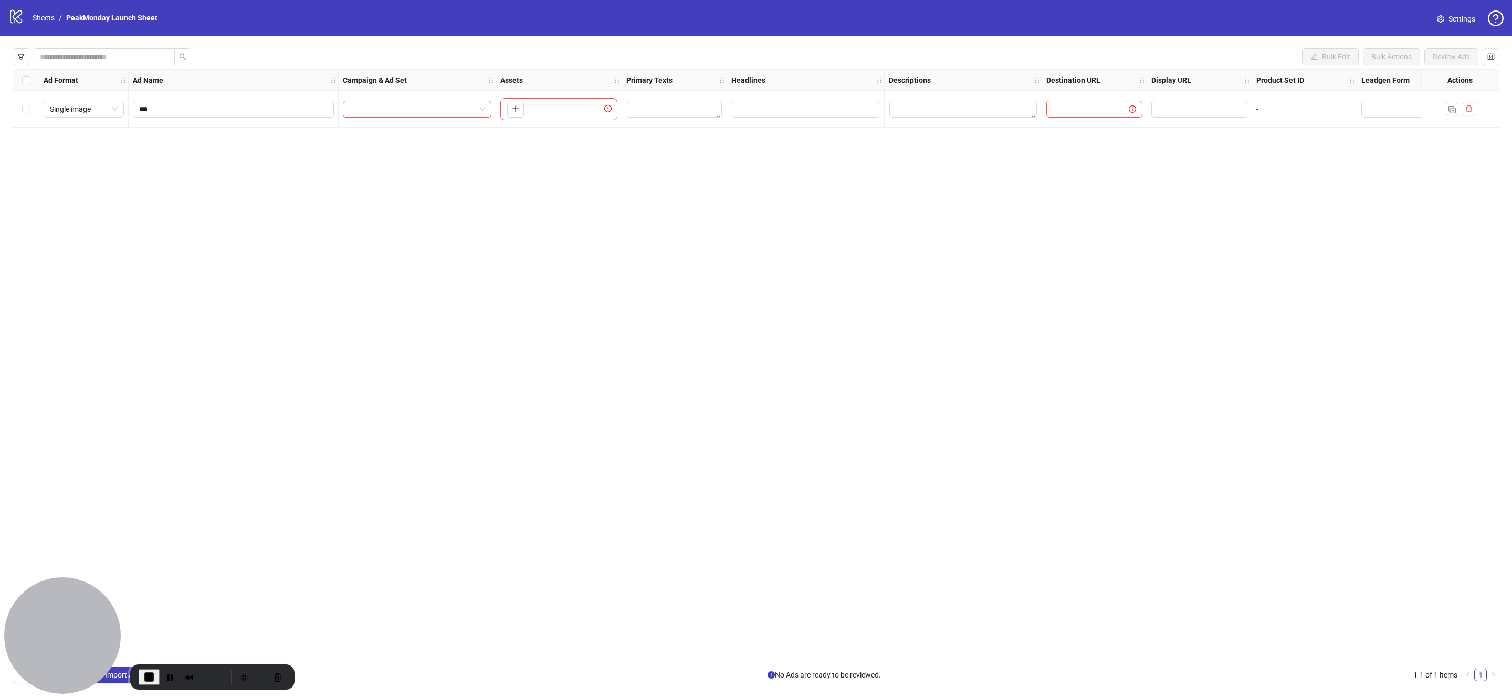
click at [675, 388] on div "Ad Format Ad Name Campaign & Ad Set Assets Primary Texts Headlines Descriptions…" at bounding box center [756, 365] width 1487 height 593
click at [68, 110] on span "Single image" at bounding box center [84, 109] width 68 height 16
click at [92, 178] on div "Collection" at bounding box center [84, 181] width 64 height 12
drag, startPoint x: 1020, startPoint y: 311, endPoint x: 1048, endPoint y: 288, distance: 35.8
click at [1000, 311] on div "Ad Format Ad Name Campaign & Ad Set Assets Primary Texts Headlines Descriptions…" at bounding box center [756, 365] width 1487 height 593
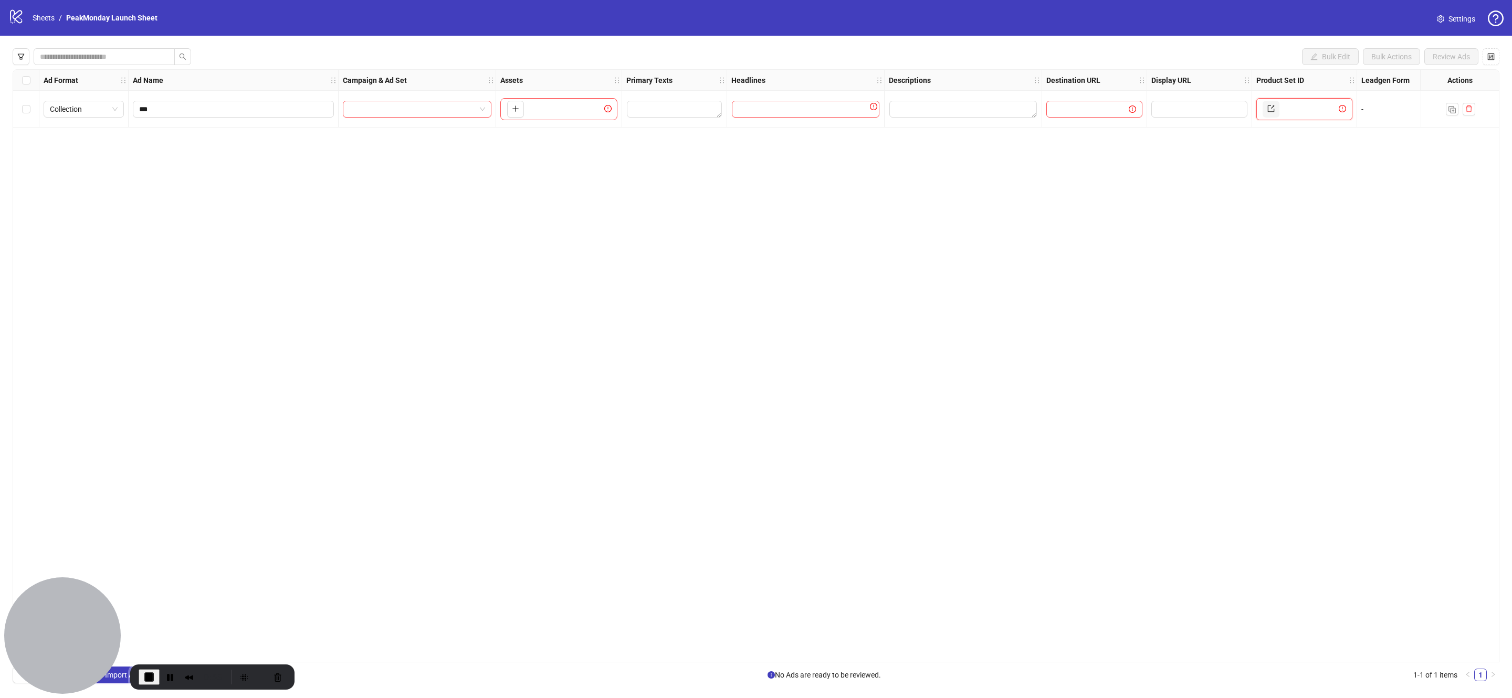
click at [1000, 112] on span at bounding box center [1271, 109] width 7 height 12
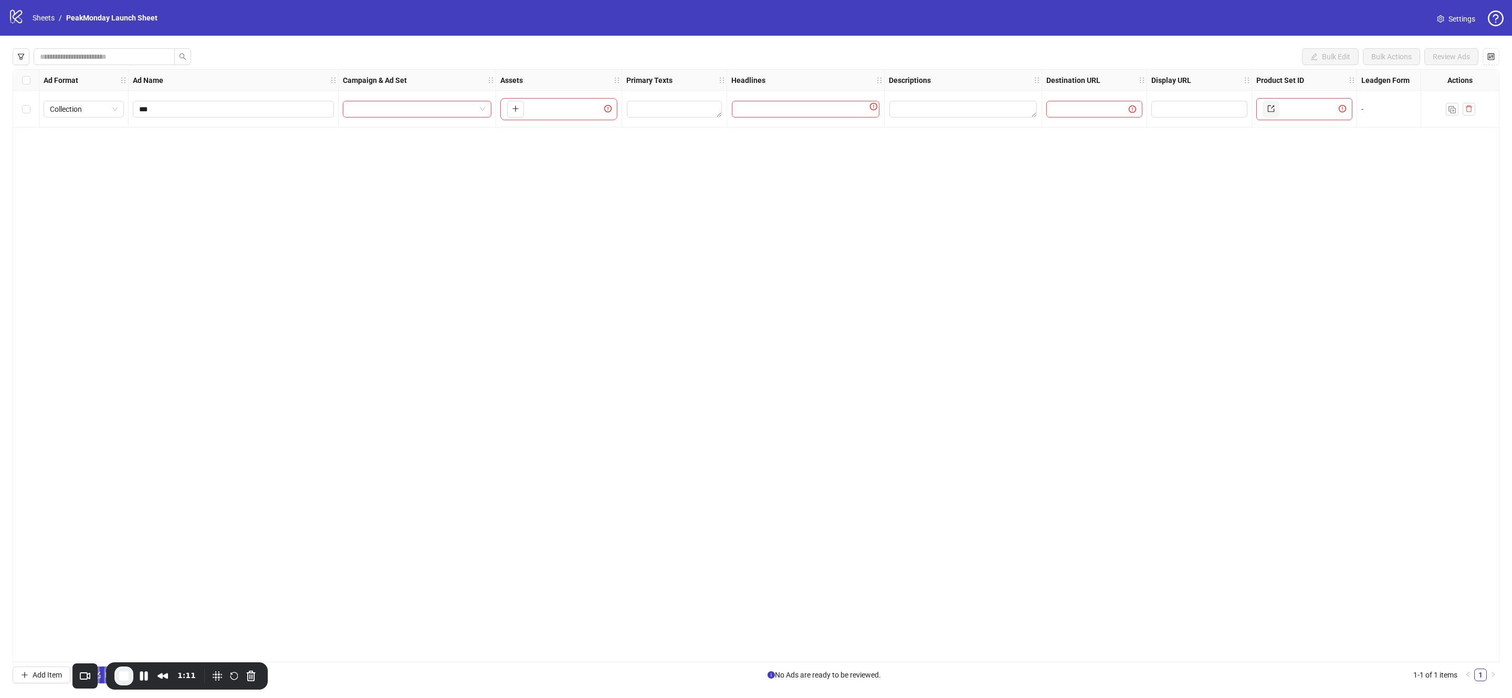
click at [918, 79] on strong "Descriptions" at bounding box center [910, 81] width 42 height 12
click at [19, 56] on icon "filter" at bounding box center [21, 57] width 6 height 6
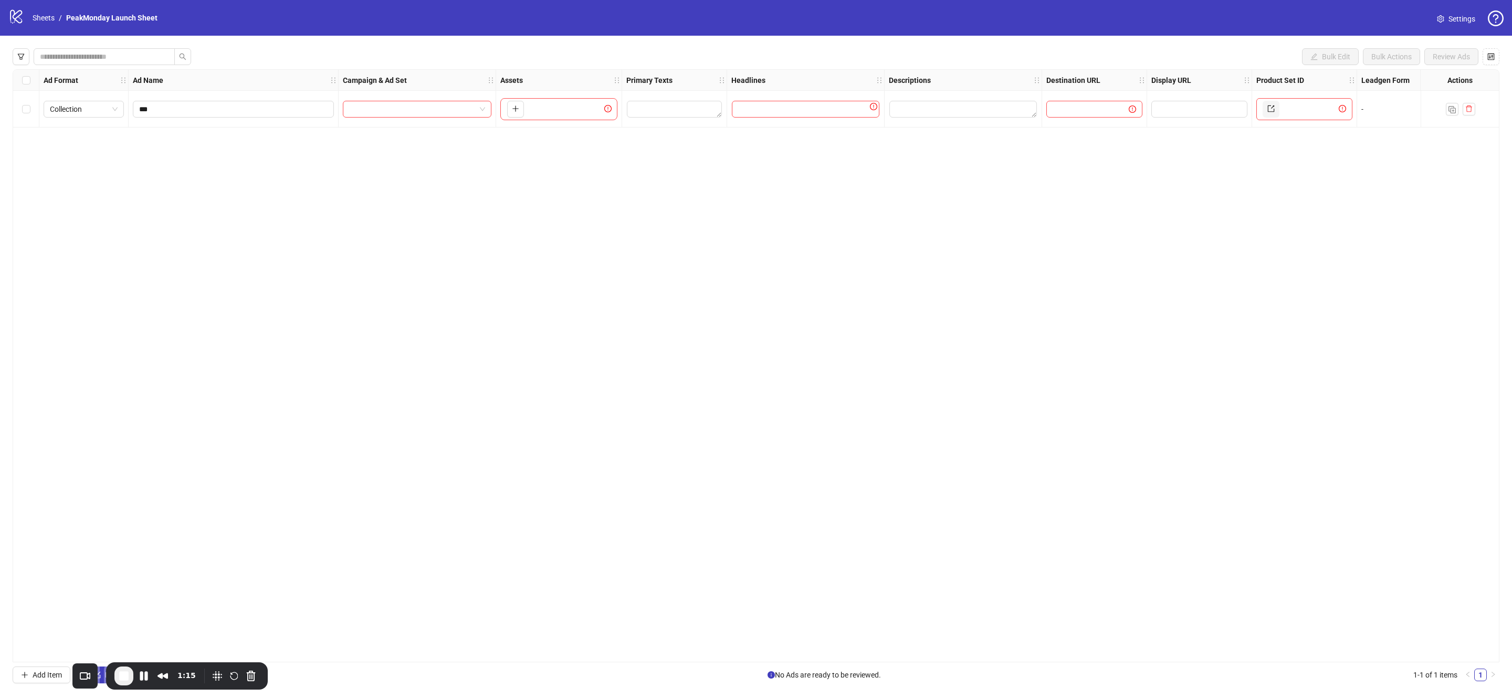
click at [549, 254] on div "Ad Format Ad Name Campaign & Ad Set Assets Primary Texts Headlines Descriptions…" at bounding box center [756, 365] width 1487 height 593
click at [462, 110] on input "search" at bounding box center [412, 109] width 127 height 16
click at [506, 358] on div "Ad Format Ad Name Campaign & Ad Set Assets Primary Texts Headlines Descriptions…" at bounding box center [756, 365] width 1487 height 593
click at [1000, 19] on span "Settings" at bounding box center [1462, 19] width 27 height 12
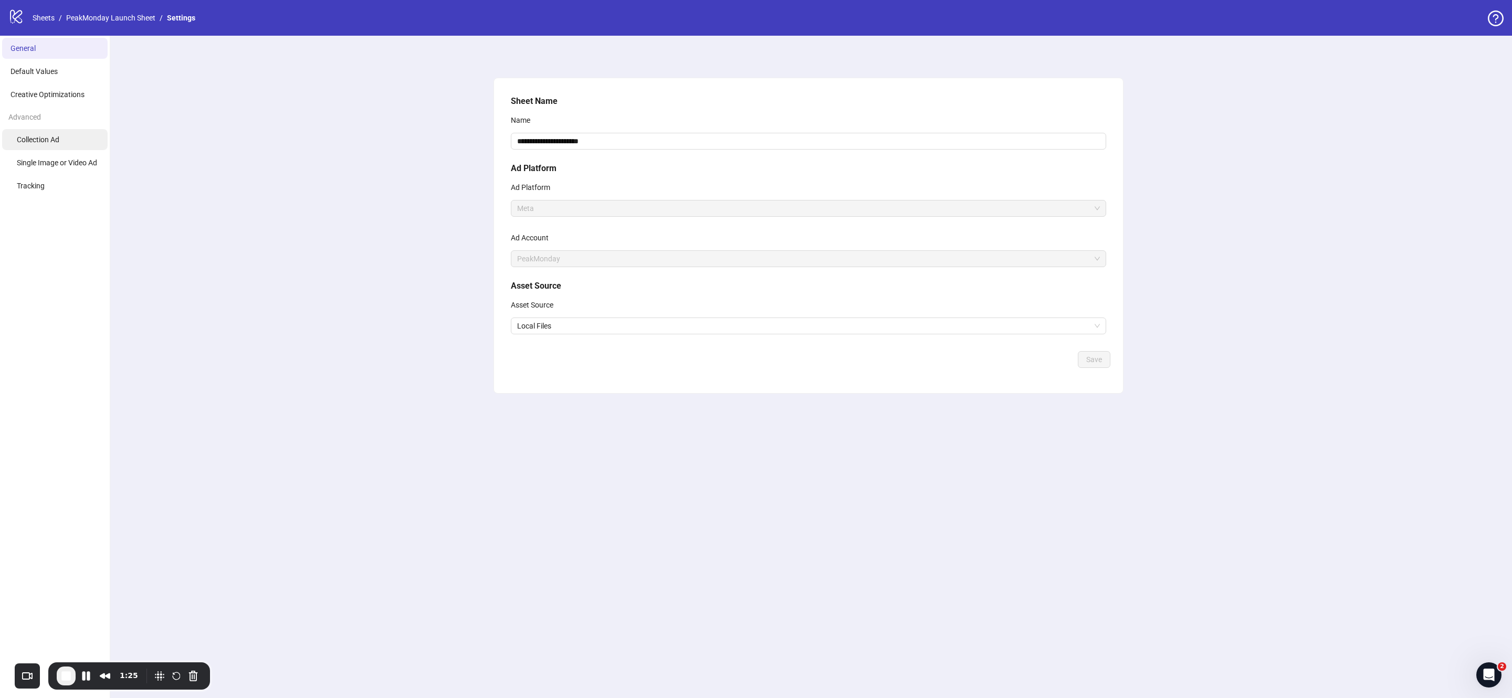
click at [50, 131] on li "Collection Ad" at bounding box center [55, 139] width 106 height 21
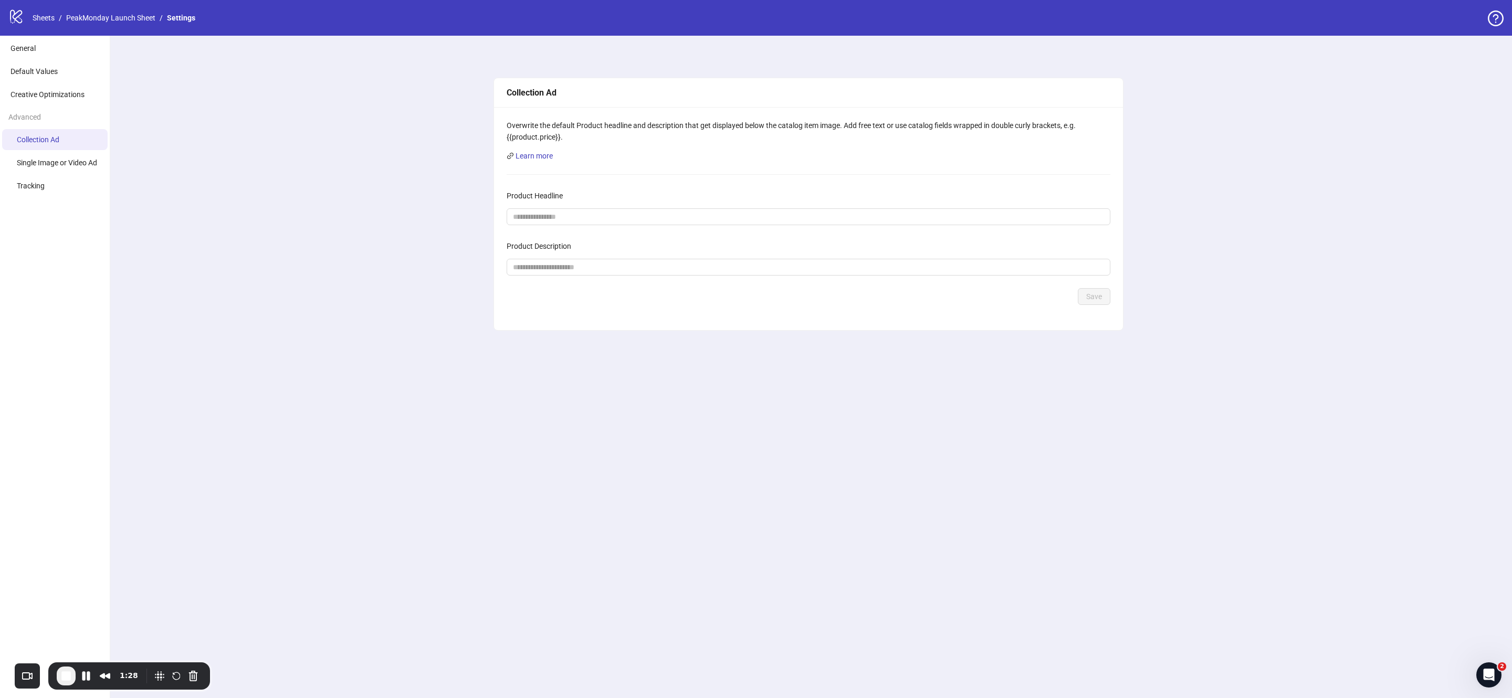
click at [555, 125] on div "Overwrite the default Product headline and description that get displayed below…" at bounding box center [809, 131] width 604 height 23
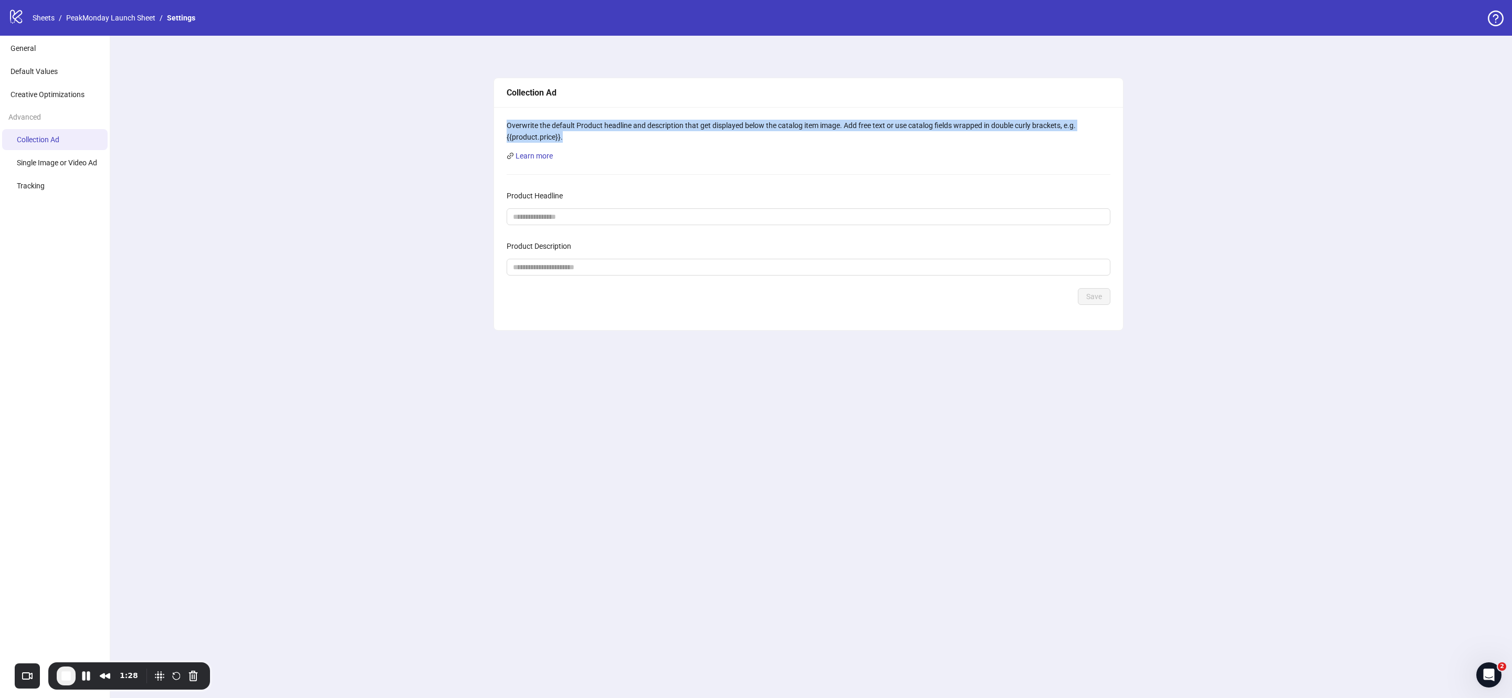
click at [555, 125] on div "Overwrite the default Product headline and description that get displayed below…" at bounding box center [809, 131] width 604 height 23
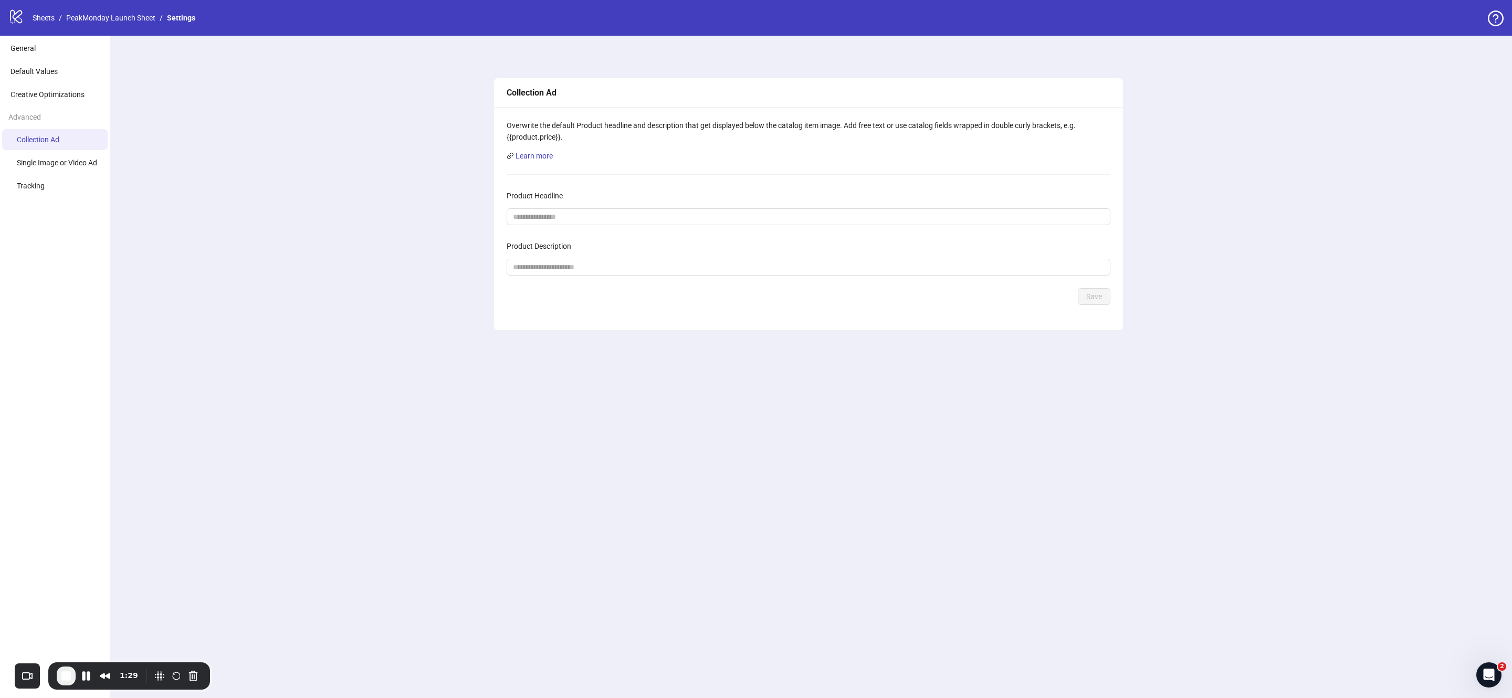
click at [557, 127] on div "Overwrite the default Product headline and description that get displayed below…" at bounding box center [809, 131] width 604 height 23
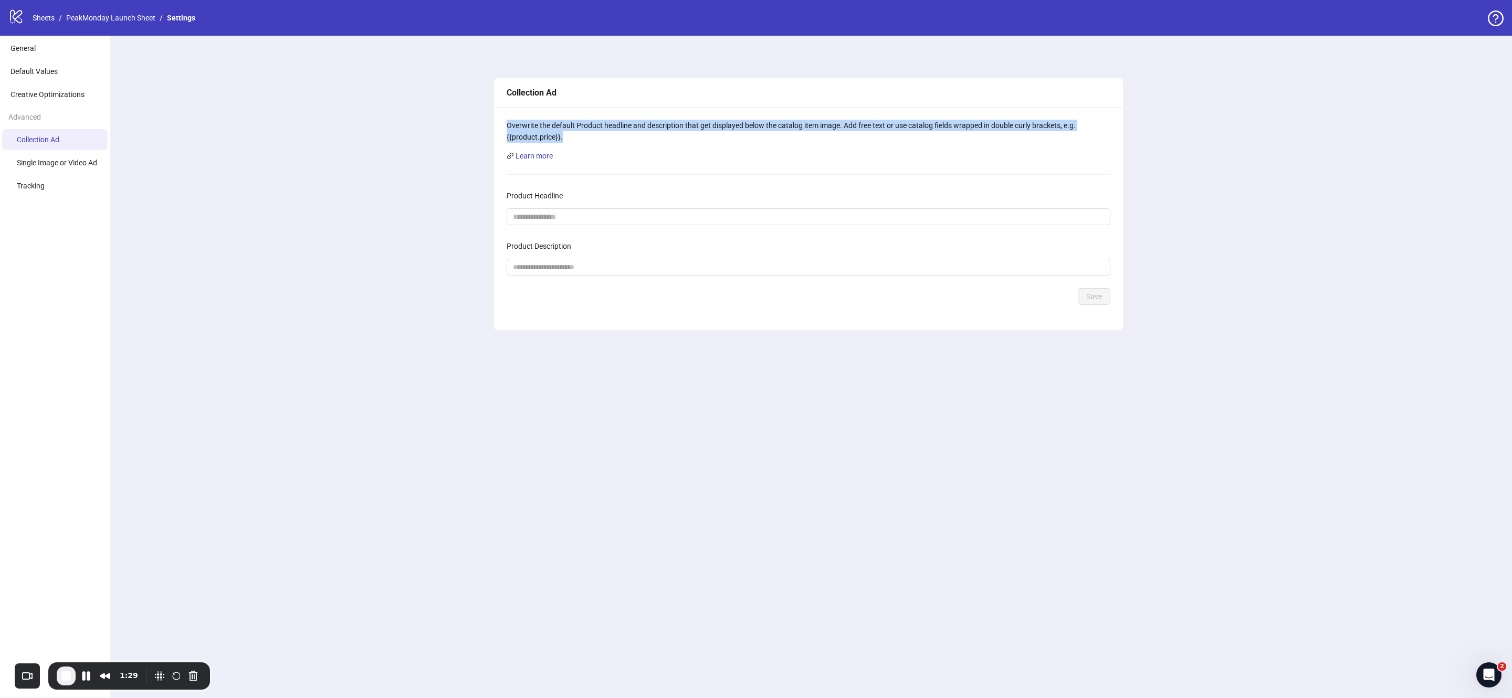
click at [557, 127] on div "Overwrite the default Product headline and description that get displayed below…" at bounding box center [809, 131] width 604 height 23
click at [560, 124] on div "Overwrite the default Product headline and description that get displayed below…" at bounding box center [809, 131] width 604 height 23
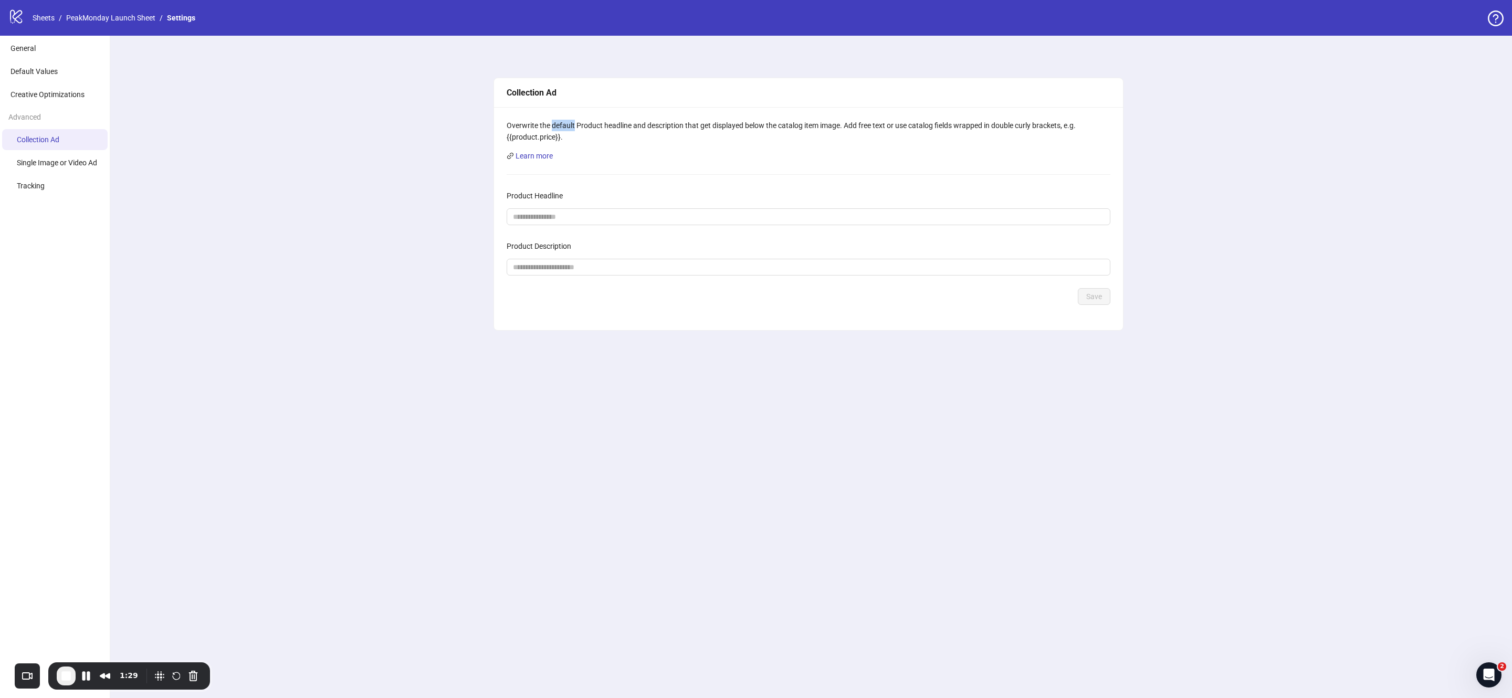
click at [560, 124] on div "Overwrite the default Product headline and description that get displayed below…" at bounding box center [809, 131] width 604 height 23
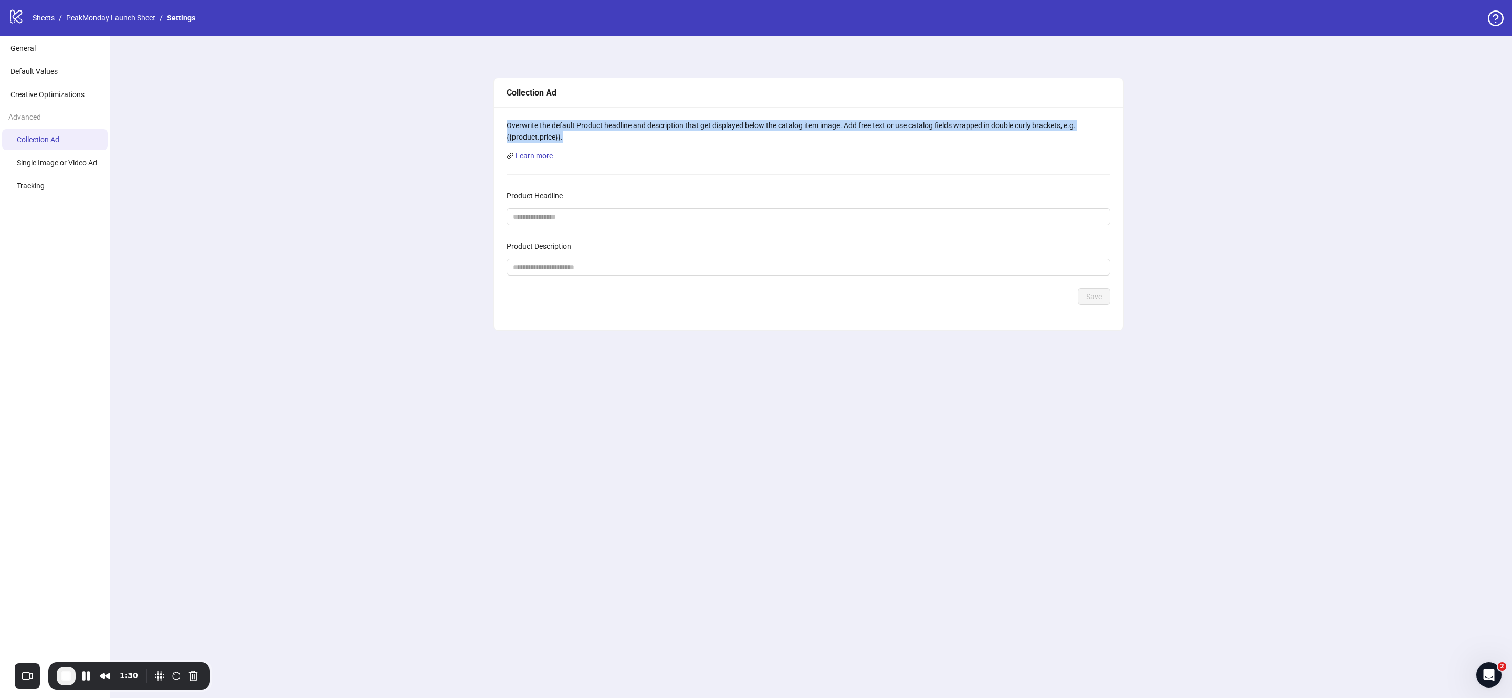
click at [560, 124] on div "Overwrite the default Product headline and description that get displayed below…" at bounding box center [809, 131] width 604 height 23
click at [564, 128] on div "Overwrite the default Product headline and description that get displayed below…" at bounding box center [809, 131] width 604 height 23
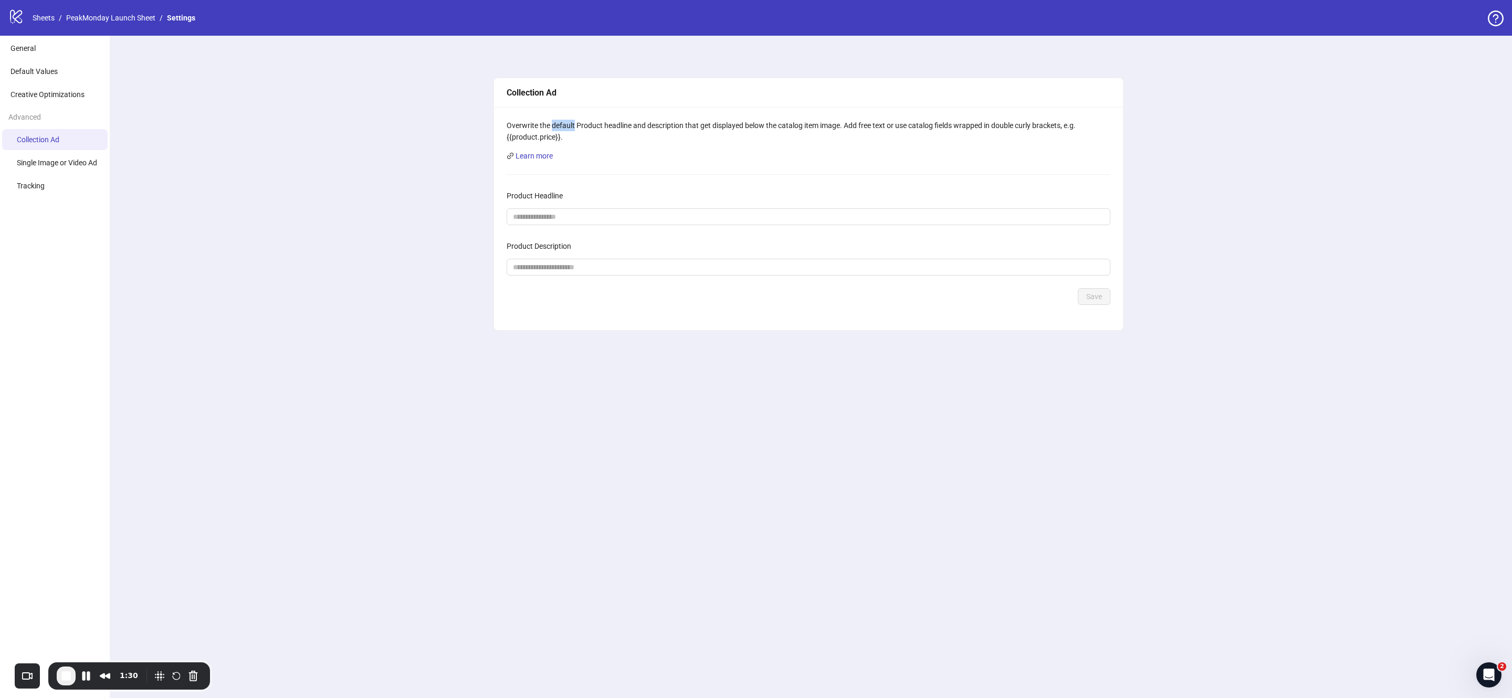
click at [564, 128] on div "Overwrite the default Product headline and description that get displayed below…" at bounding box center [809, 131] width 604 height 23
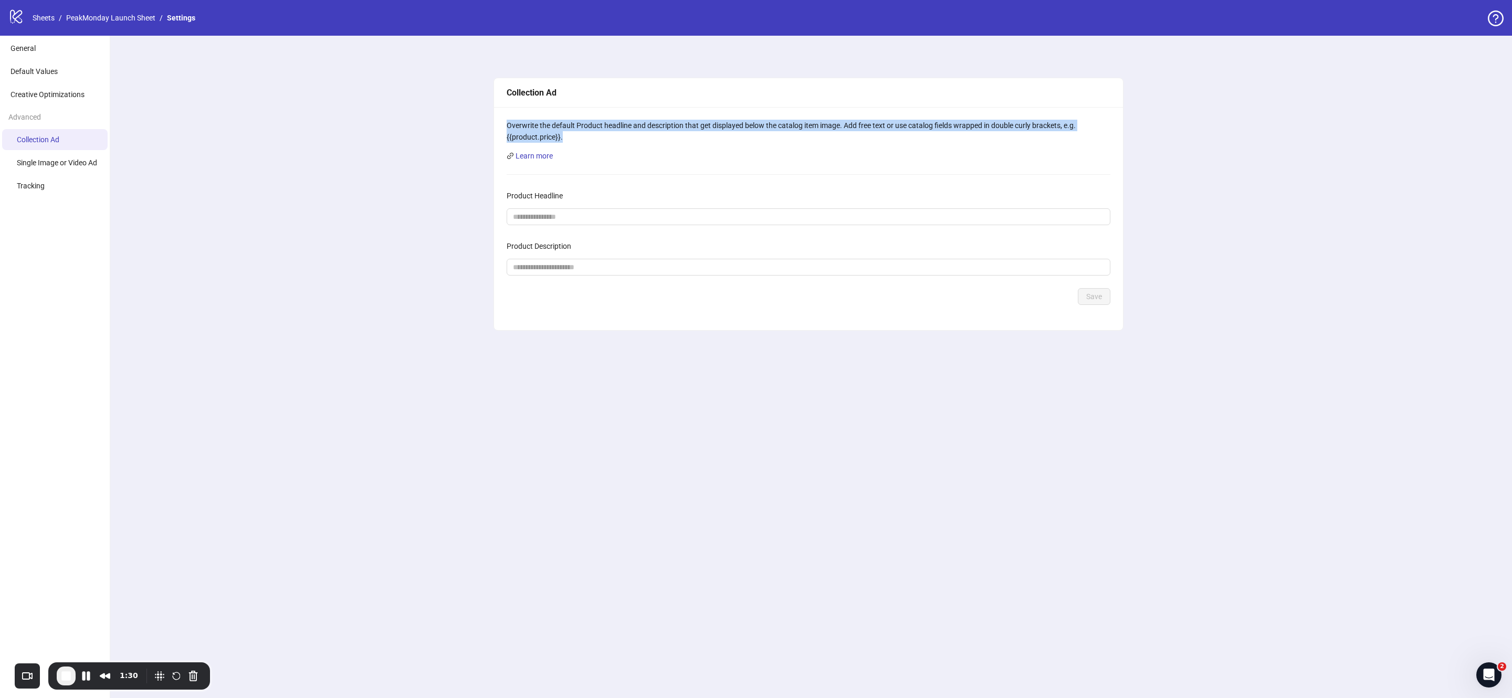
click at [563, 129] on div "Overwrite the default Product headline and description that get displayed below…" at bounding box center [809, 131] width 604 height 23
click at [570, 128] on div "Overwrite the default Product headline and description that get displayed below…" at bounding box center [809, 131] width 604 height 23
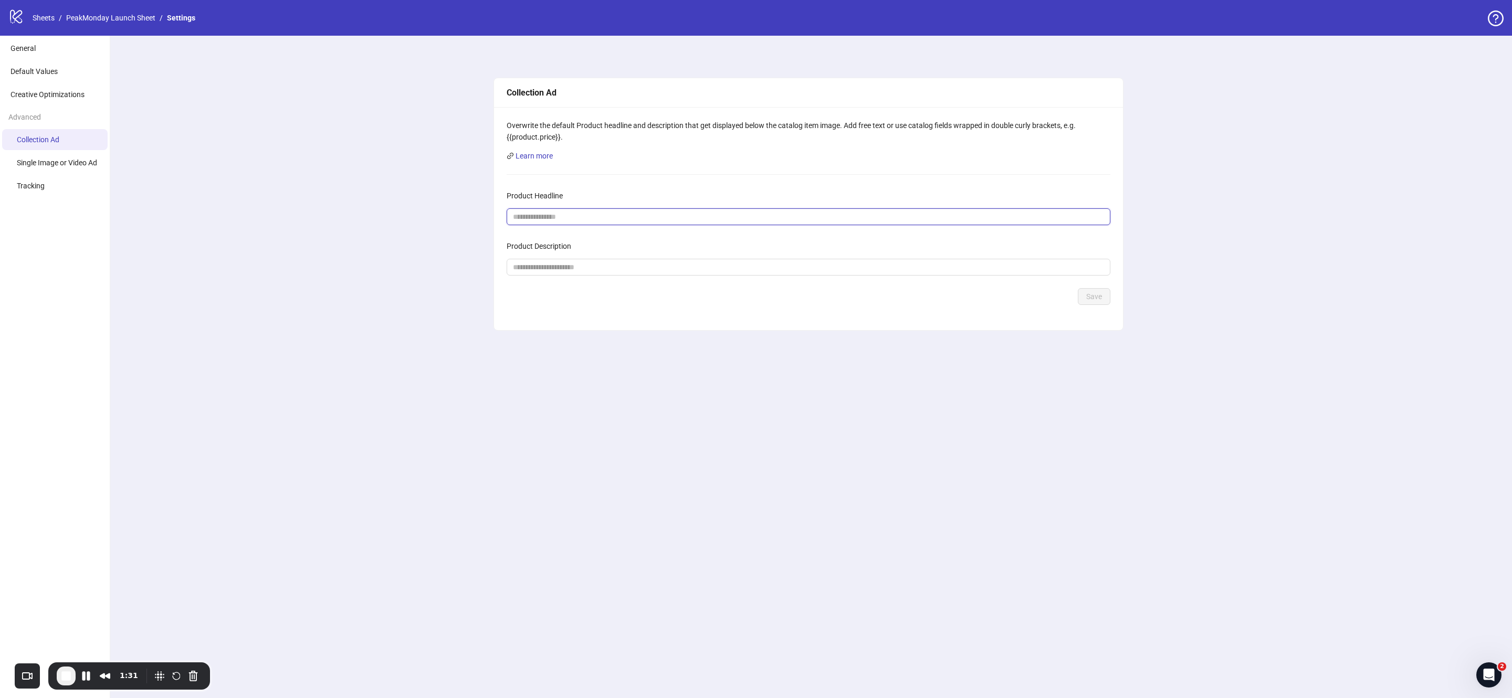
click at [584, 216] on input "Product Headline" at bounding box center [804, 217] width 583 height 12
click at [62, 92] on span "Creative Optimizations" at bounding box center [48, 94] width 74 height 8
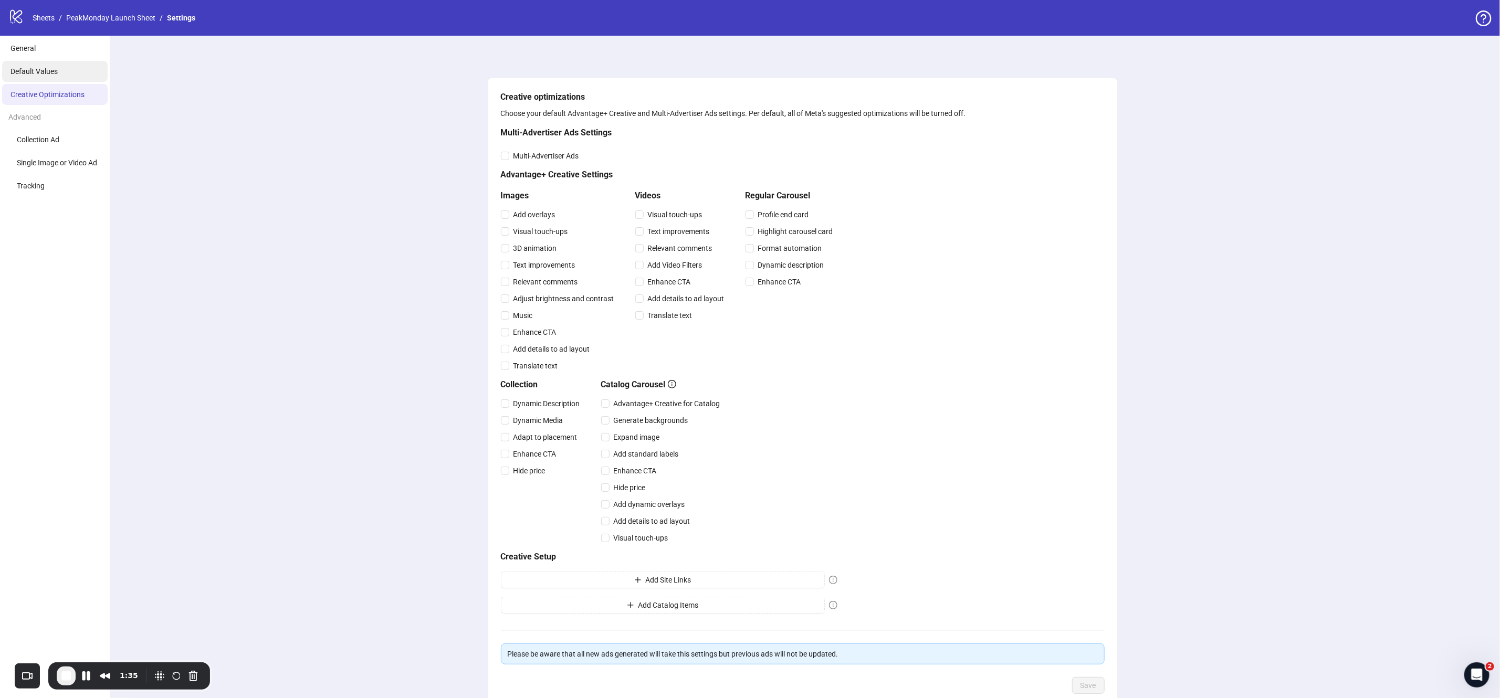
click at [62, 70] on li "Default Values" at bounding box center [55, 71] width 106 height 21
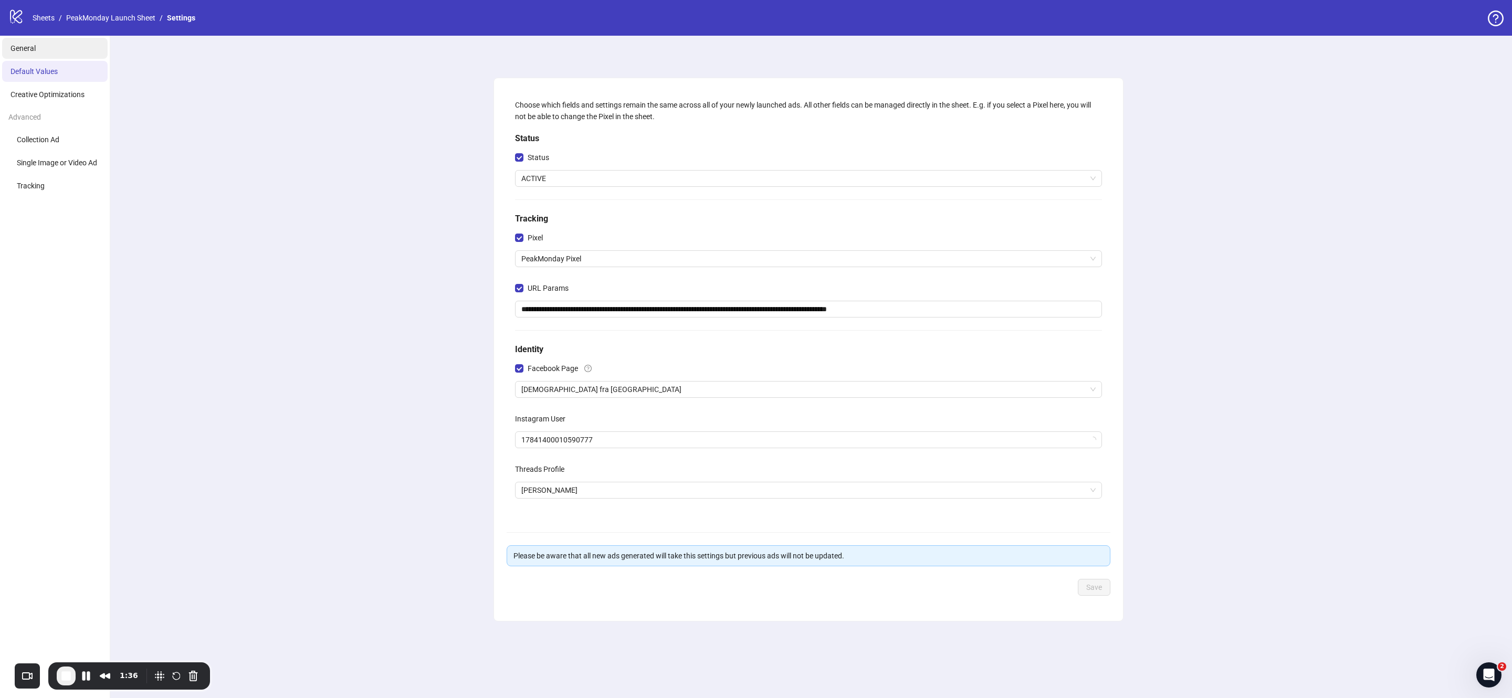
click at [62, 55] on li "General" at bounding box center [55, 48] width 106 height 21
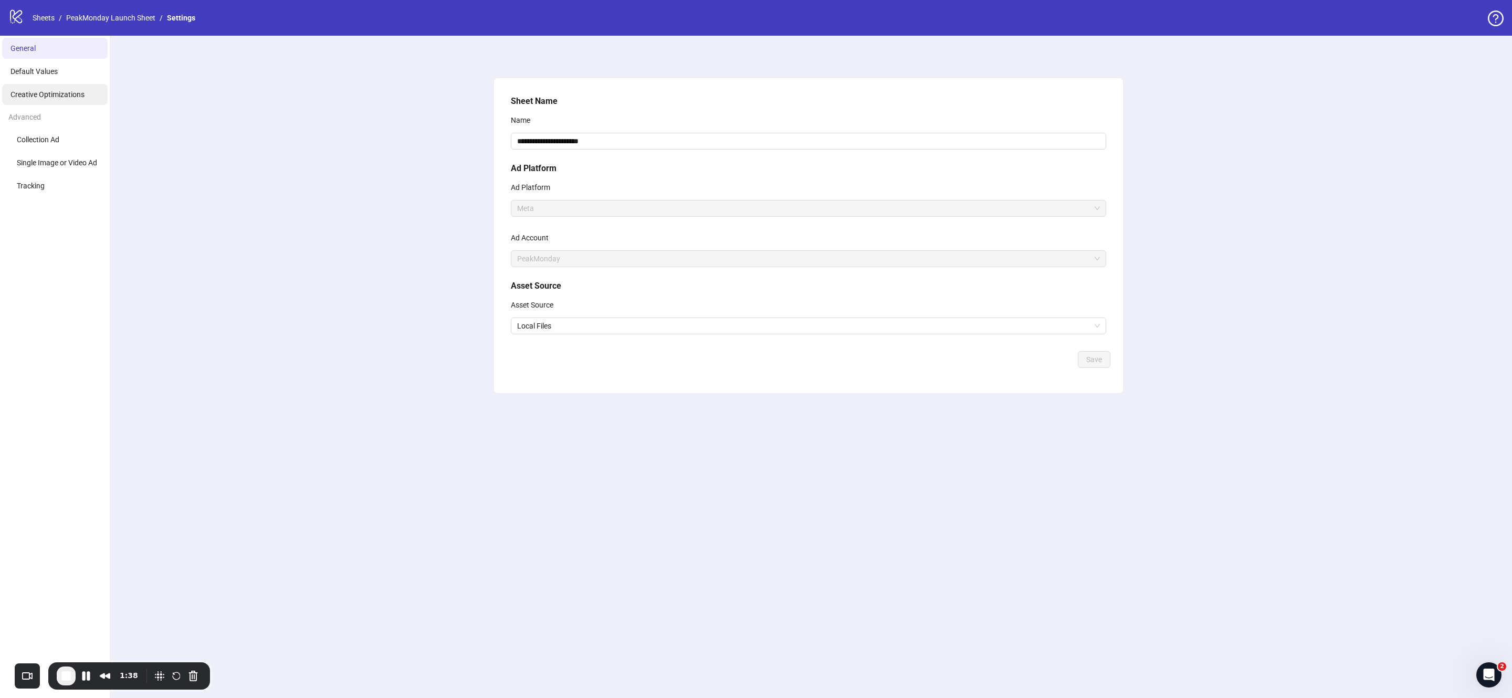
click at [67, 98] on span "Creative Optimizations" at bounding box center [48, 94] width 74 height 8
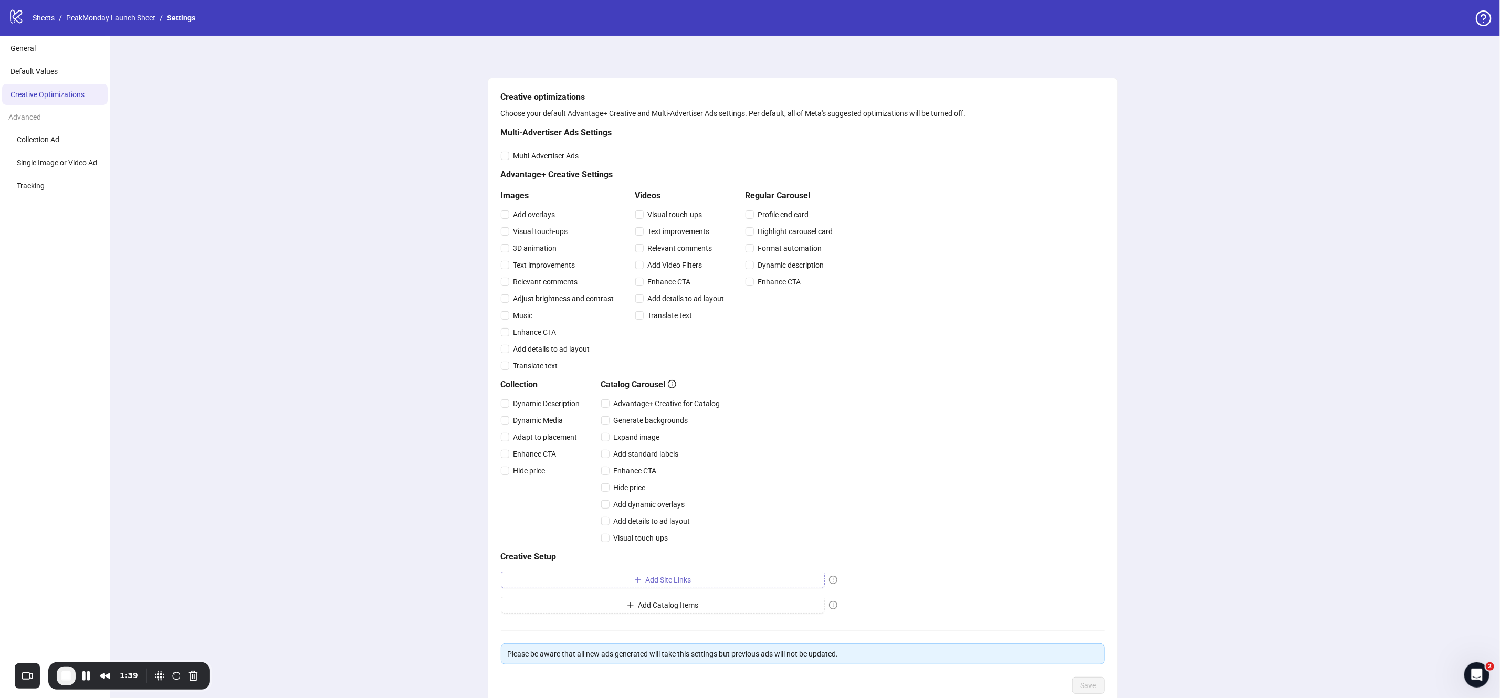
click at [646, 580] on span "Add Site Links" at bounding box center [669, 580] width 46 height 8
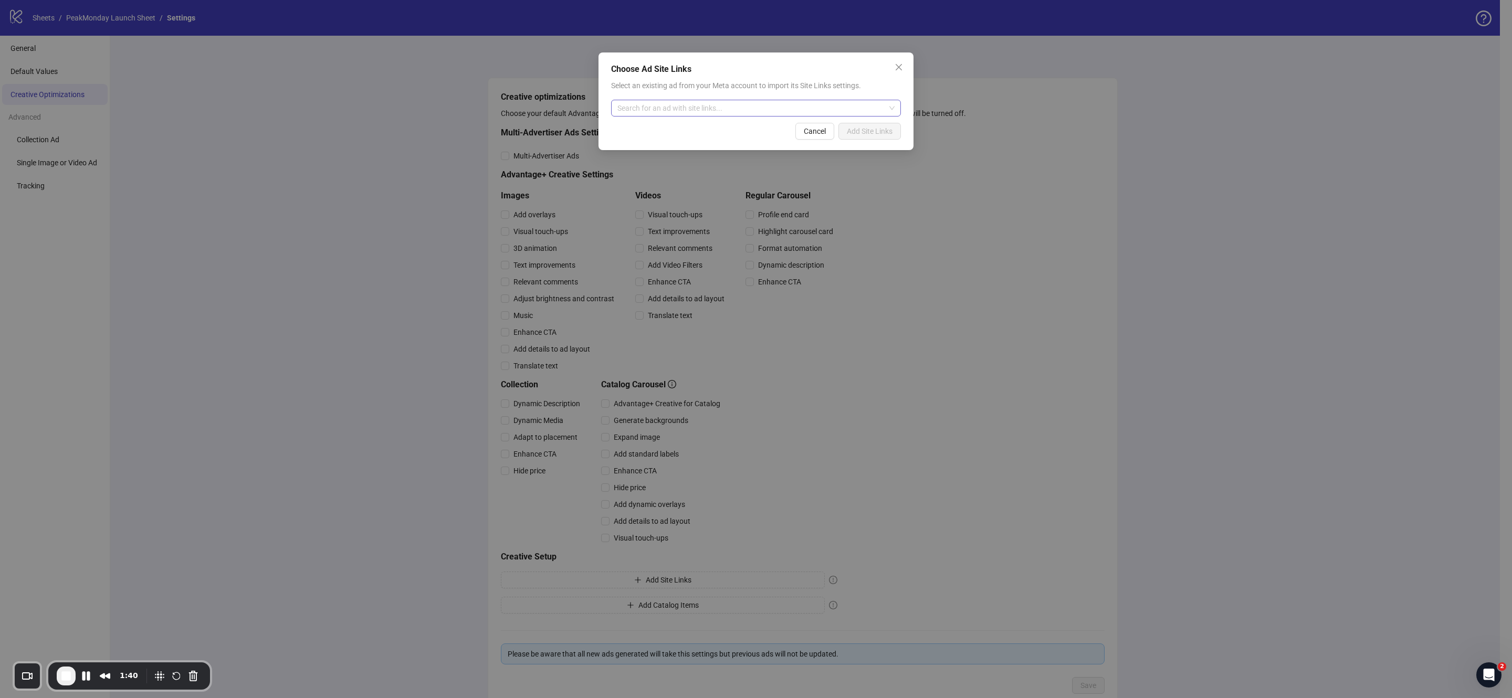
click at [752, 110] on input "search" at bounding box center [752, 108] width 268 height 16
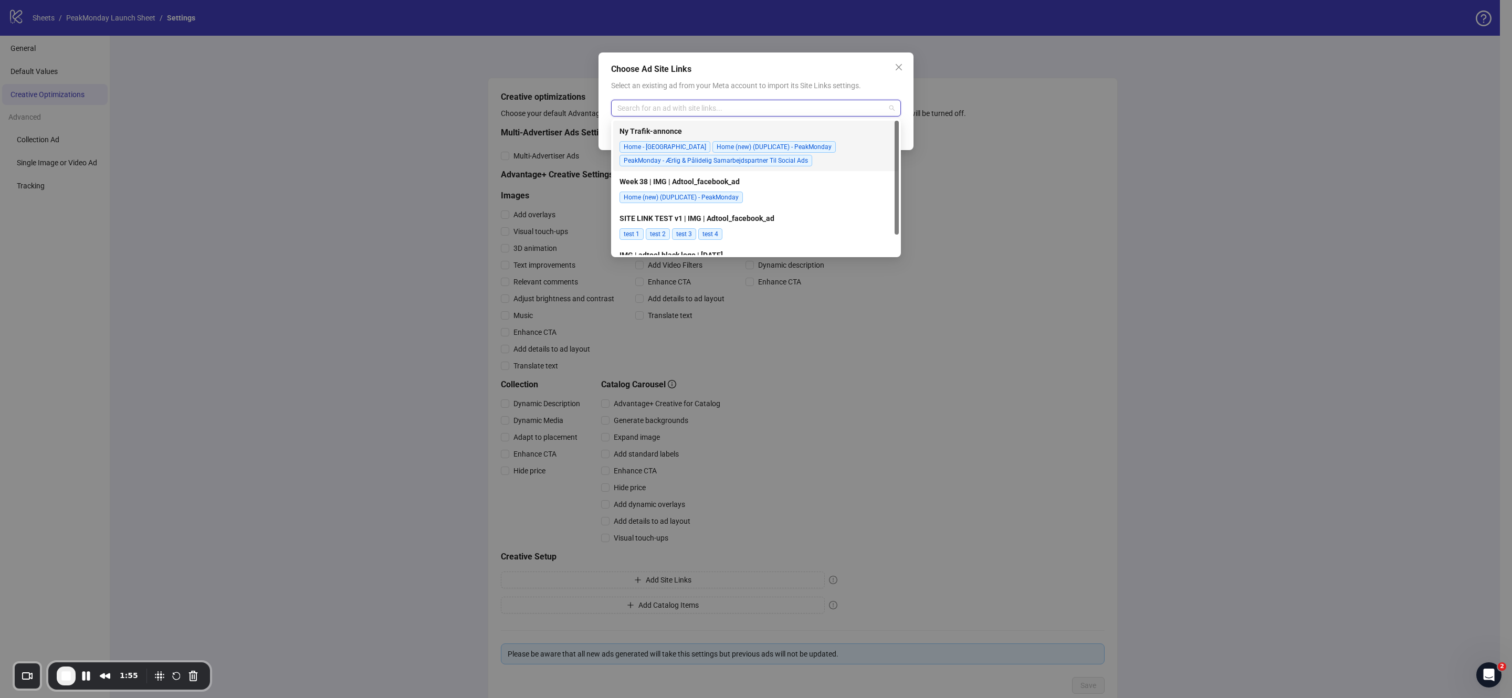
click at [867, 69] on div "Choose Ad Site Links" at bounding box center [756, 69] width 290 height 13
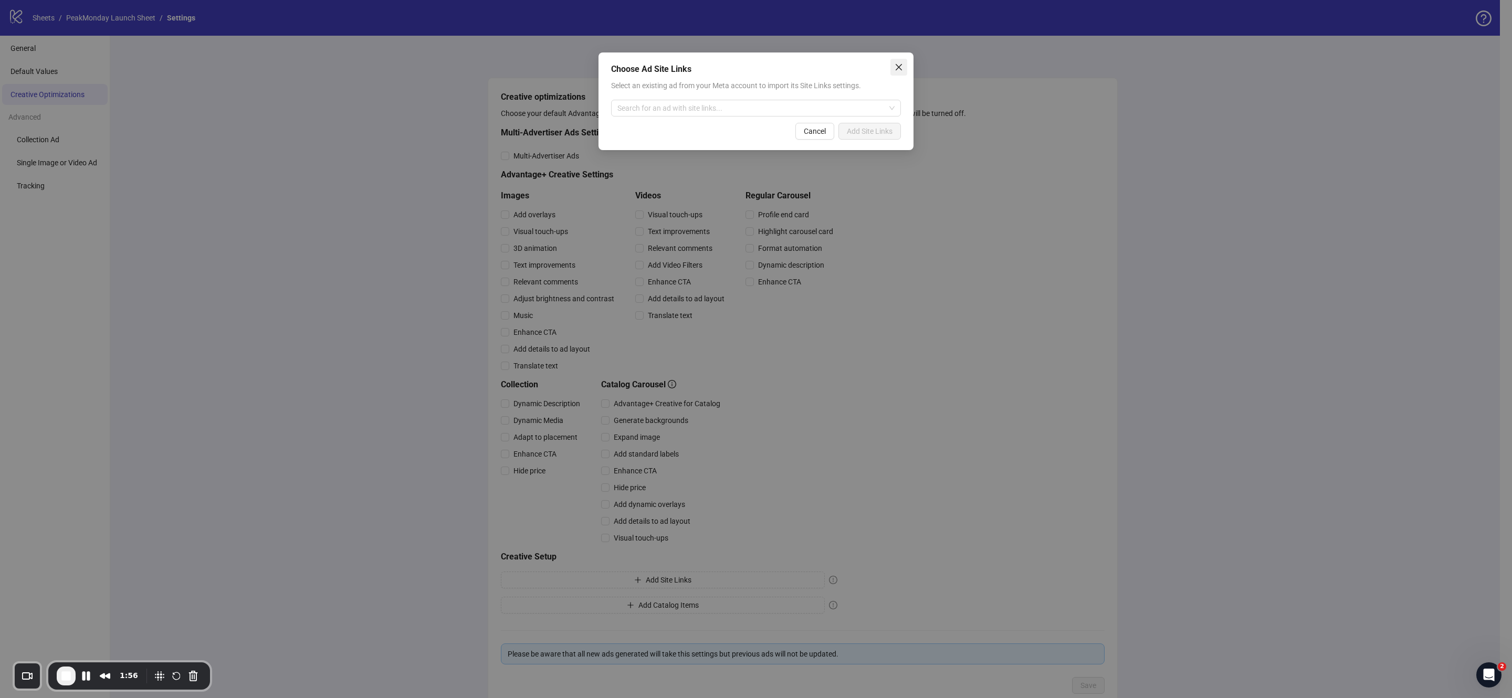
click at [902, 68] on icon "close" at bounding box center [899, 67] width 8 height 8
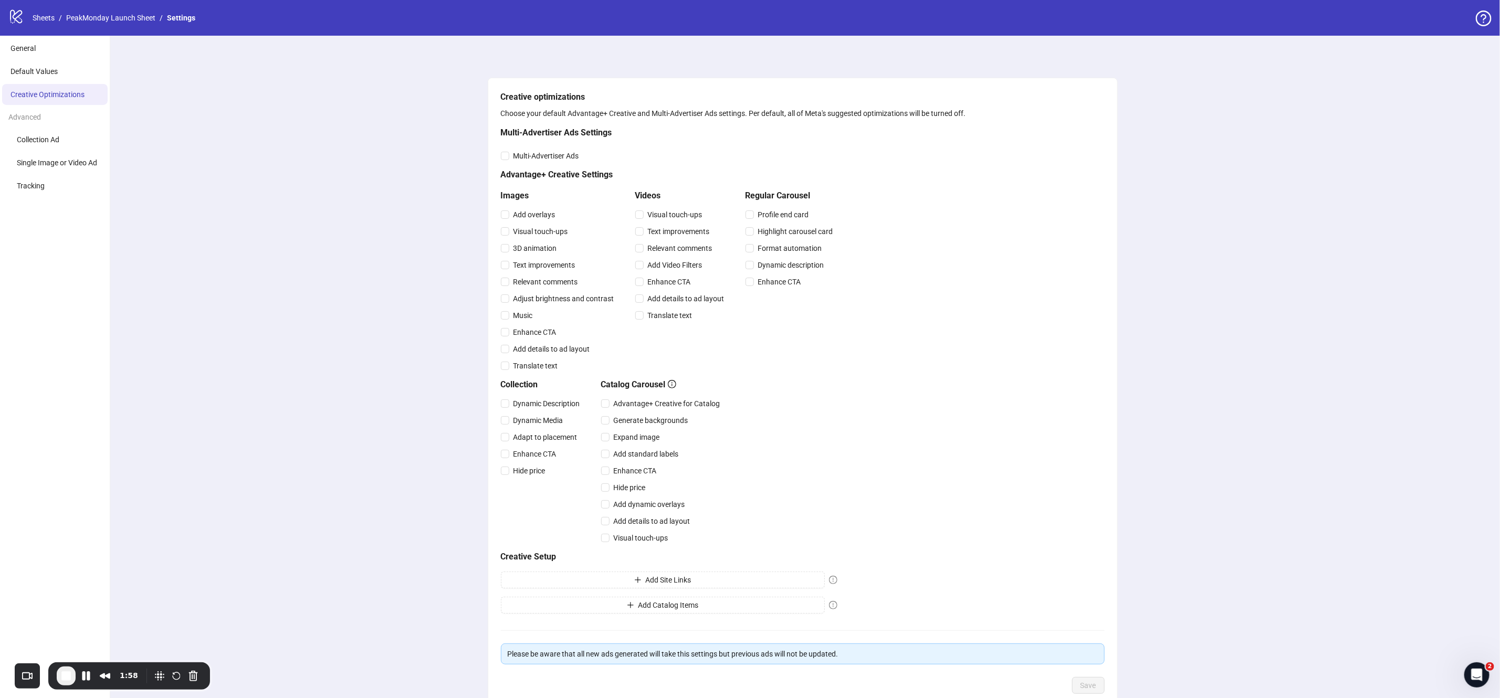
scroll to position [63, 0]
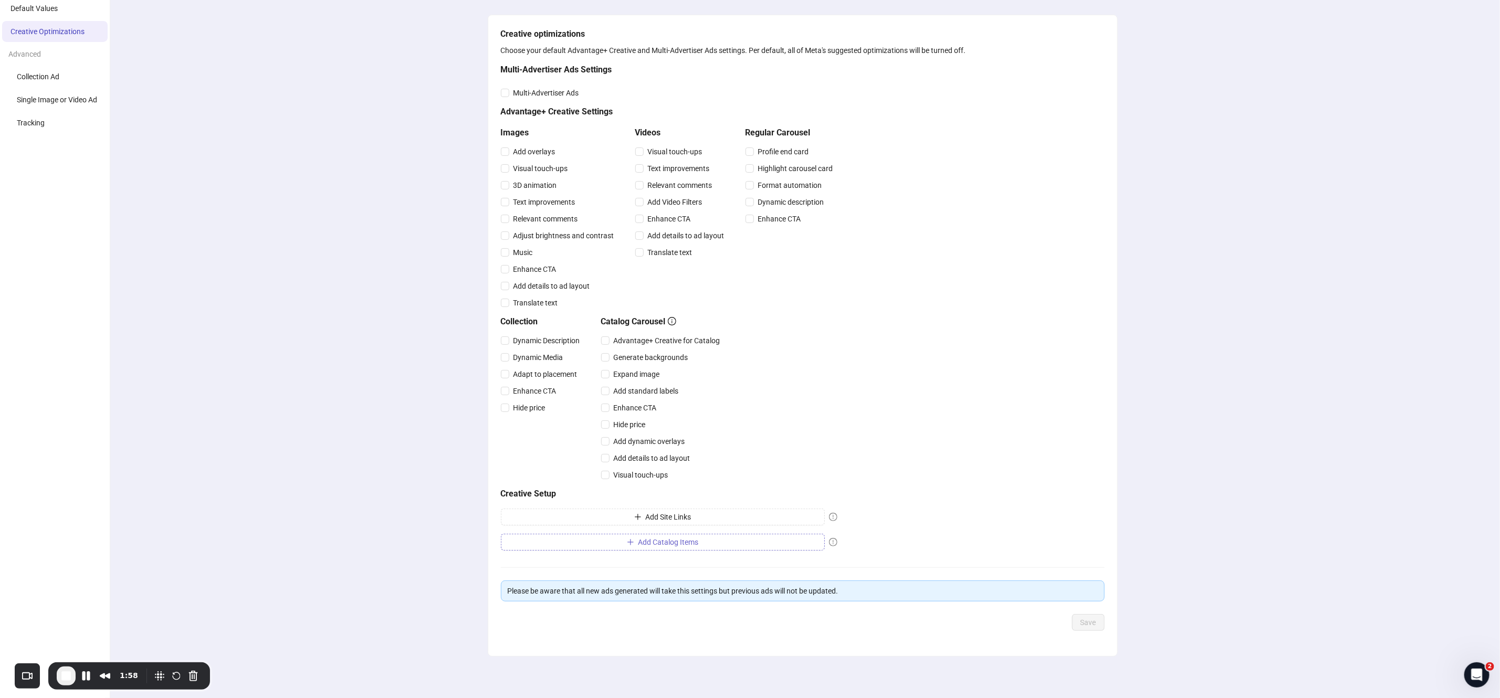
click at [707, 548] on button "Add Catalog Items" at bounding box center [663, 542] width 324 height 17
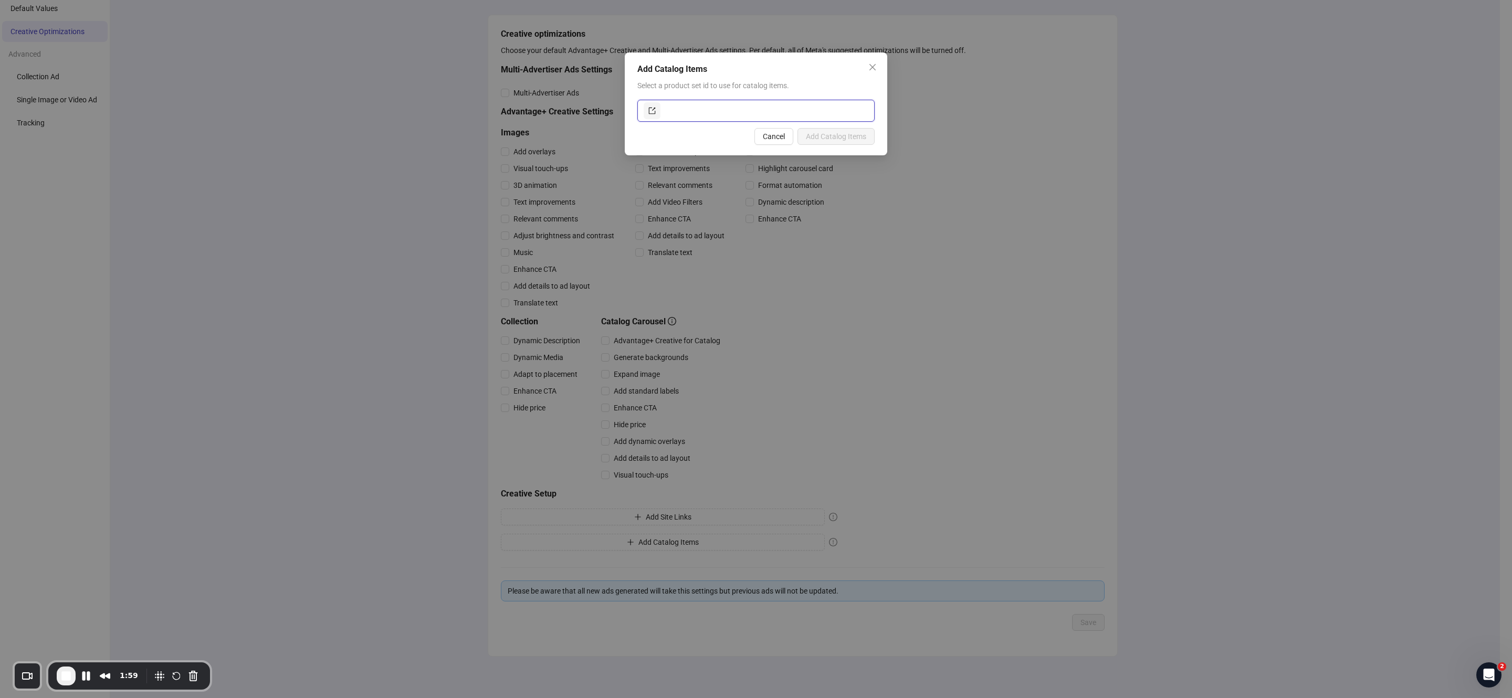
click at [765, 110] on input "text" at bounding box center [766, 110] width 206 height 17
click at [684, 113] on input "text" at bounding box center [766, 110] width 206 height 17
click at [649, 107] on icon "export" at bounding box center [652, 110] width 7 height 7
click at [769, 117] on input "text" at bounding box center [766, 110] width 206 height 17
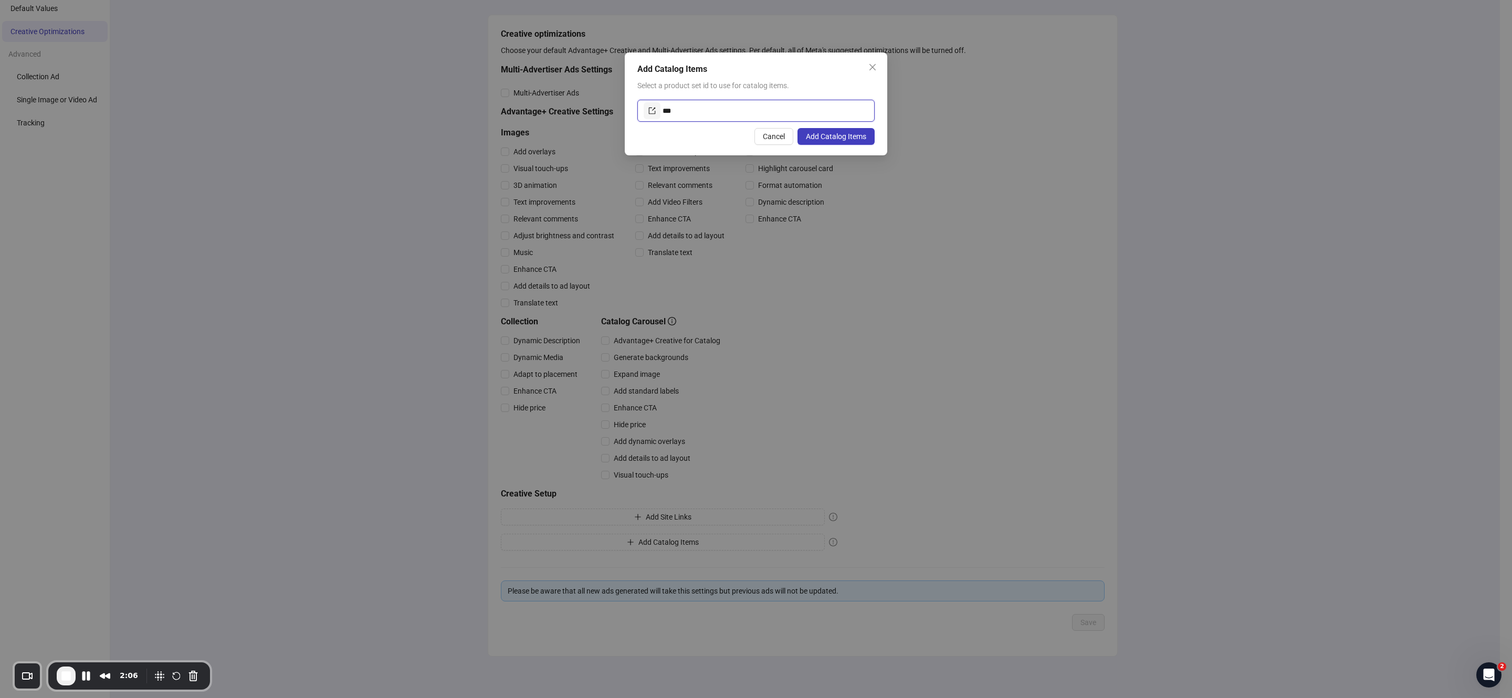
type input "****"
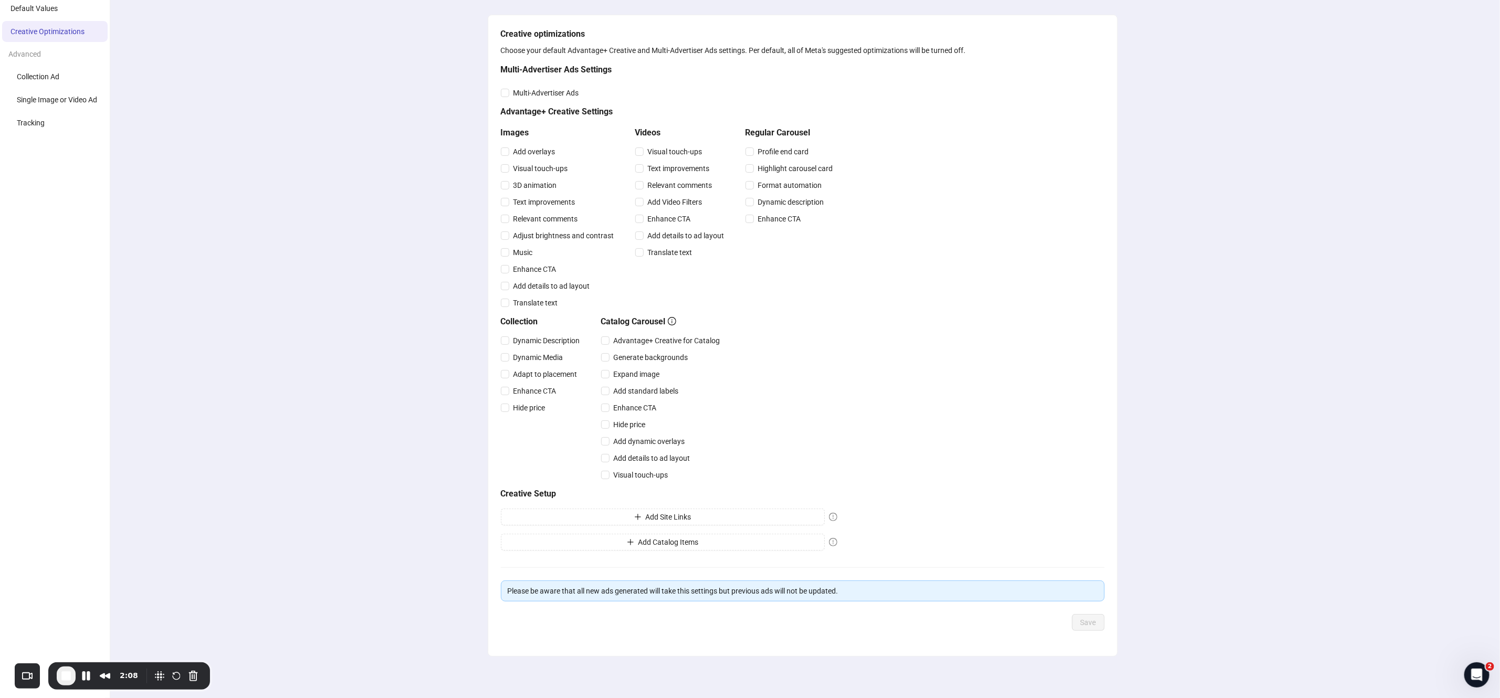
click at [335, 317] on div "Creative optimizations Choose your default Advantage+ Creative and Multi-Advert…" at bounding box center [802, 336] width 1395 height 726
click at [55, 127] on li "Tracking" at bounding box center [55, 122] width 106 height 21
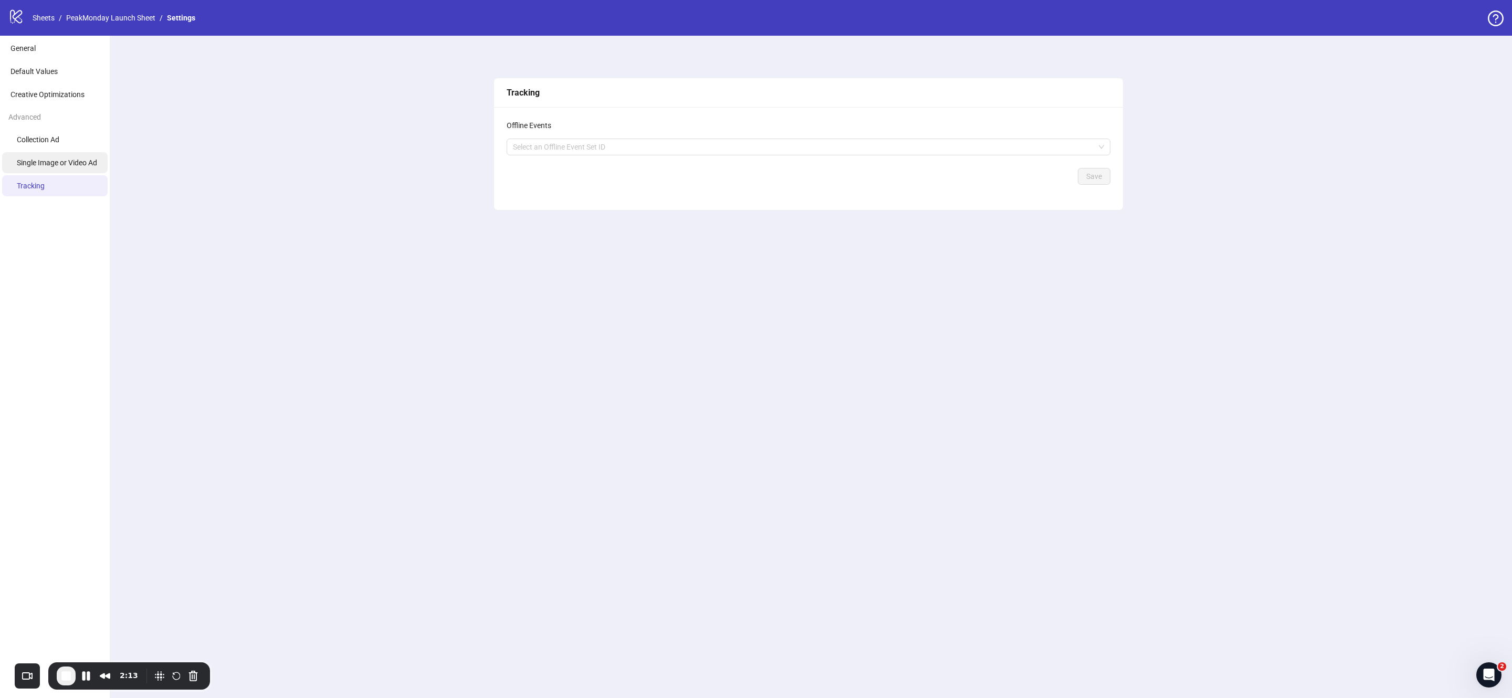
click at [52, 162] on span "Single Image or Video Ad" at bounding box center [57, 163] width 80 height 8
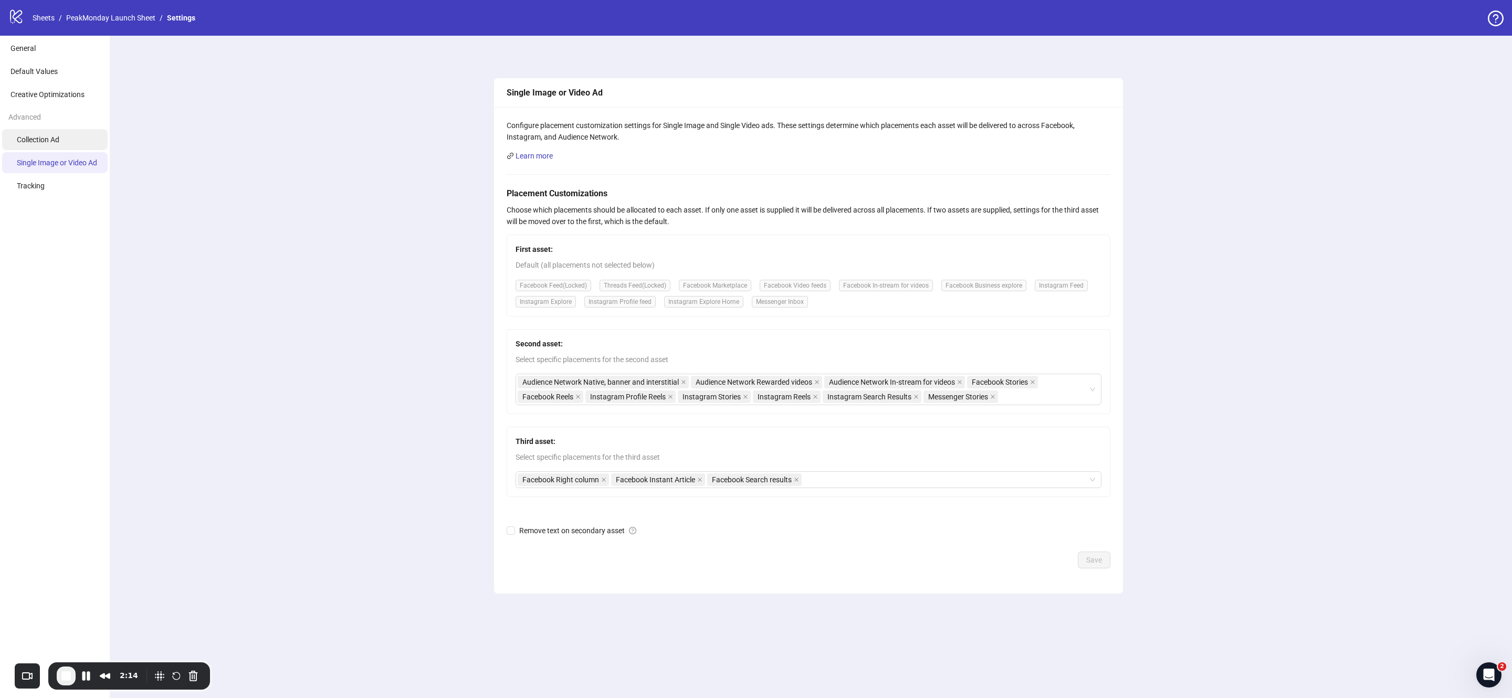
click at [54, 141] on span "Collection Ad" at bounding box center [38, 139] width 43 height 8
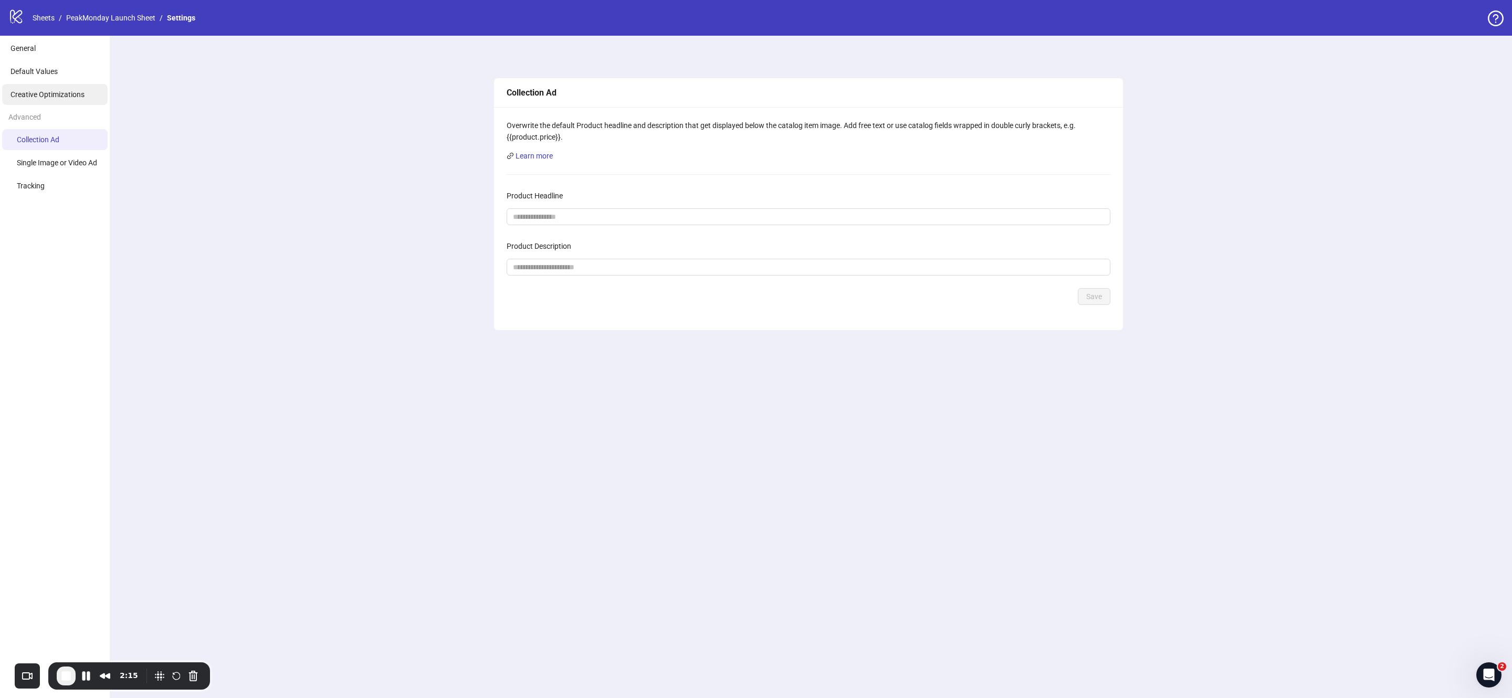
click at [54, 95] on span "Creative Optimizations" at bounding box center [48, 94] width 74 height 8
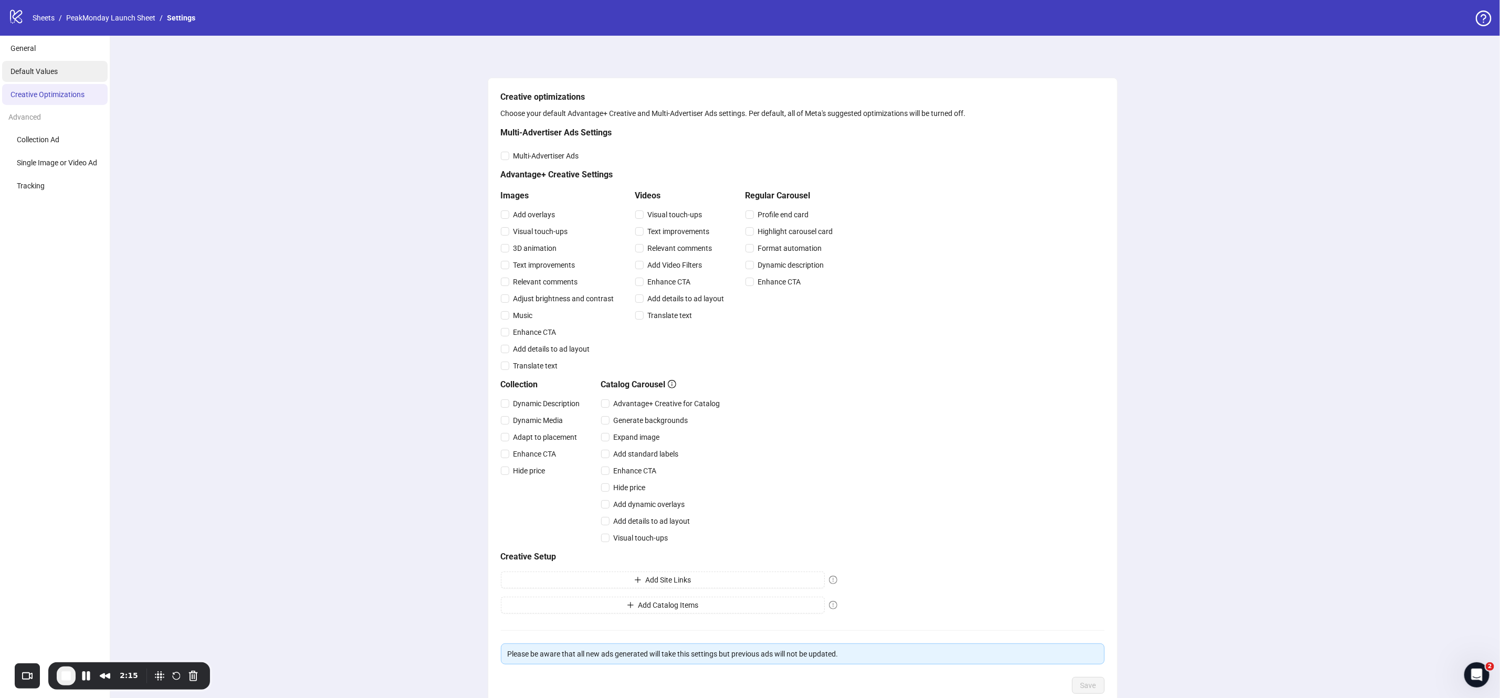
click at [55, 70] on span "Default Values" at bounding box center [34, 71] width 47 height 8
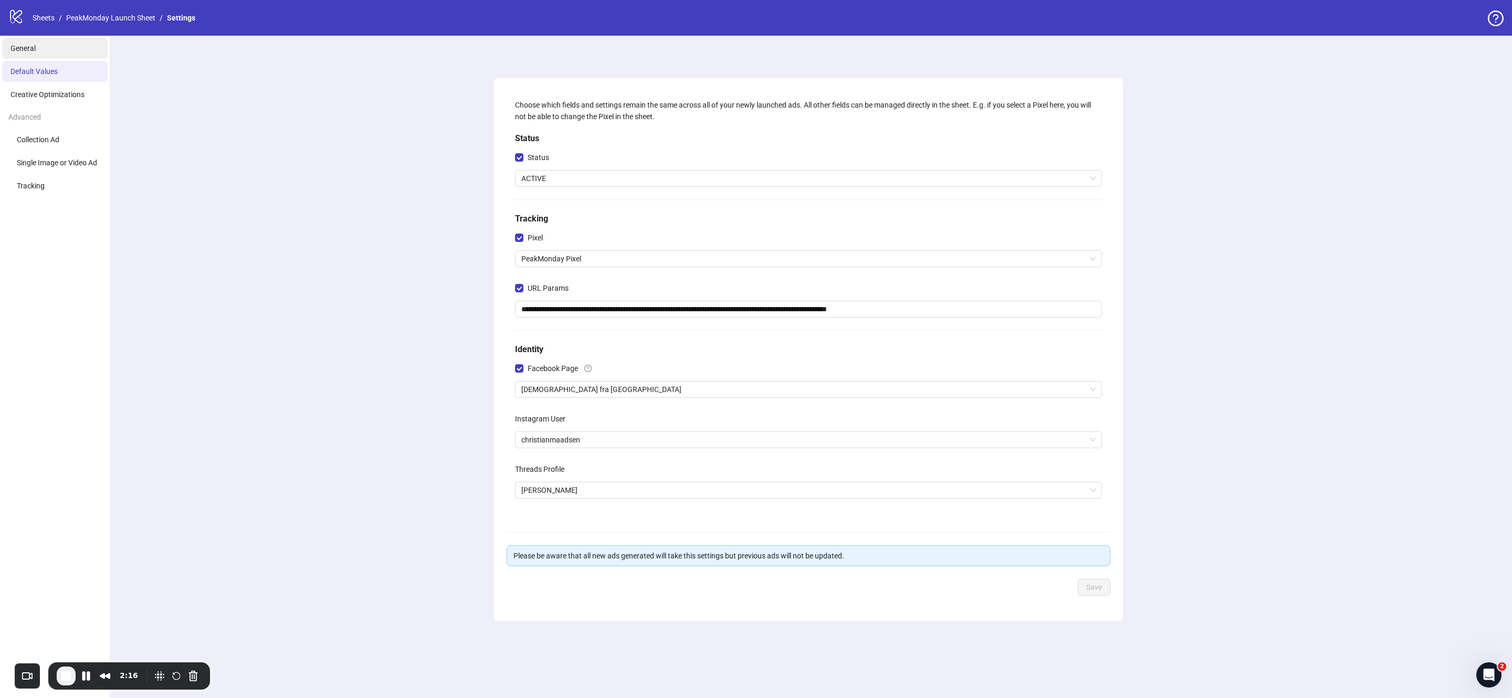
click at [56, 53] on li "General" at bounding box center [55, 48] width 106 height 21
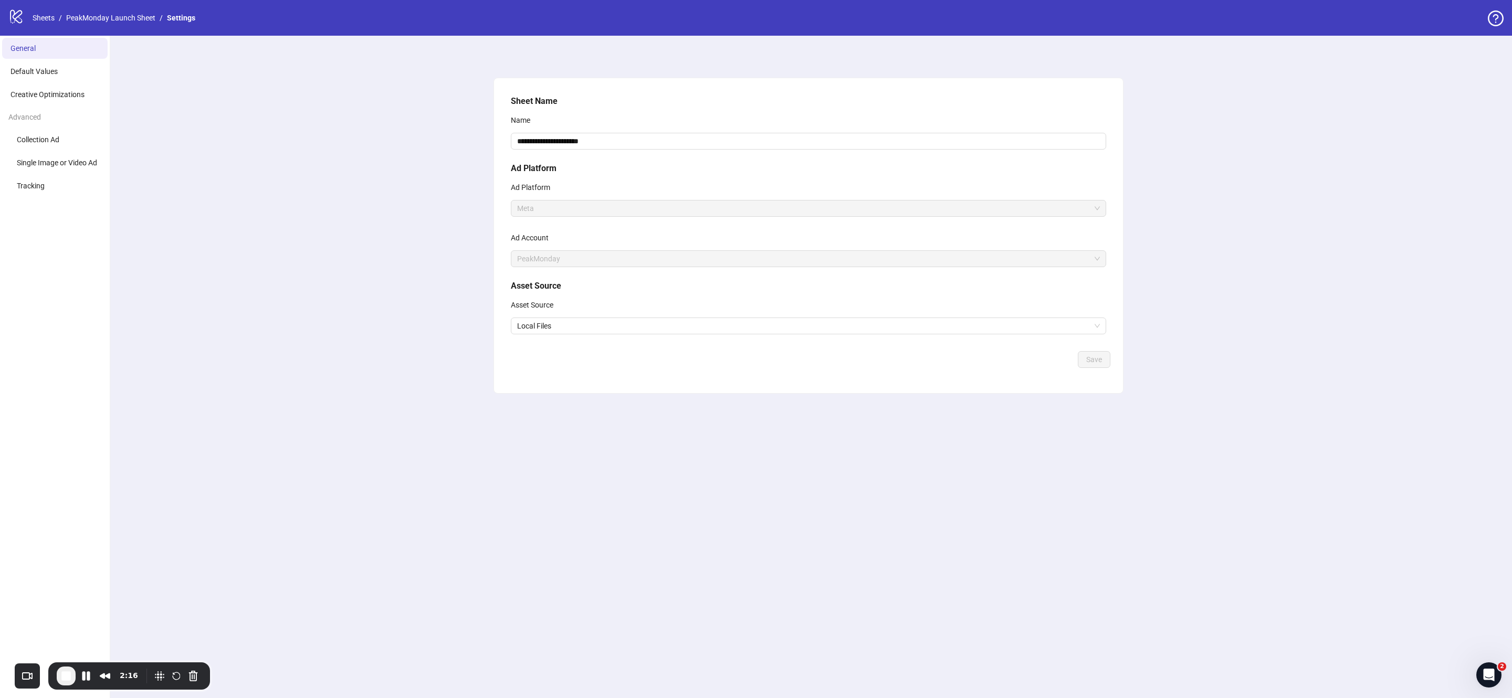
click at [340, 366] on div "**********" at bounding box center [808, 367] width 1407 height 663
click at [117, 17] on link "PeakMonday Launch Sheet" at bounding box center [110, 18] width 93 height 12
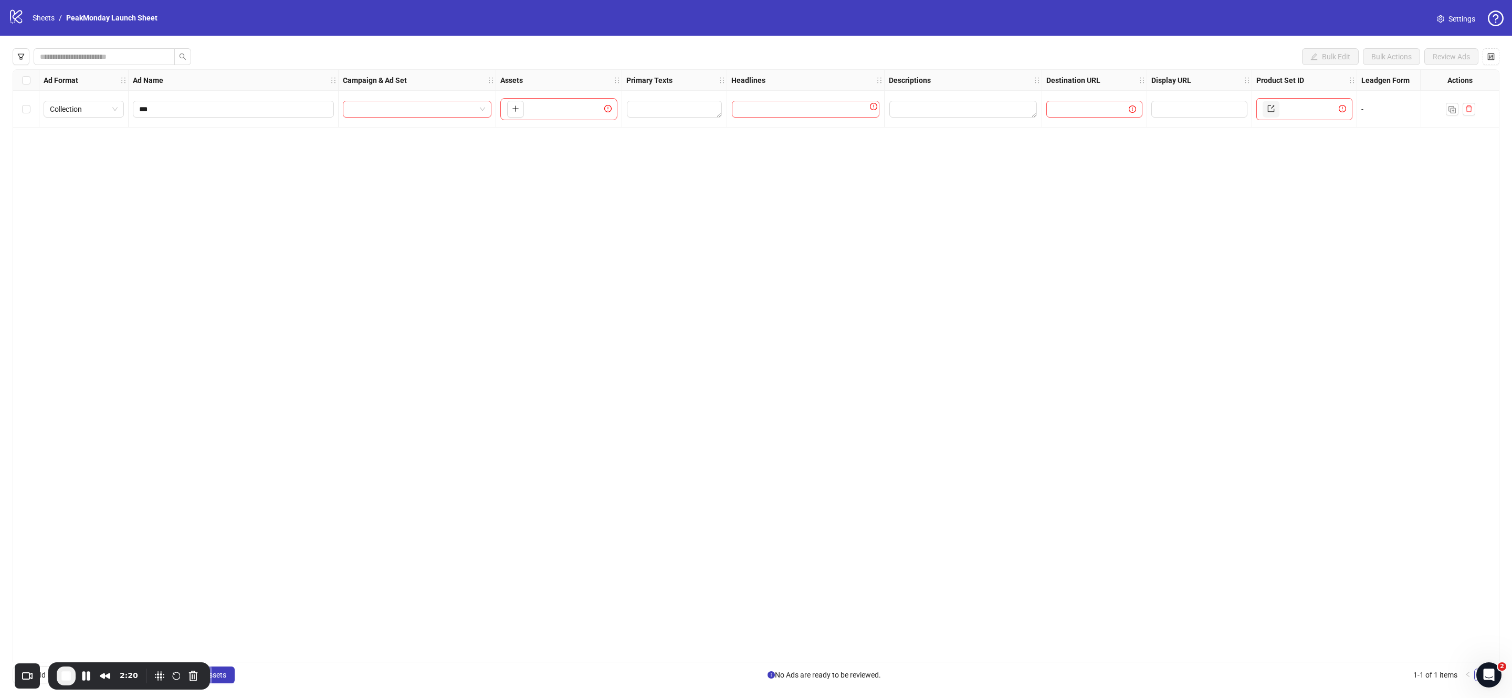
drag, startPoint x: 1093, startPoint y: 346, endPoint x: 1240, endPoint y: 270, distance: 164.6
click at [1094, 346] on div "Ad Format Ad Name Campaign & Ad Set Assets Primary Texts Headlines Descriptions…" at bounding box center [756, 365] width 1487 height 593
click at [1183, 427] on div "Ad Format Ad Name Campaign & Ad Set Assets Primary Texts Headlines Descriptions…" at bounding box center [756, 365] width 1487 height 593
click at [1476, 19] on link "Settings" at bounding box center [1456, 19] width 55 height 17
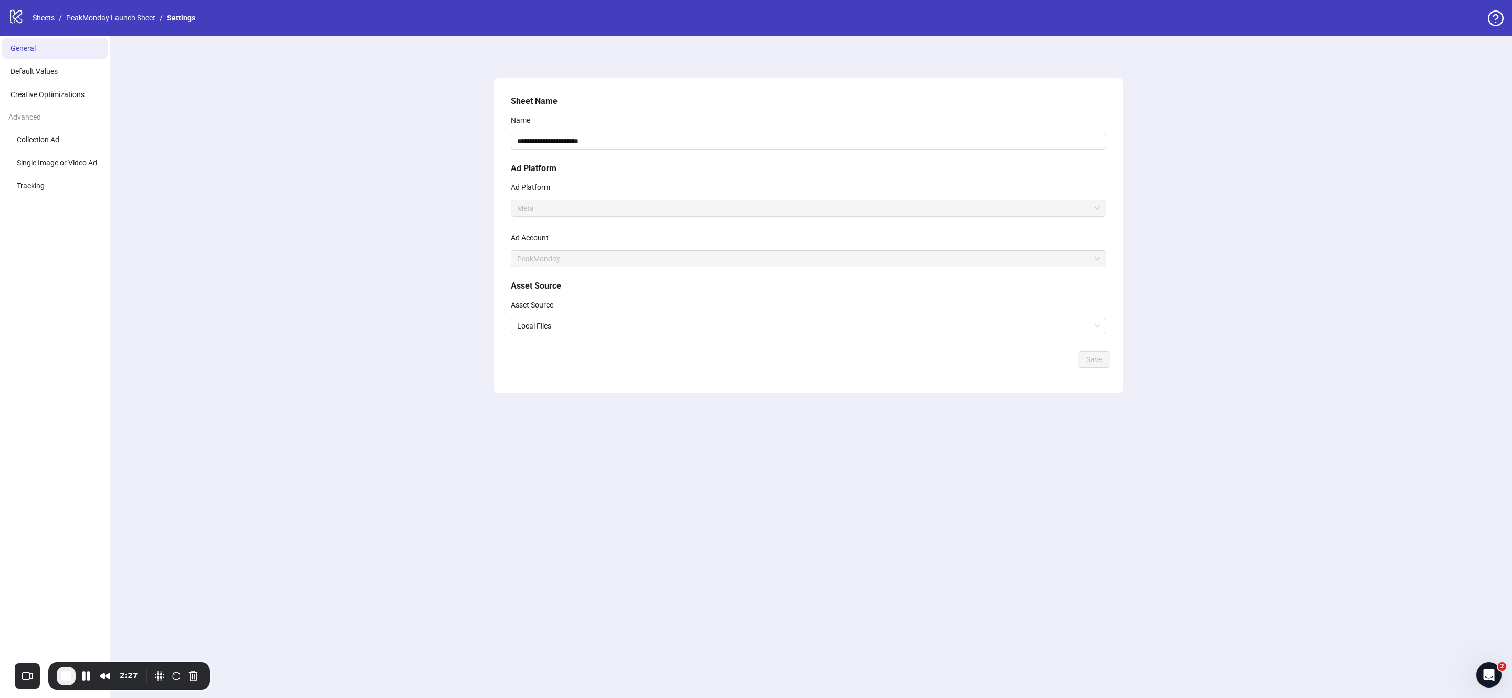
click at [378, 427] on div "**********" at bounding box center [808, 367] width 1407 height 663
click at [58, 194] on li "Tracking" at bounding box center [55, 185] width 106 height 21
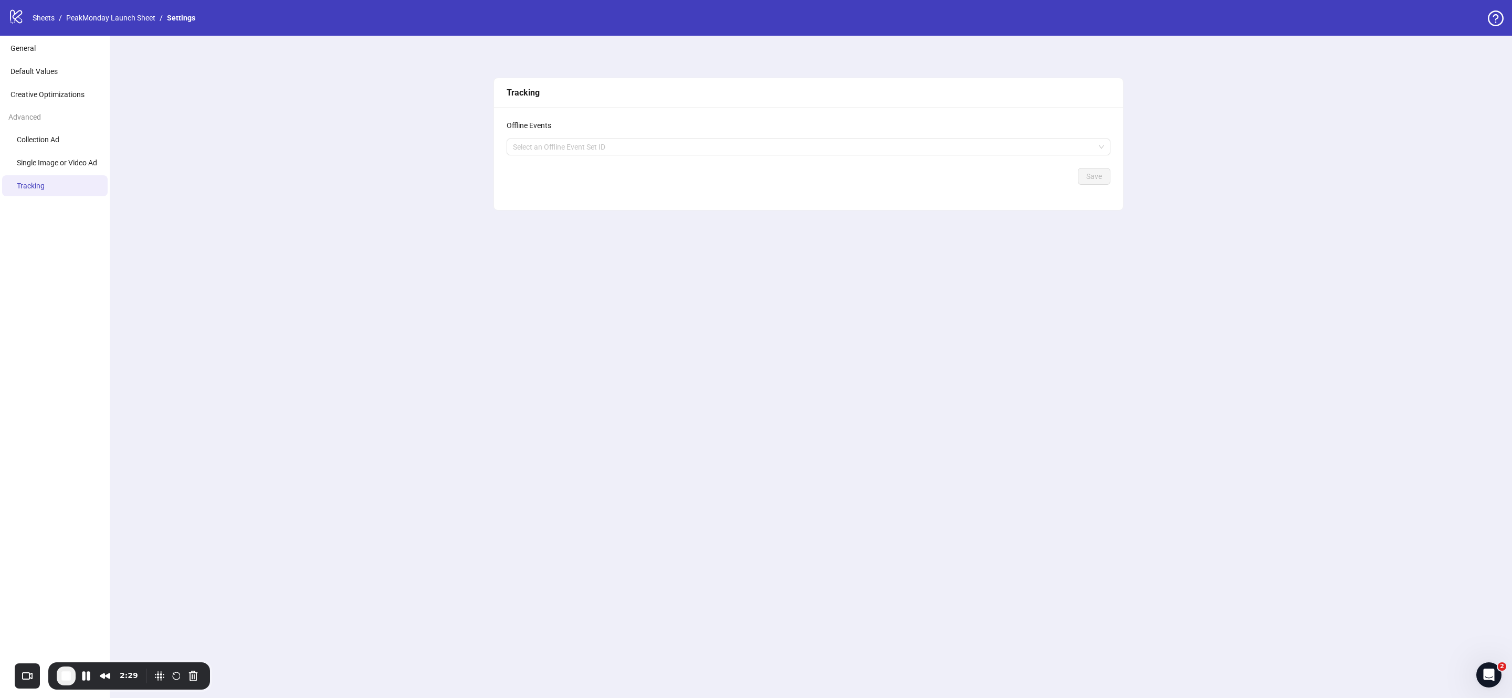
click at [618, 155] on div "Select an Offline Event Set ID" at bounding box center [809, 147] width 604 height 17
click at [615, 147] on div at bounding box center [803, 147] width 589 height 15
click at [558, 310] on div "Tracking Offline Events Select an Offline Event Set ID Save" at bounding box center [808, 367] width 1407 height 663
click at [56, 162] on span "Single Image or Video Ad" at bounding box center [57, 163] width 80 height 8
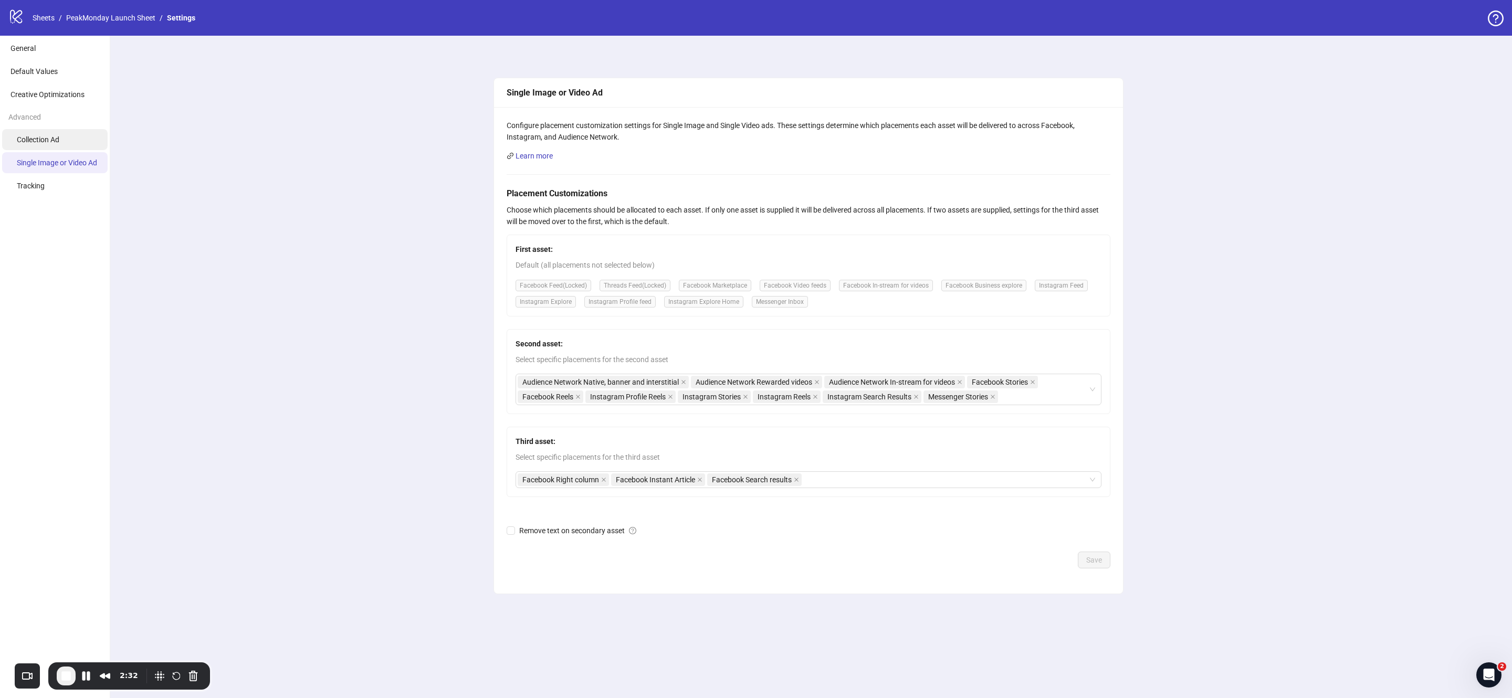
click at [55, 138] on span "Collection Ad" at bounding box center [38, 139] width 43 height 8
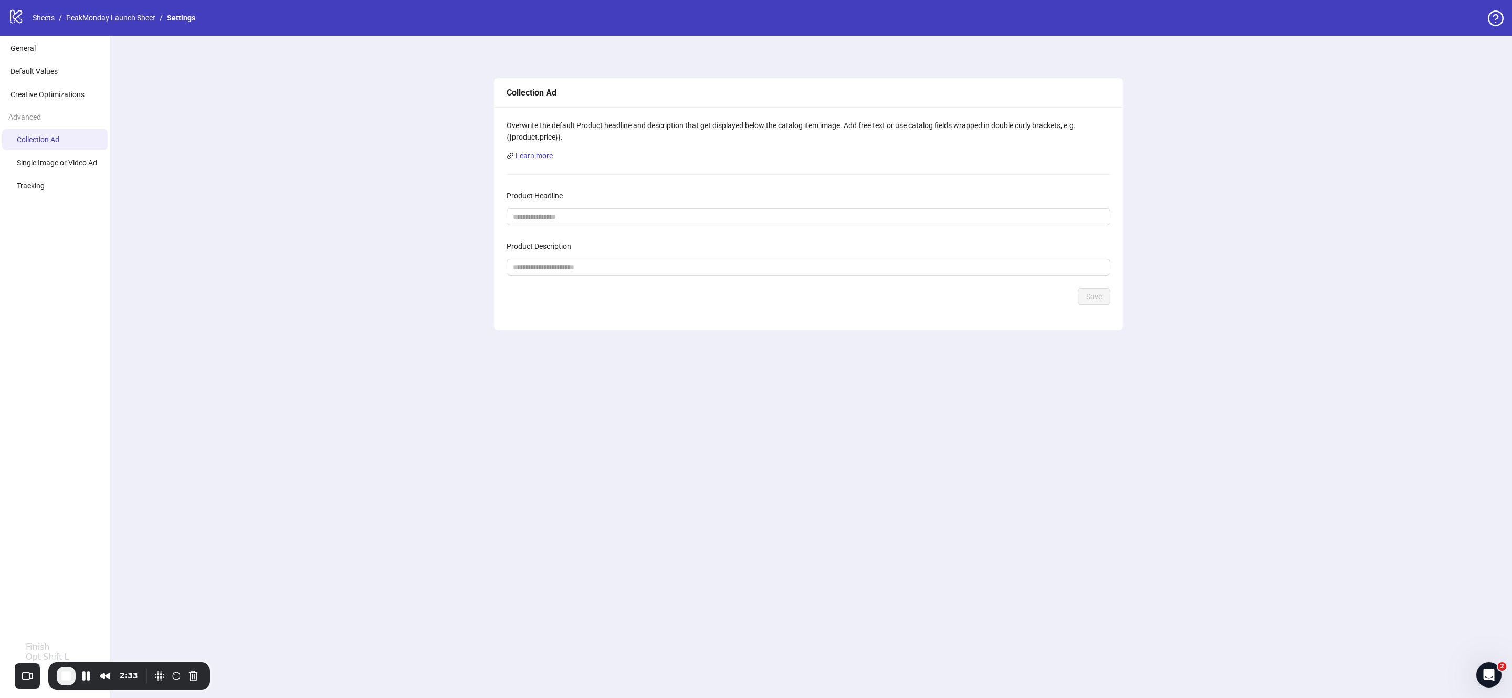
click at [69, 678] on span "End Recording" at bounding box center [66, 676] width 13 height 13
